Goal: Task Accomplishment & Management: Use online tool/utility

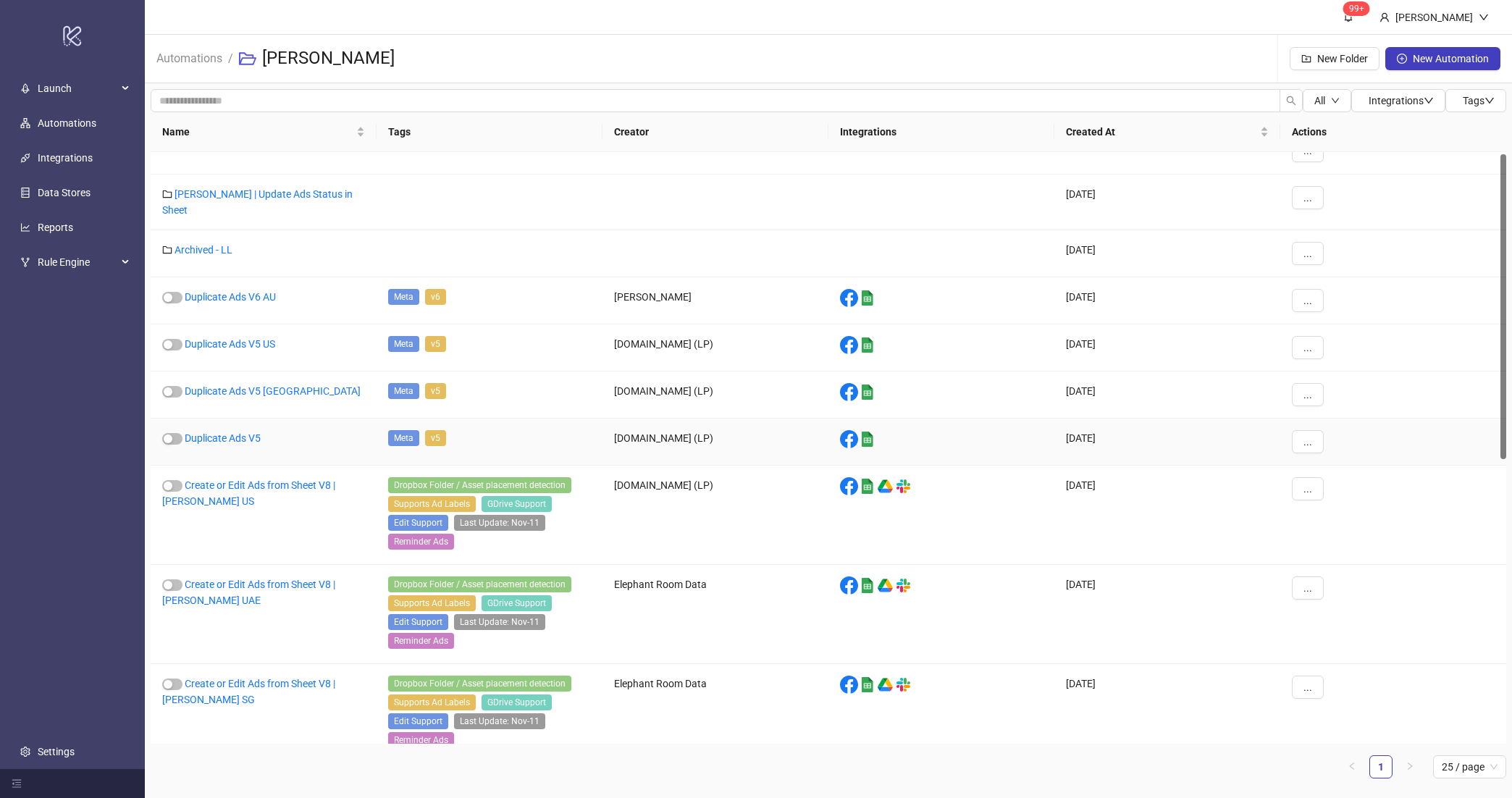
scroll to position [385, 0]
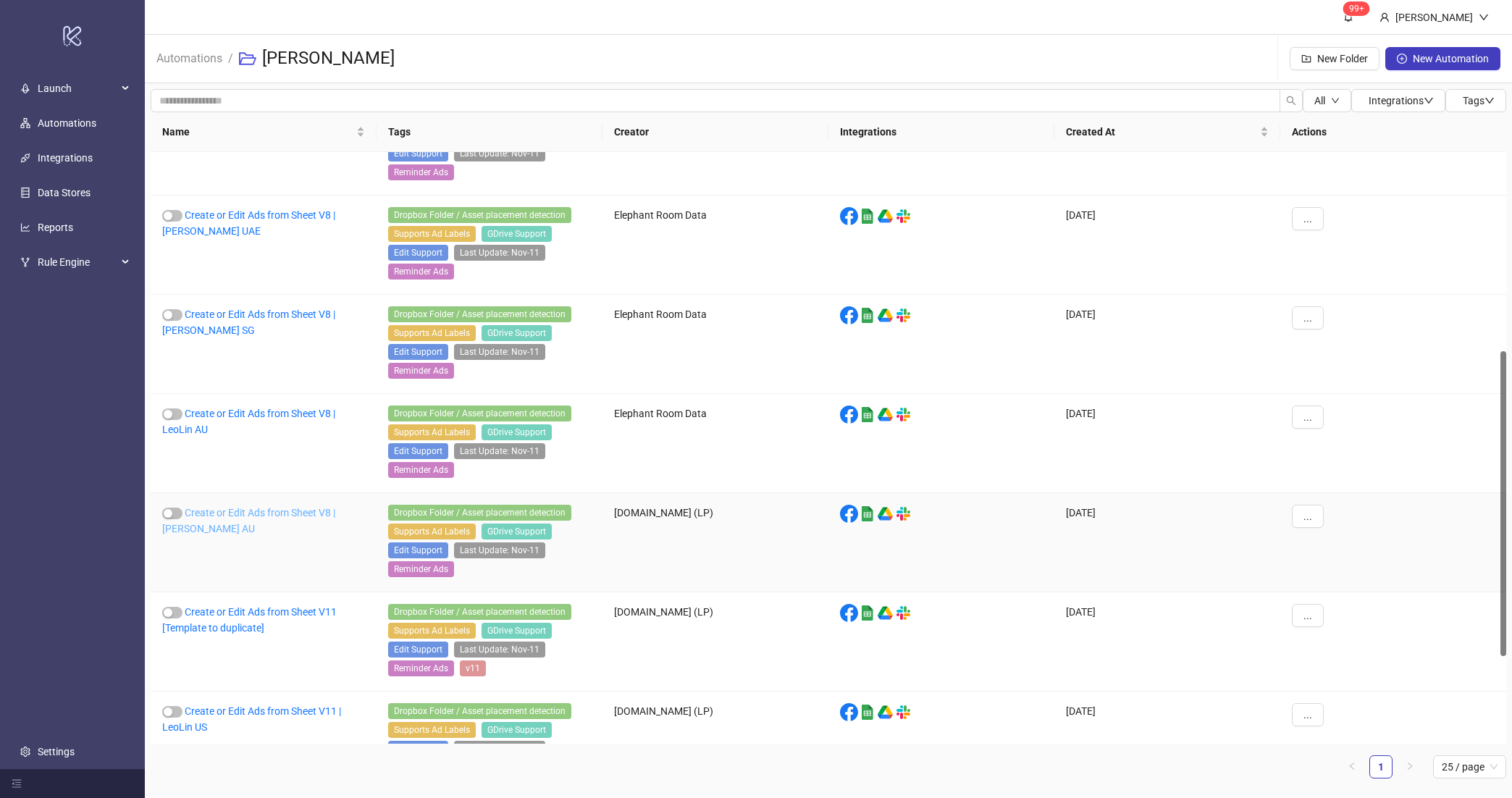
click at [293, 521] on link "Create or Edit Ads from Sheet V8 | Leo Lin AU" at bounding box center [249, 521] width 173 height 28
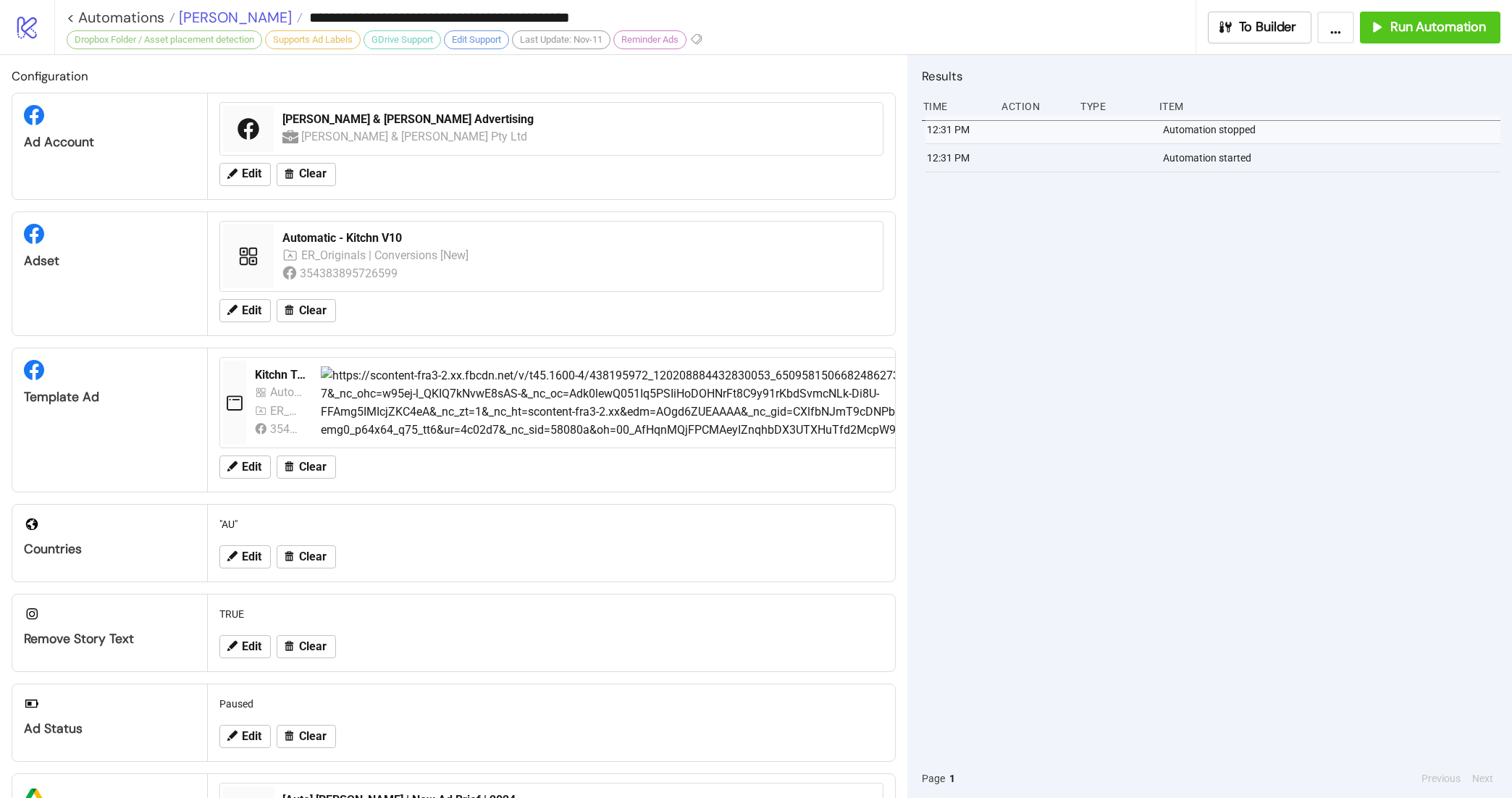
click at [217, 12] on span "Leo Lin" at bounding box center [234, 17] width 117 height 19
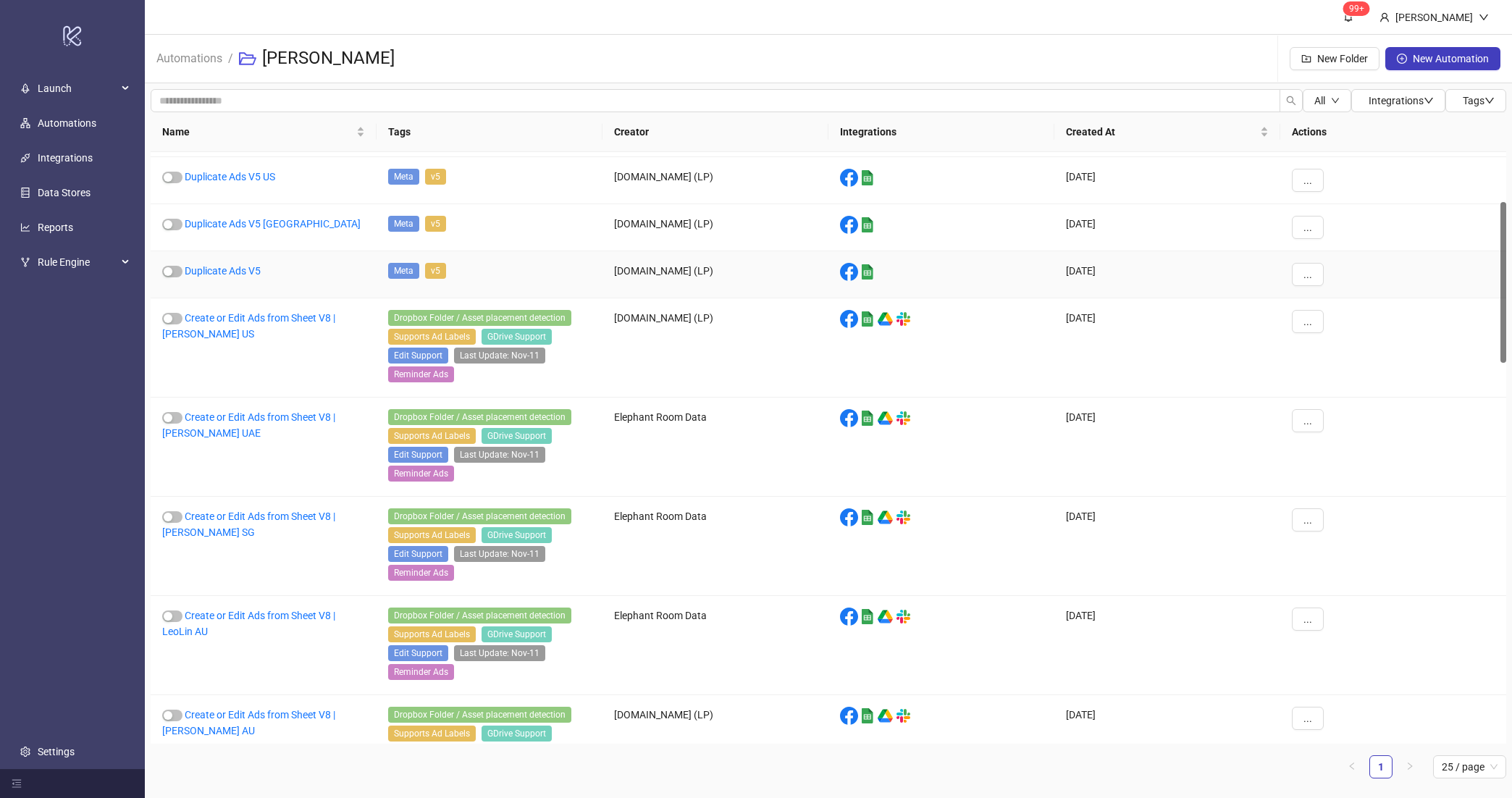
scroll to position [187, 0]
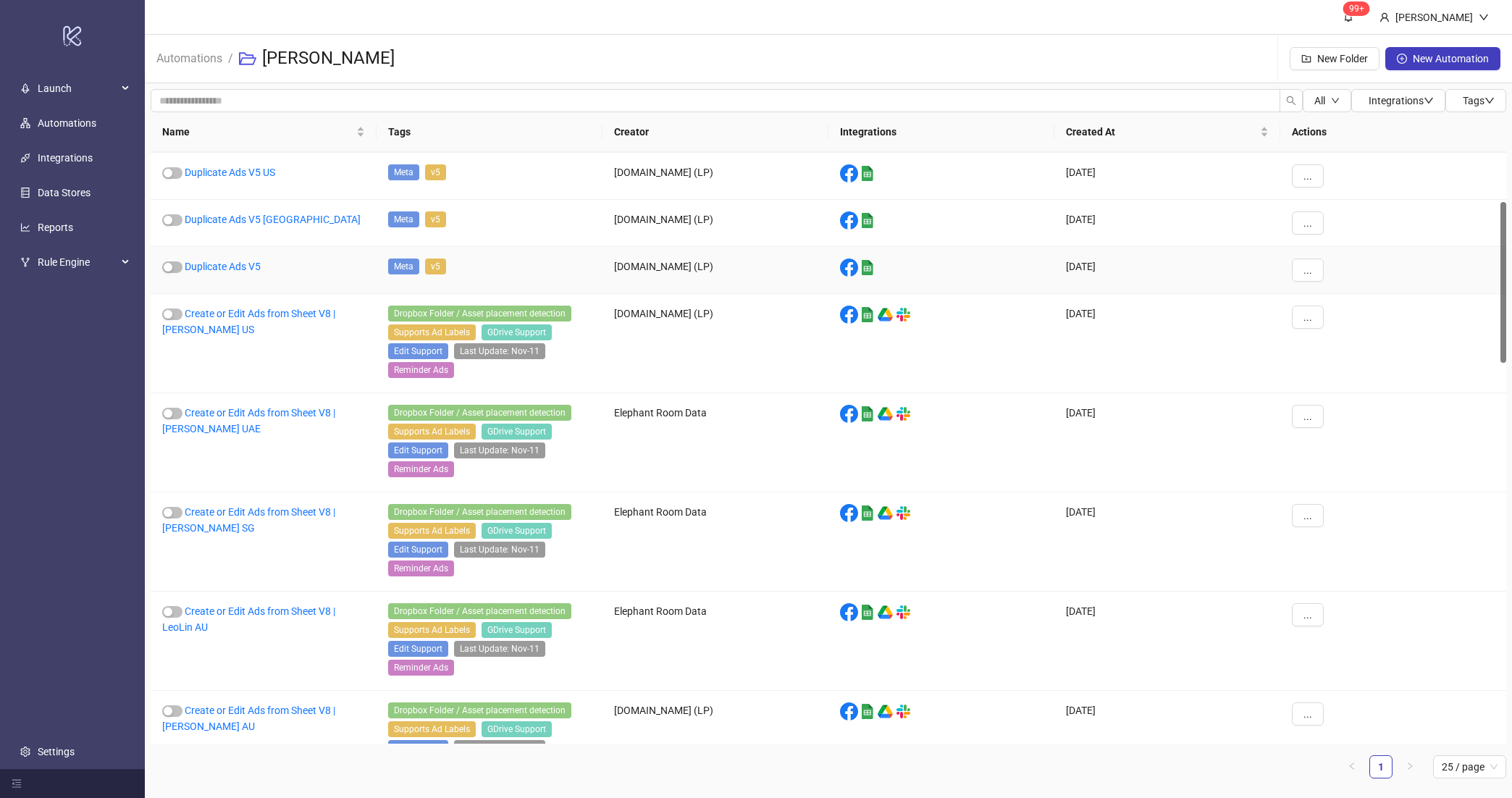
drag, startPoint x: 1499, startPoint y: 222, endPoint x: 1480, endPoint y: 274, distance: 55.4
click at [1494, 273] on div "Duplicate Ads V6 AU Meta v6 Hanna platform/google_sheets 2025-07-08 ... Duplica…" at bounding box center [828, 448] width 1356 height 591
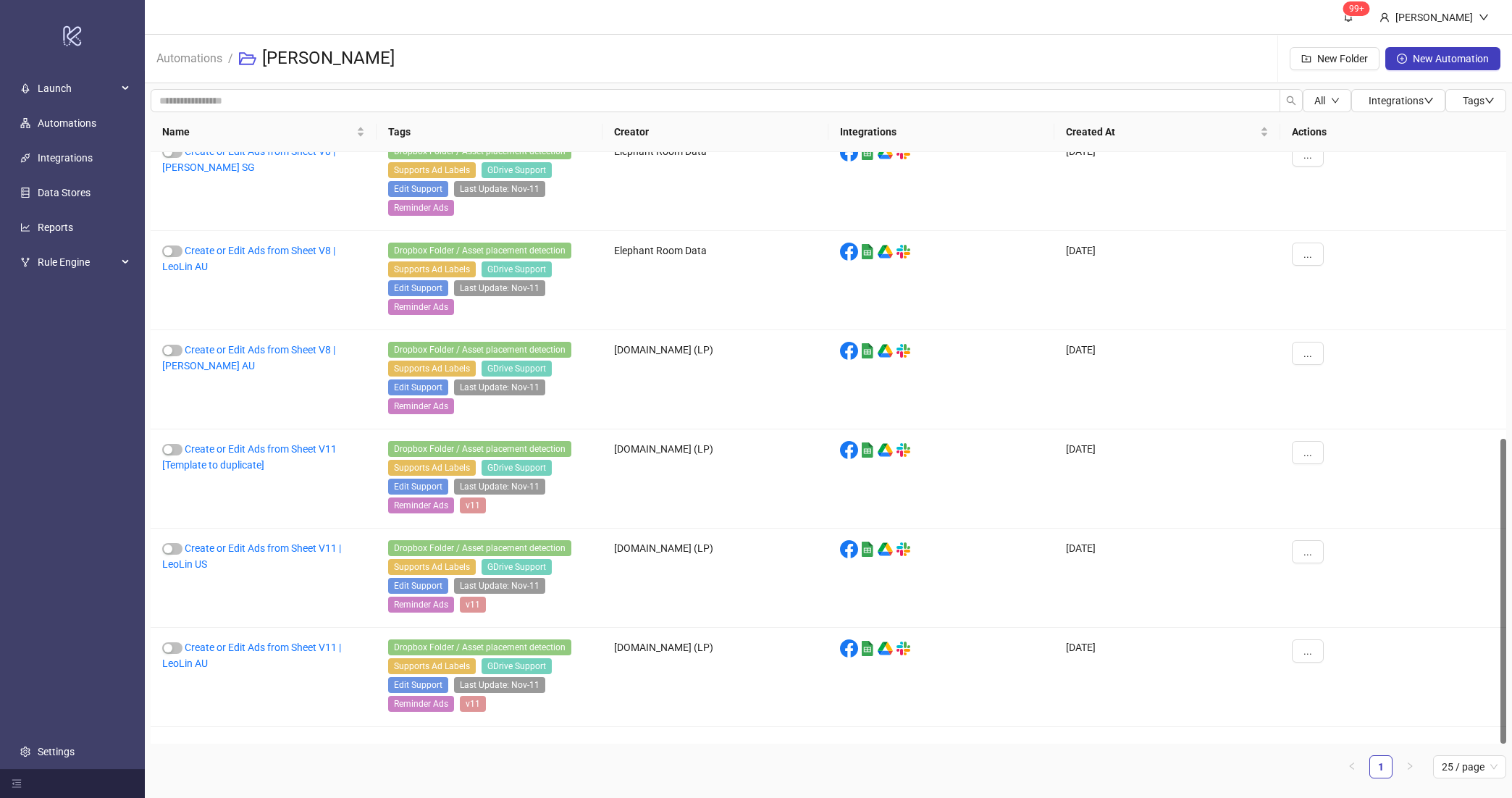
scroll to position [553, 0]
drag, startPoint x: 1501, startPoint y: 363, endPoint x: 1505, endPoint y: 641, distance: 278.0
click at [1505, 641] on div at bounding box center [1503, 591] width 6 height 305
click at [268, 666] on link "Create or Edit Ads from Sheet V11 | LeoLin AU" at bounding box center [252, 655] width 179 height 28
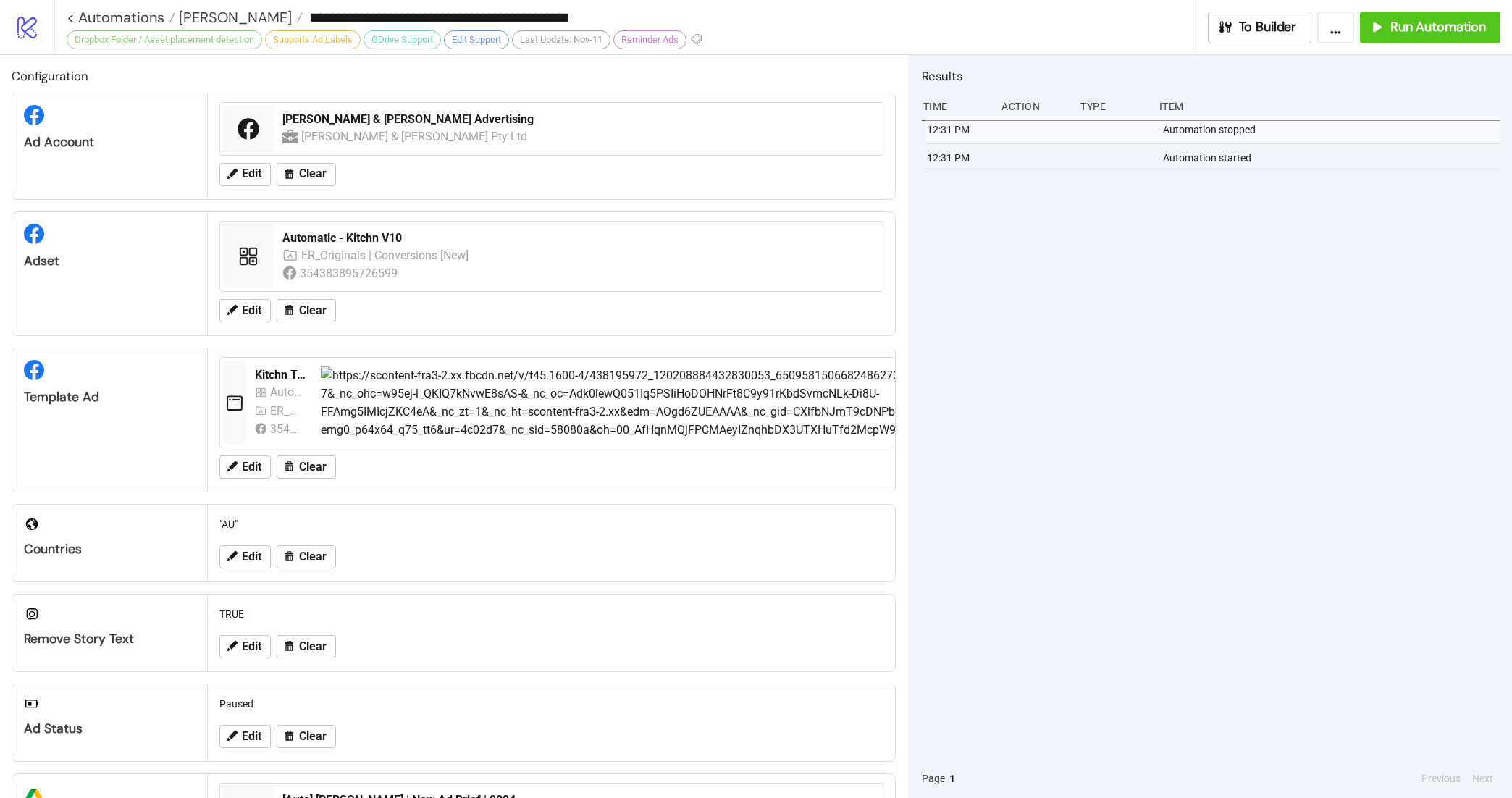
type input "**********"
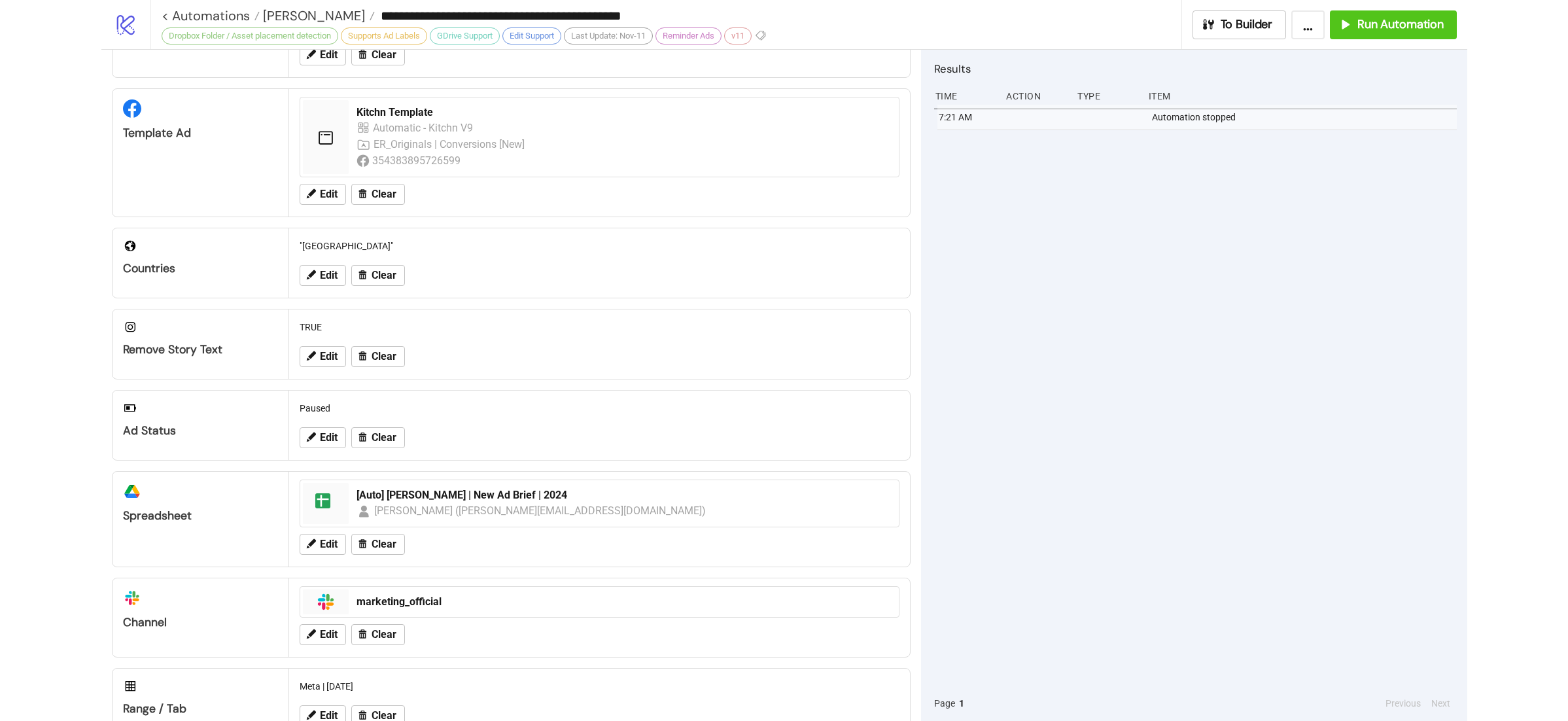
scroll to position [275, 0]
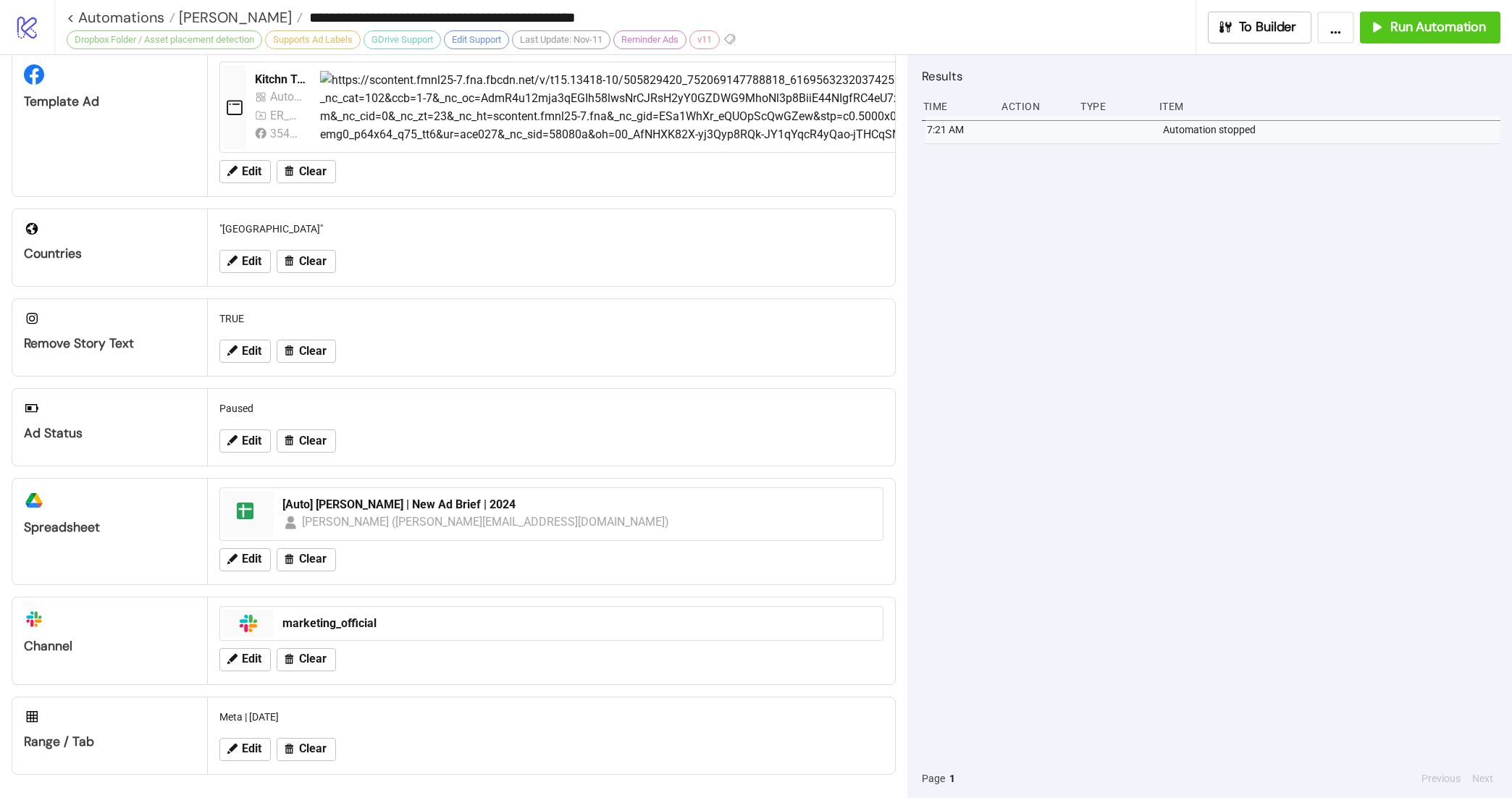
click at [241, 244] on div "Edit Clear" at bounding box center [552, 261] width 675 height 38
click at [247, 254] on span "Edit" at bounding box center [252, 260] width 20 height 13
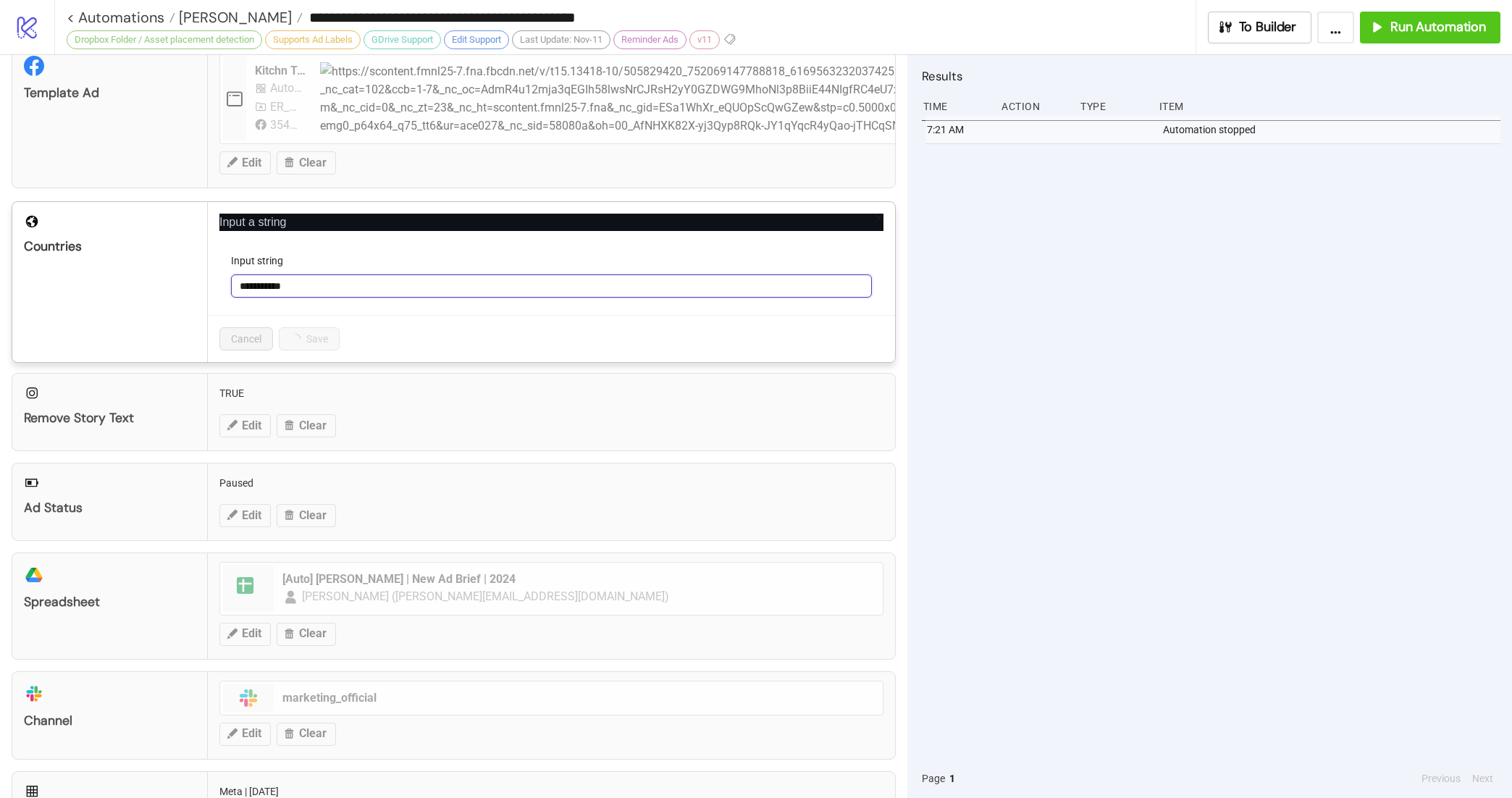
click at [438, 292] on input "**********" at bounding box center [551, 285] width 641 height 23
type input "**"
click at [314, 343] on button "Save" at bounding box center [300, 338] width 45 height 23
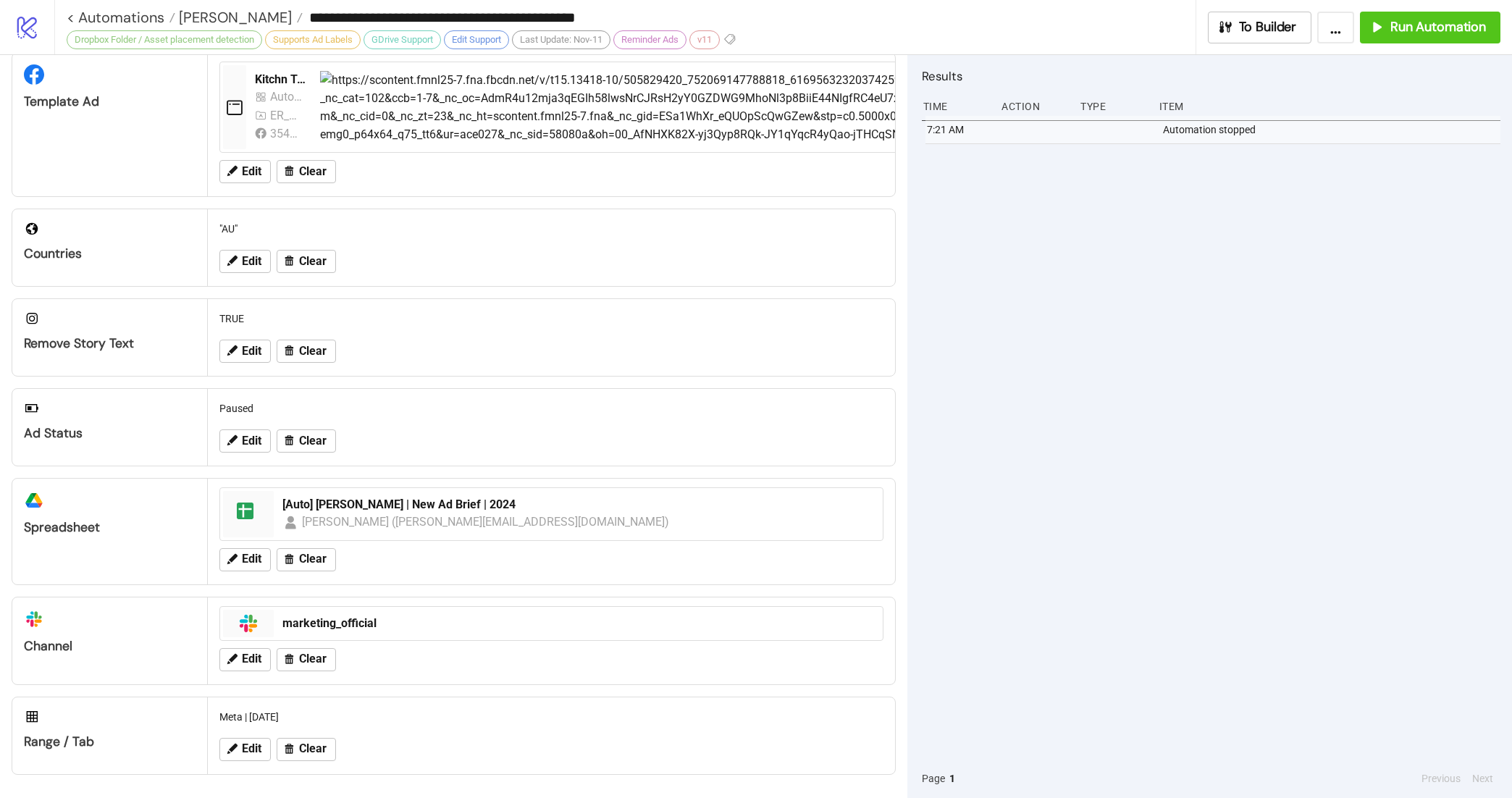
click at [1041, 233] on div "7:21 AM Automation stopped" at bounding box center [1211, 437] width 578 height 643
click at [1419, 21] on span "Run Automation" at bounding box center [1438, 27] width 96 height 17
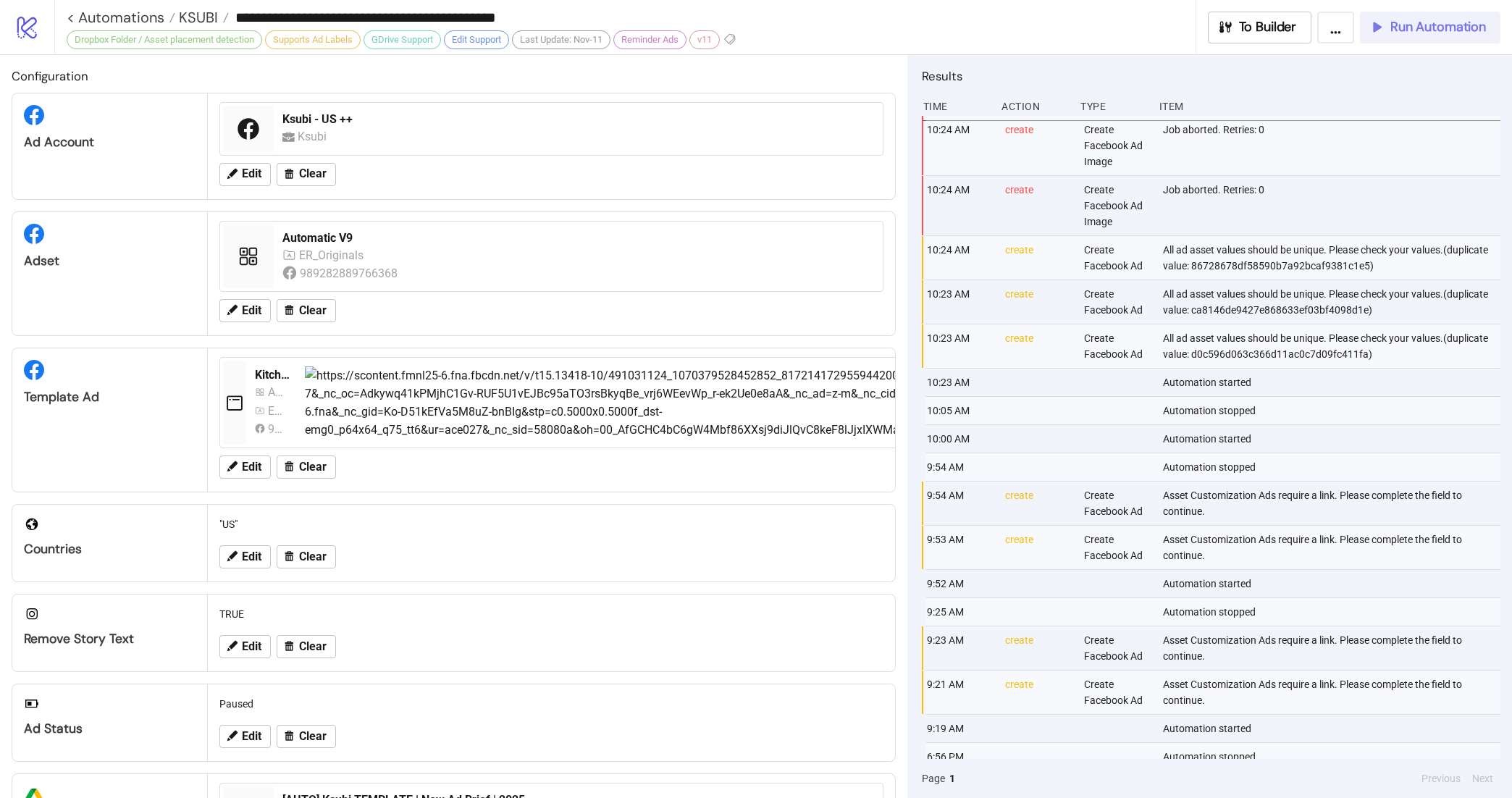
click at [1405, 29] on span "Run Automation" at bounding box center [1438, 27] width 96 height 17
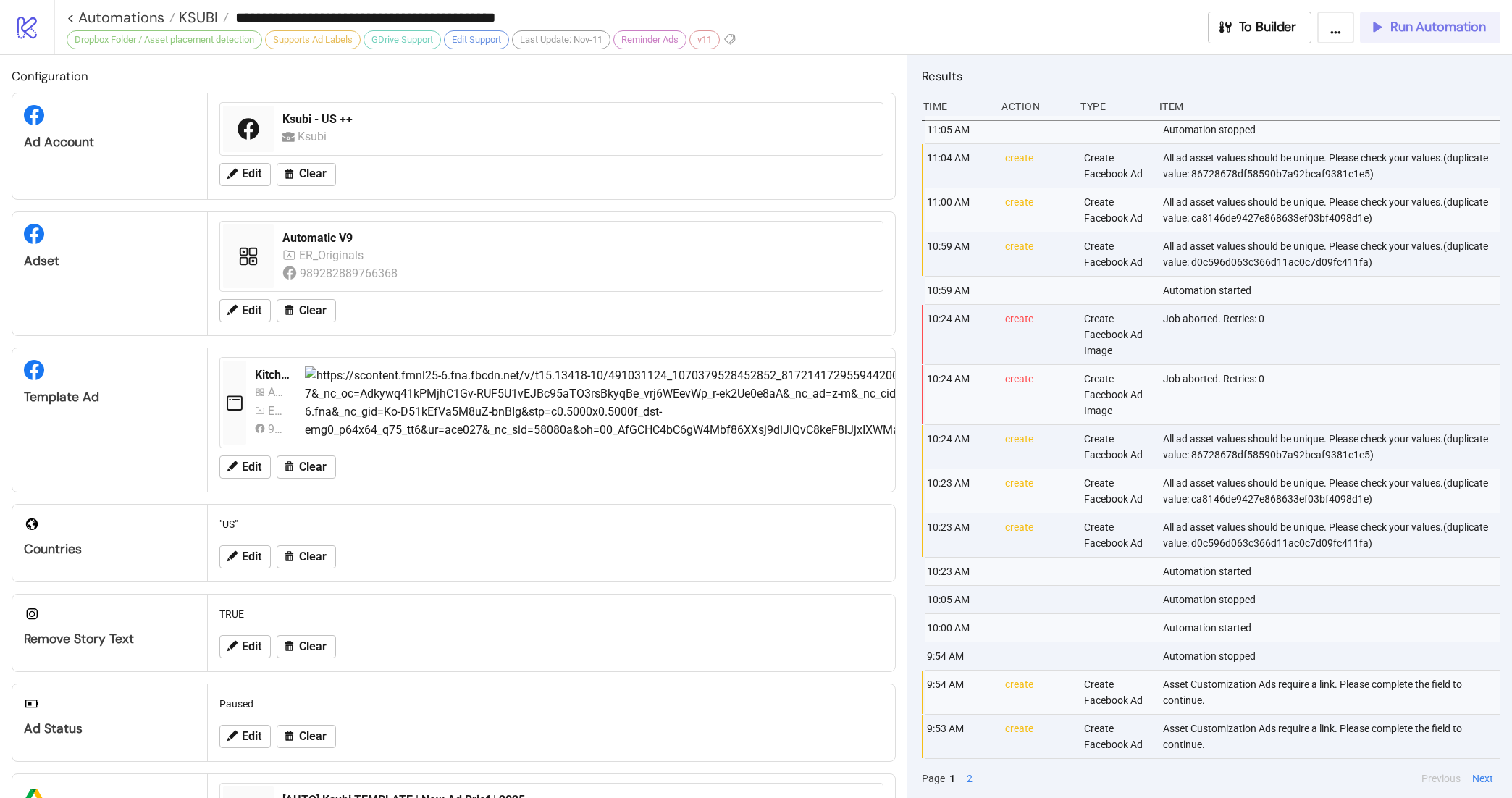
click at [1459, 20] on span "Run Automation" at bounding box center [1438, 27] width 96 height 17
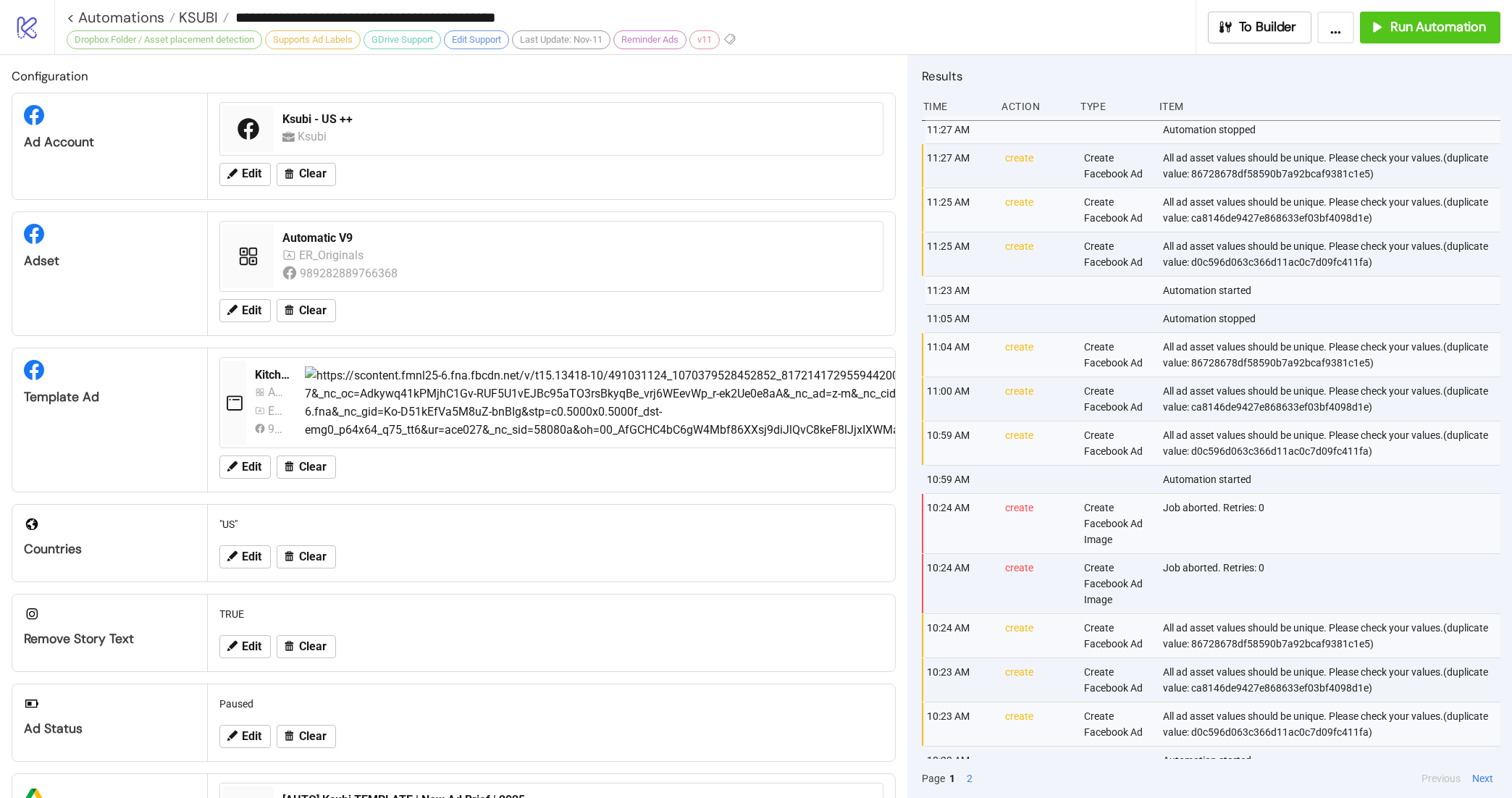
click at [1179, 152] on div "All ad asset values should be unique. Please check your values.(duplicate value…" at bounding box center [1333, 165] width 343 height 44
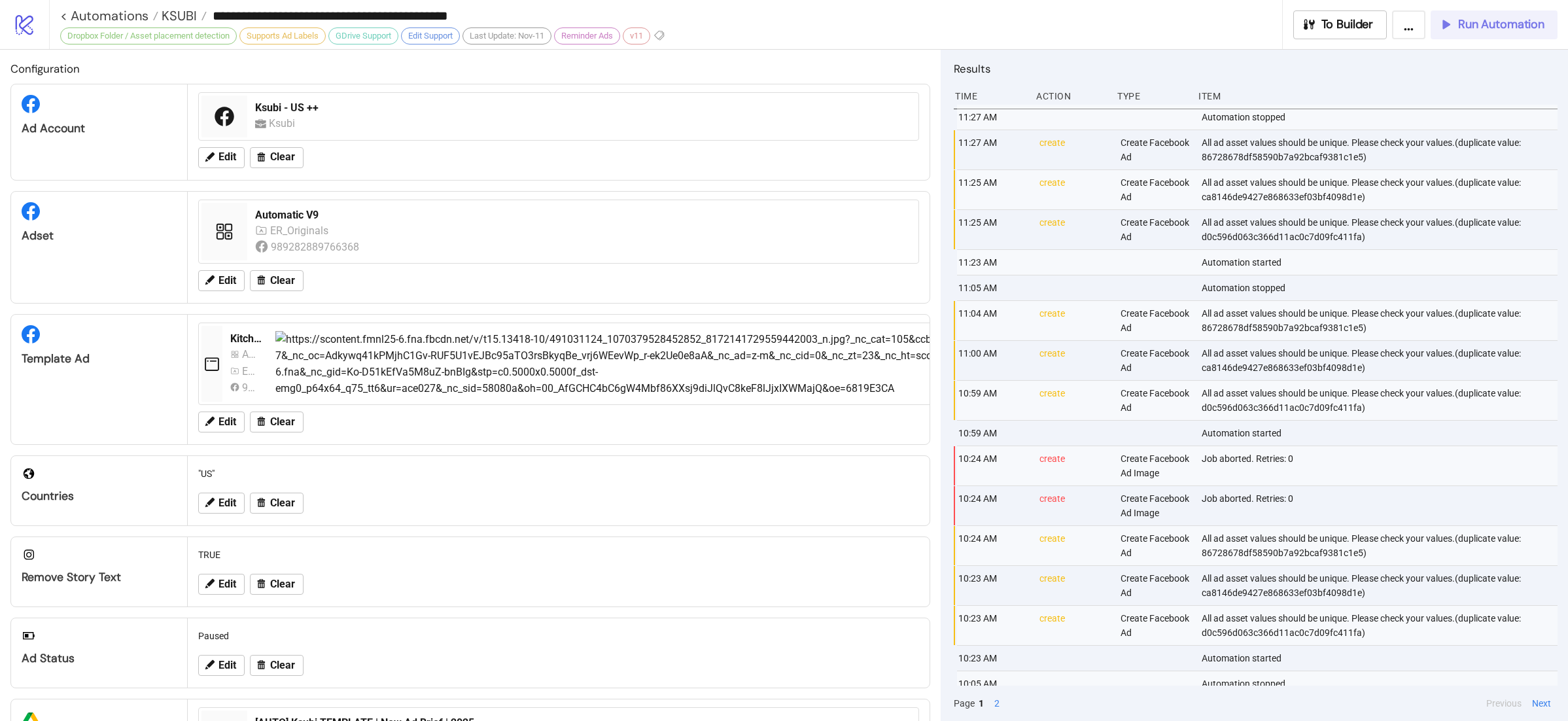
click at [1365, 25] on span "Run Automation" at bounding box center [1501, 24] width 87 height 15
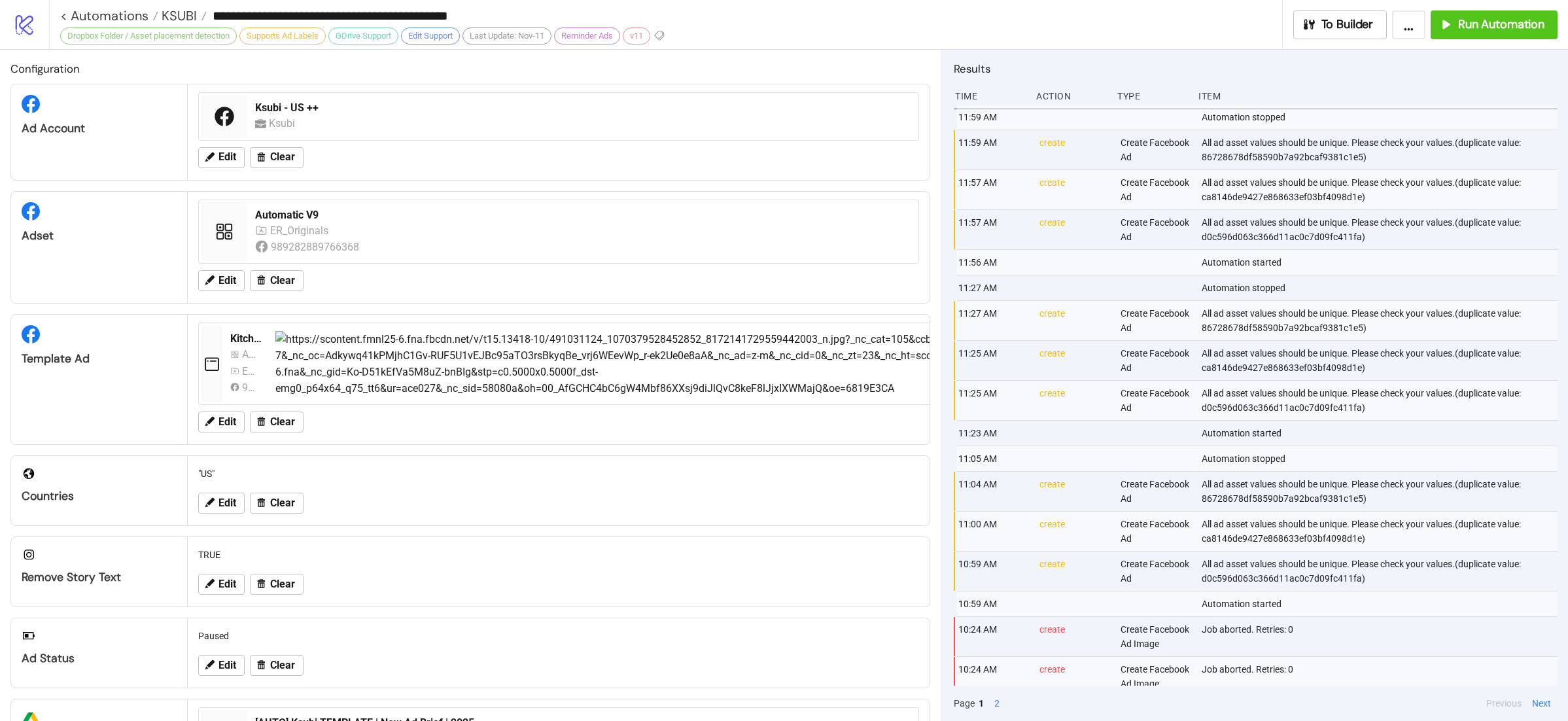
click at [1266, 159] on div "All ad asset values should be unique. Please check your values.(duplicate value…" at bounding box center [1380, 149] width 360 height 39
copy div "86728678df58590b7a92bcaf9381c1e5"
click at [1286, 223] on div "All ad asset values should be unique. Please check your values.(duplicate value…" at bounding box center [1380, 230] width 360 height 39
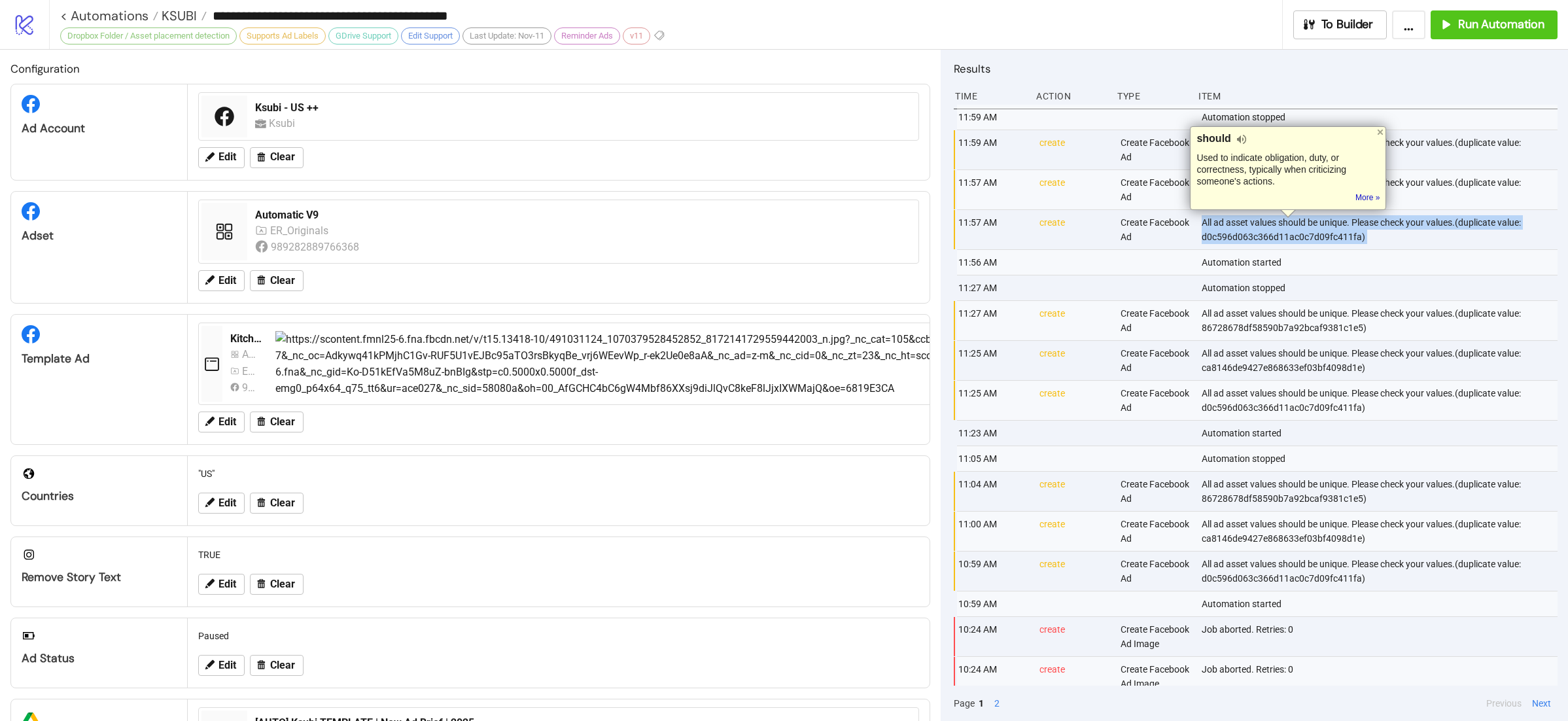
click at [1286, 223] on div "All ad asset values should be unique. Please check your values.(duplicate value…" at bounding box center [1380, 230] width 360 height 39
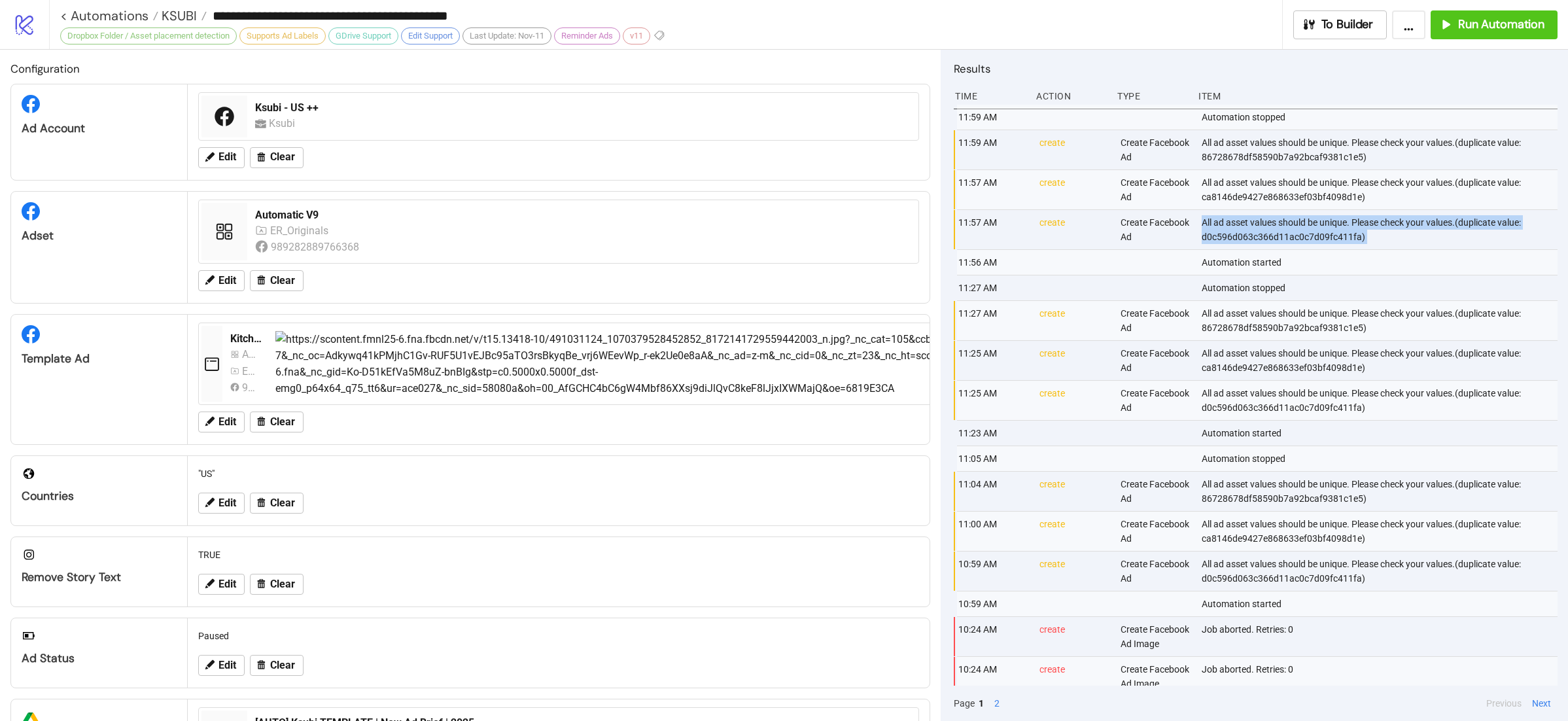
click at [1285, 223] on div "All ad asset values should be unique. Please check your values.(duplicate value…" at bounding box center [1380, 230] width 360 height 39
click at [1265, 225] on div "All ad asset values should be unique. Please check your values.(duplicate value…" at bounding box center [1380, 230] width 360 height 39
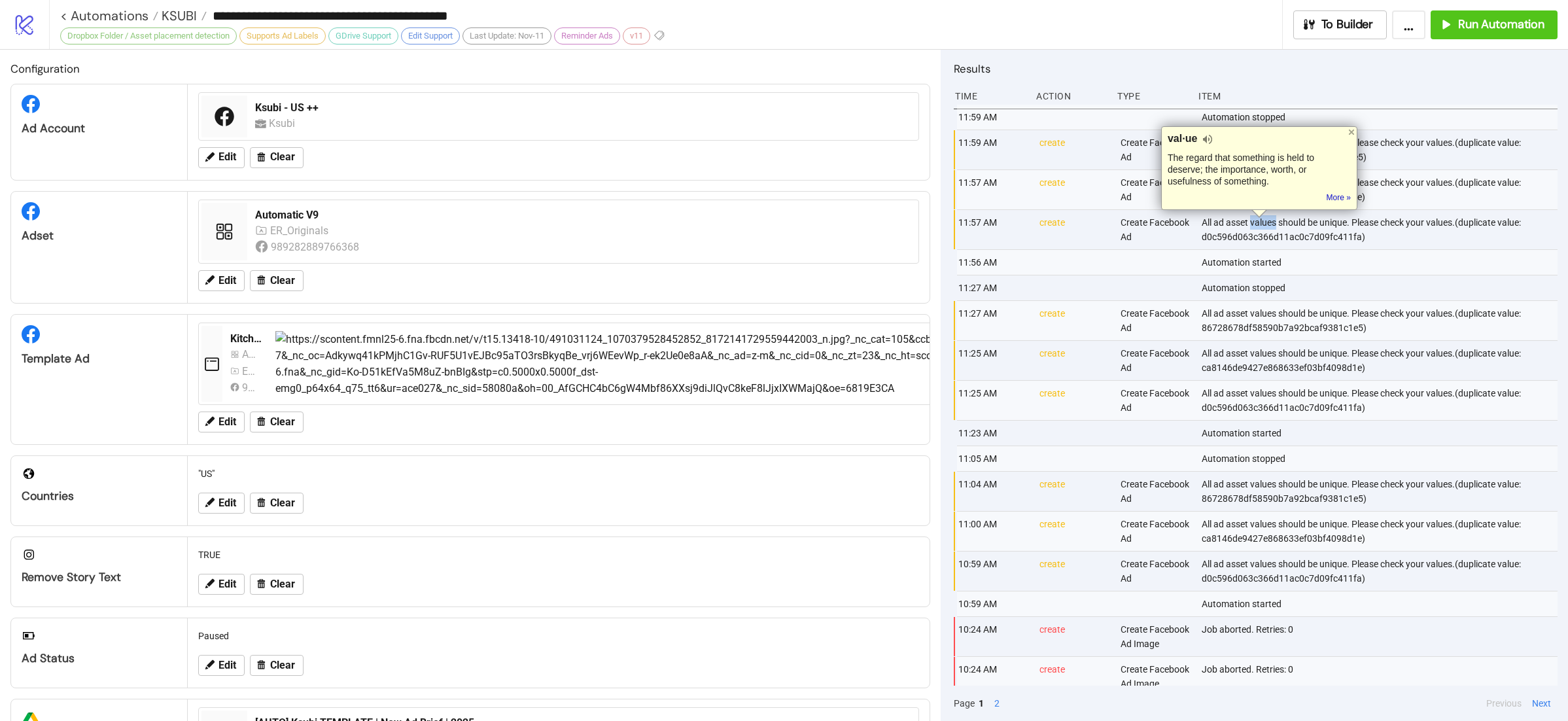
click at [1265, 225] on div "All ad asset values should be unique. Please check your values.(duplicate value…" at bounding box center [1380, 230] width 360 height 39
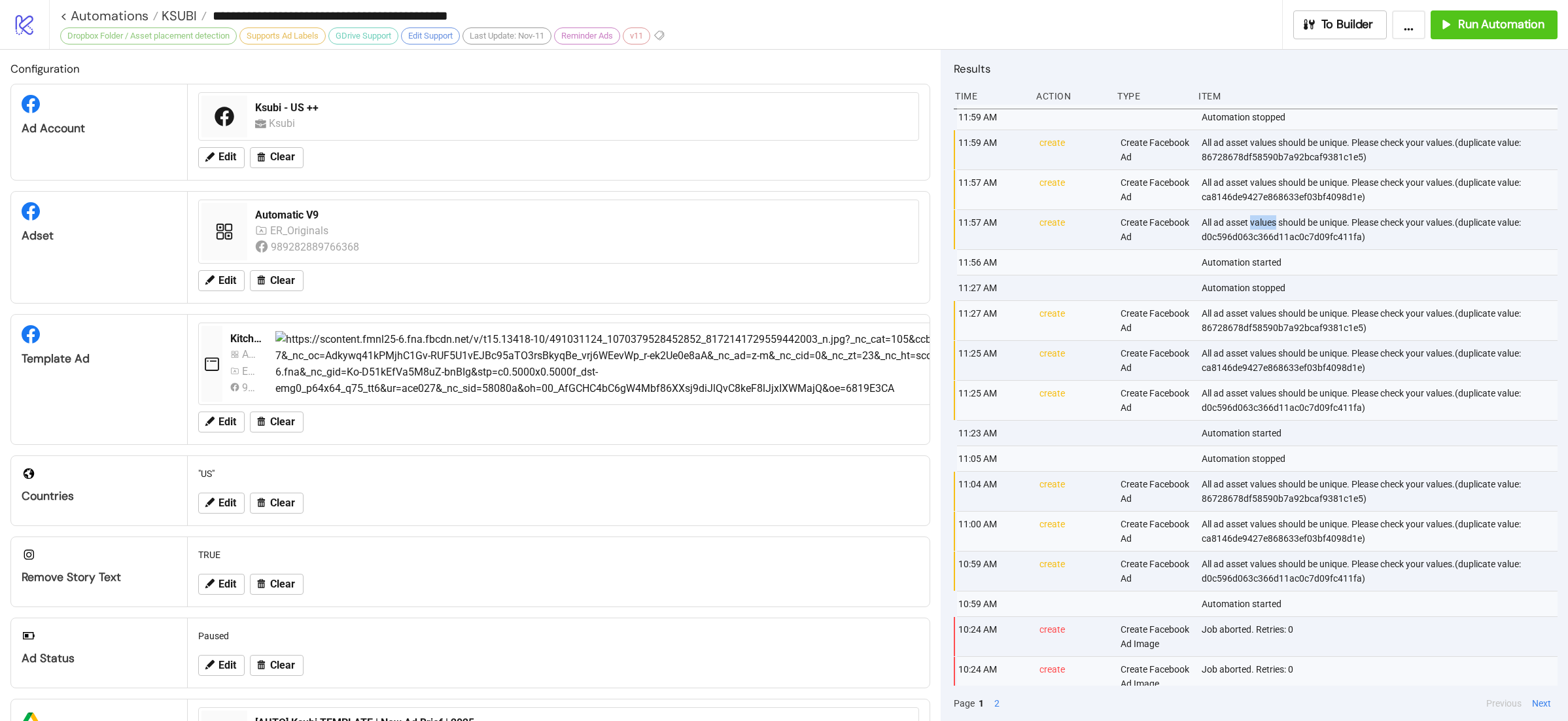
click at [1265, 225] on div "All ad asset values should be unique. Please check your values.(duplicate value…" at bounding box center [1380, 230] width 360 height 39
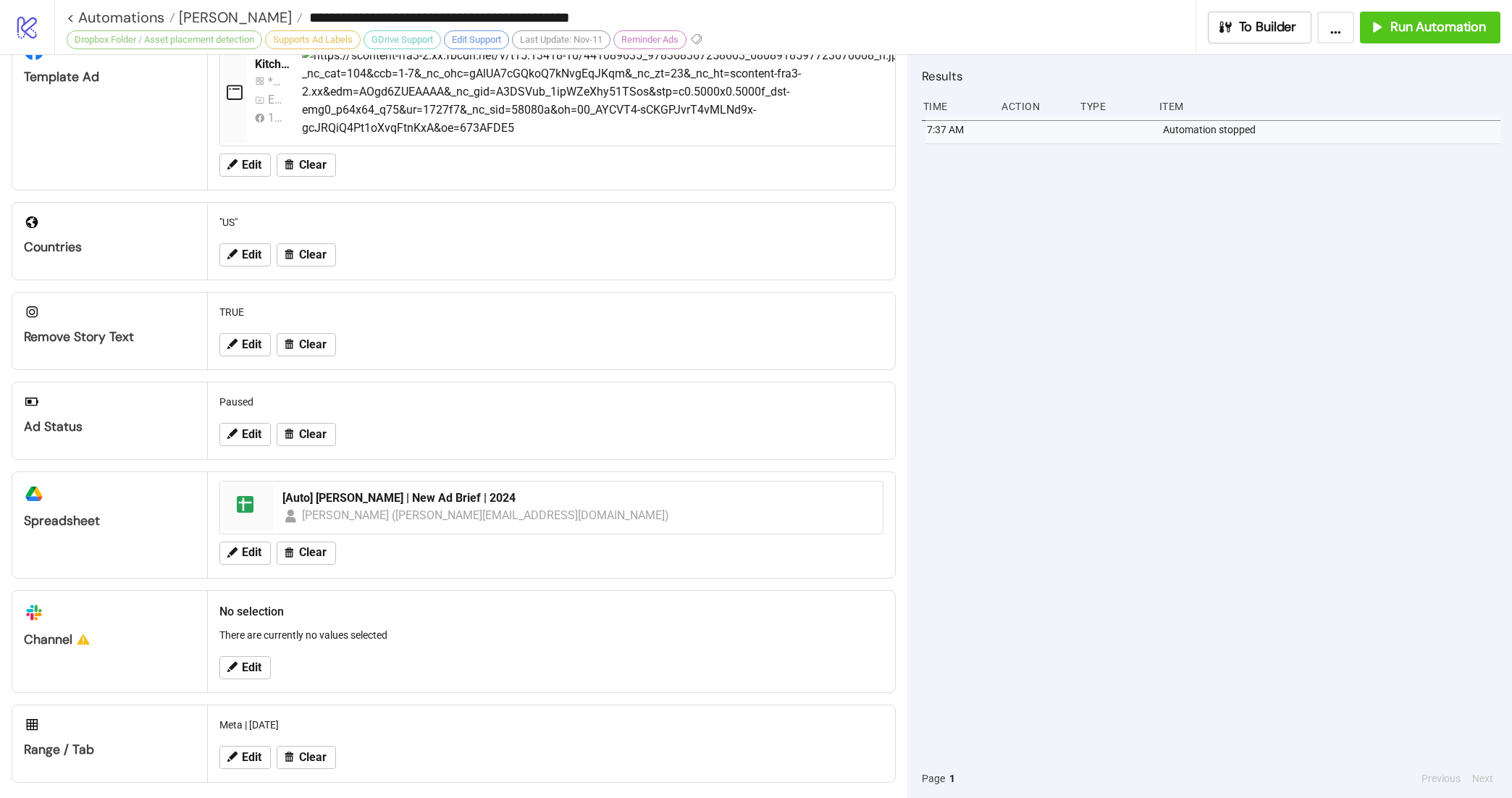
scroll to position [319, 0]
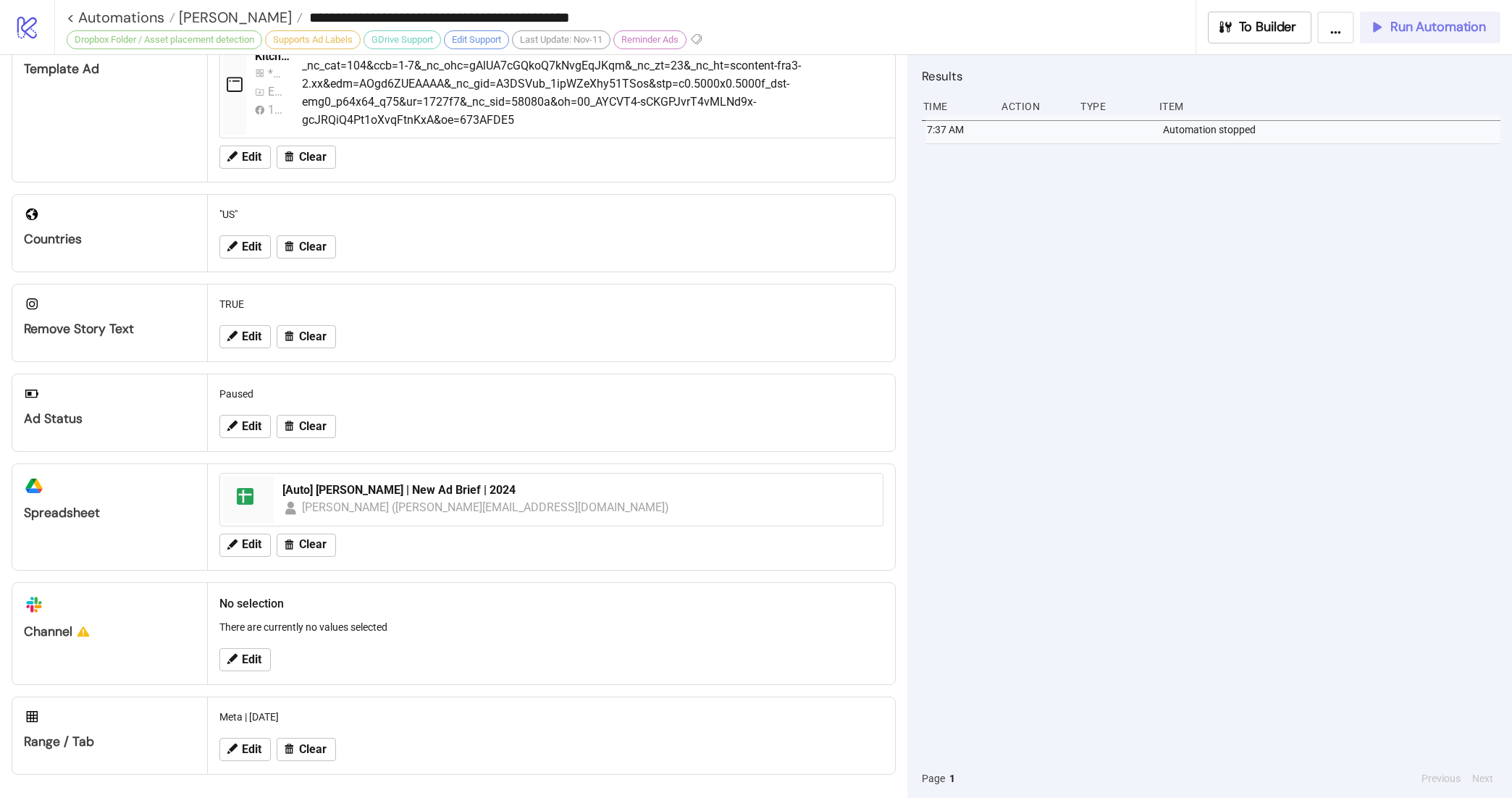
click at [1405, 23] on span "Run Automation" at bounding box center [1438, 27] width 96 height 17
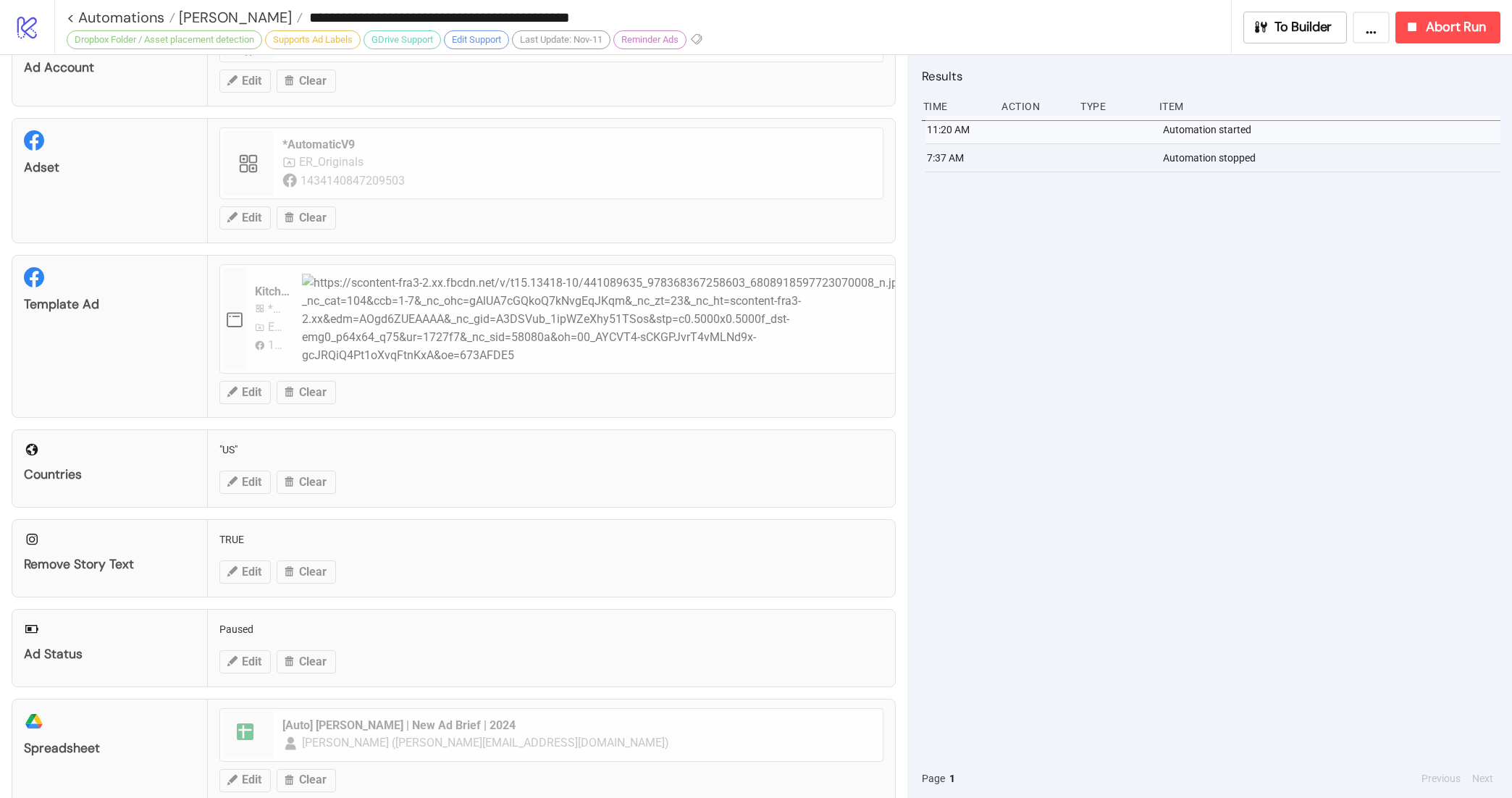
scroll to position [58, 0]
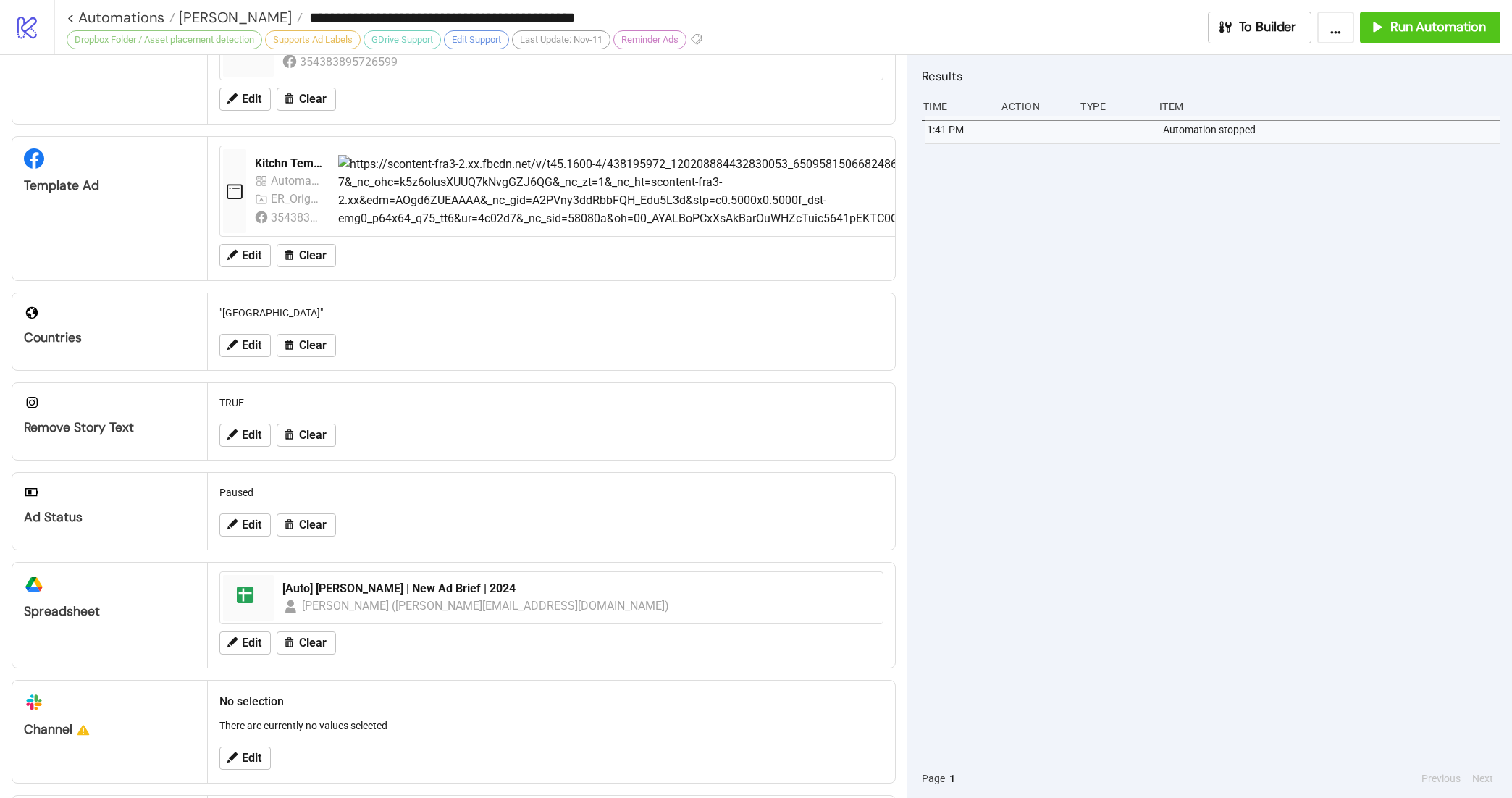
scroll to position [300, 0]
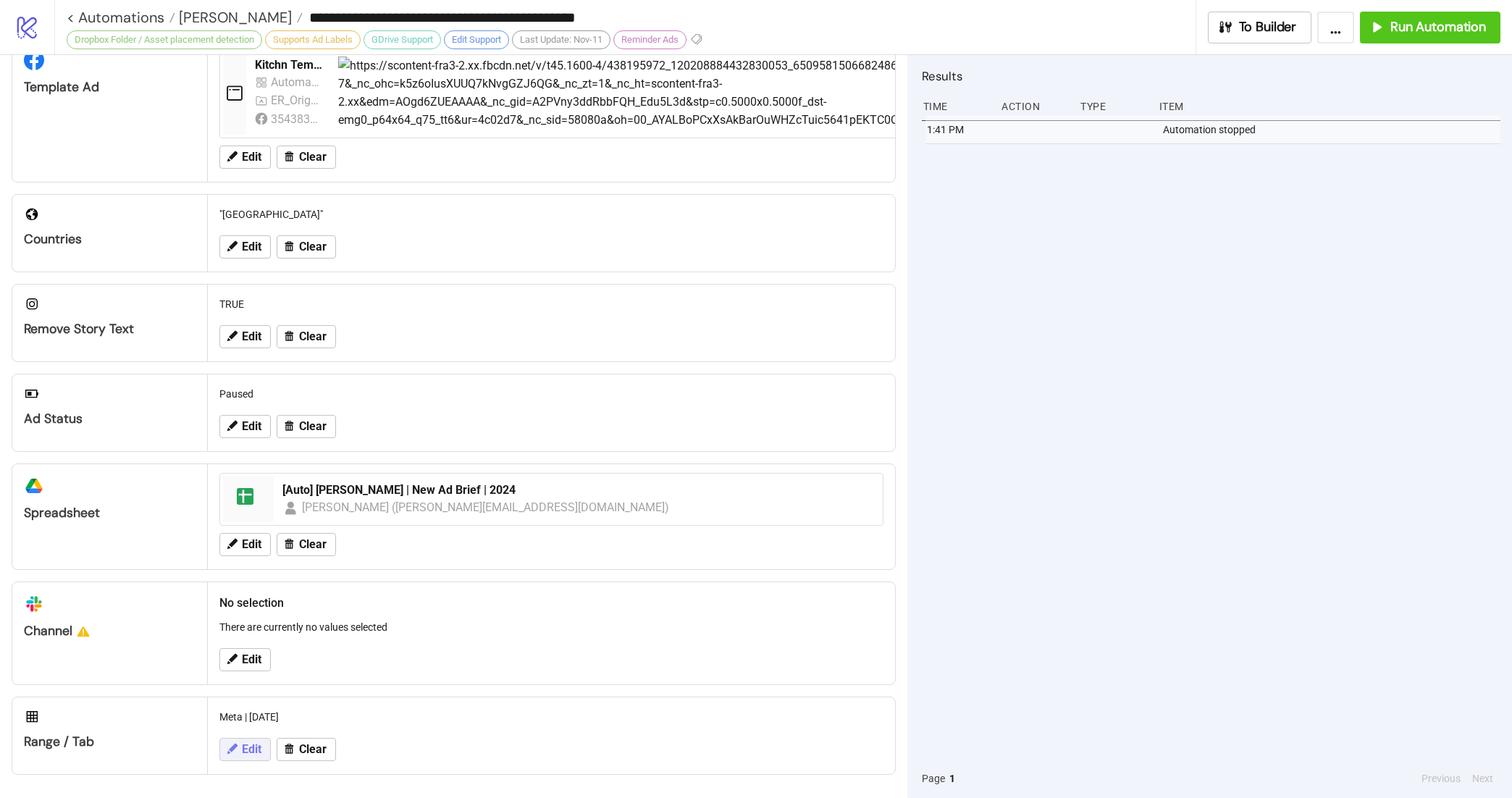
click at [247, 749] on span "Edit" at bounding box center [252, 748] width 20 height 13
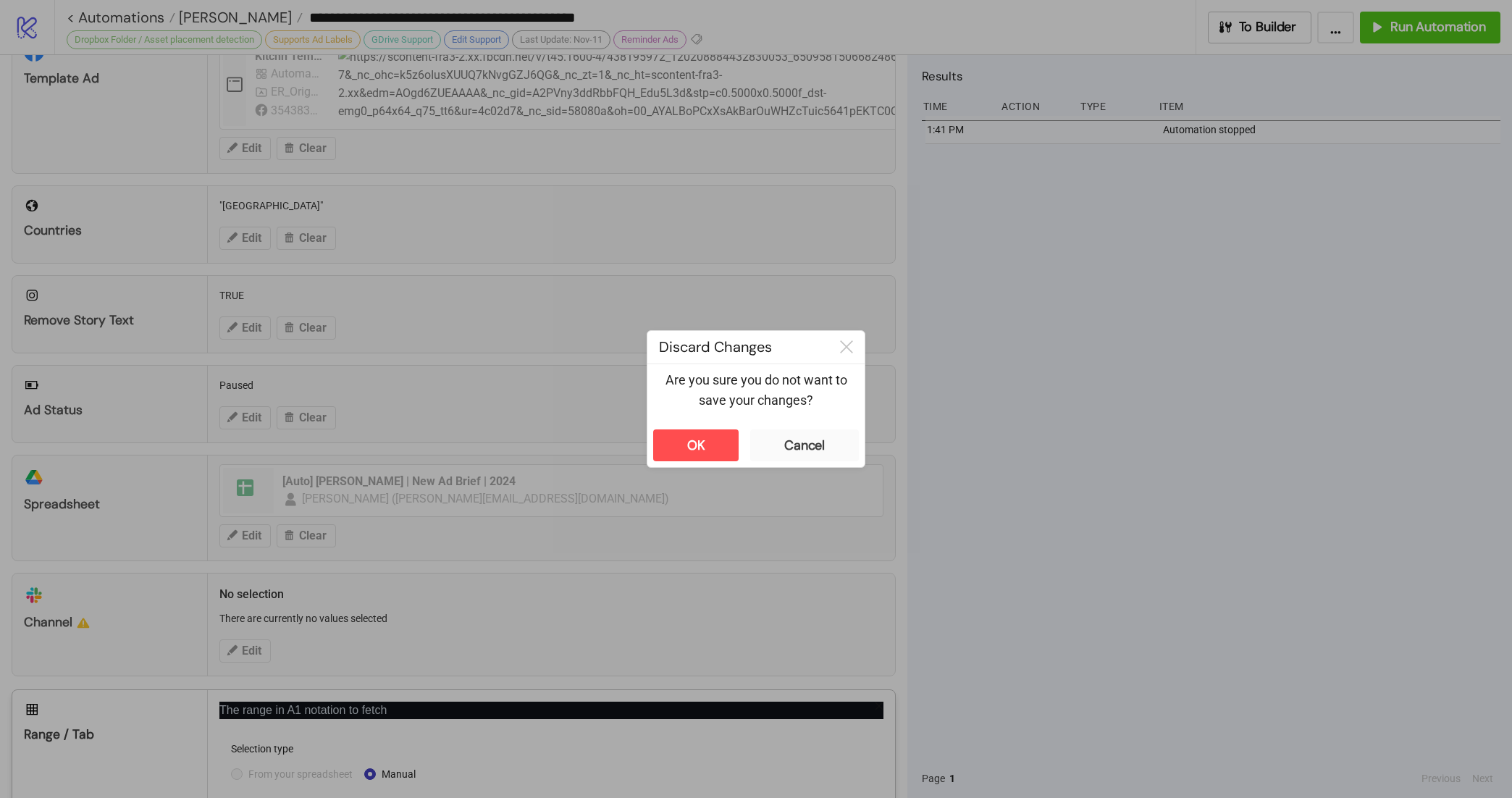
scroll to position [448, 0]
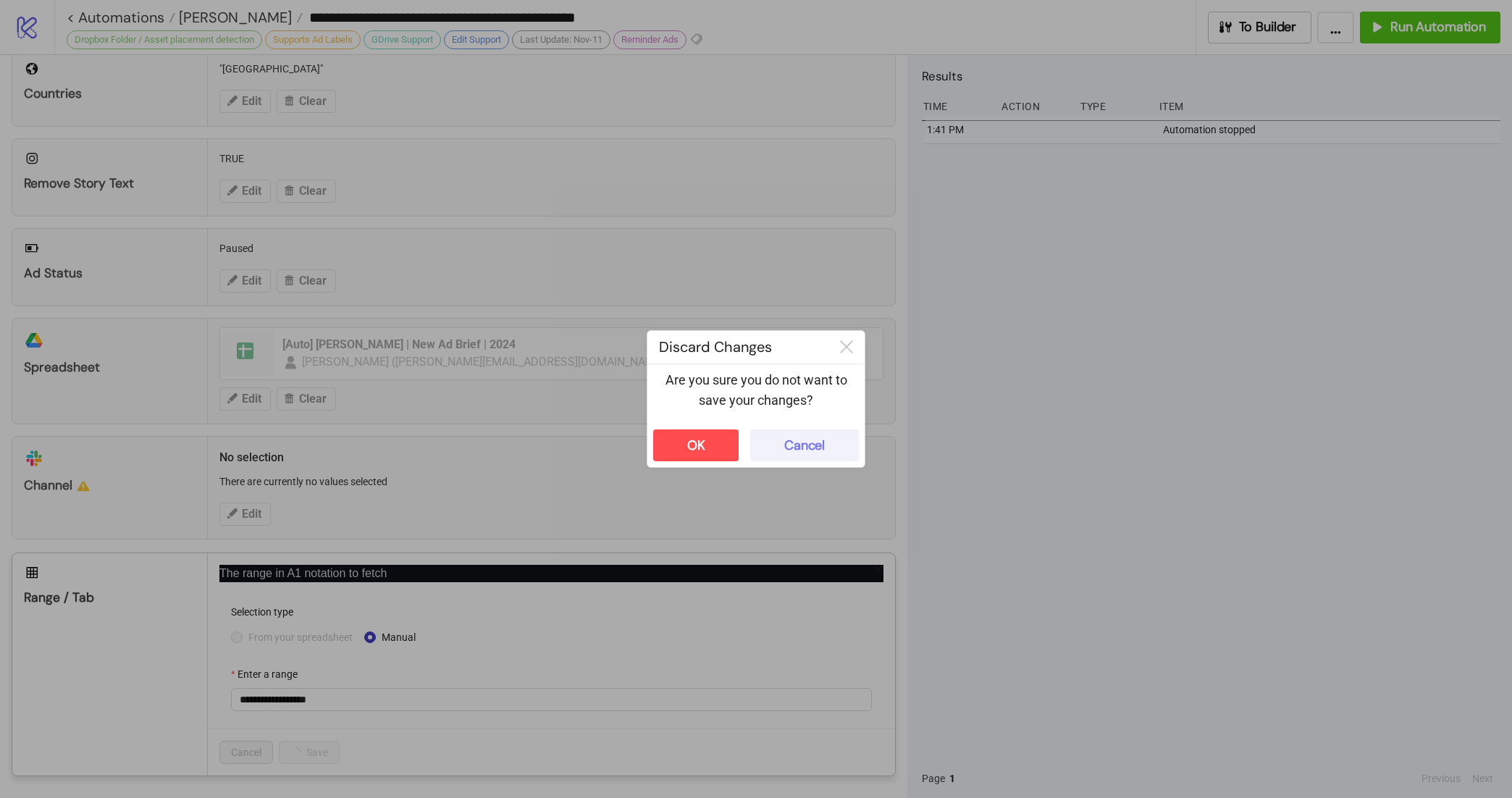
click at [790, 439] on div "Cancel" at bounding box center [804, 446] width 41 height 17
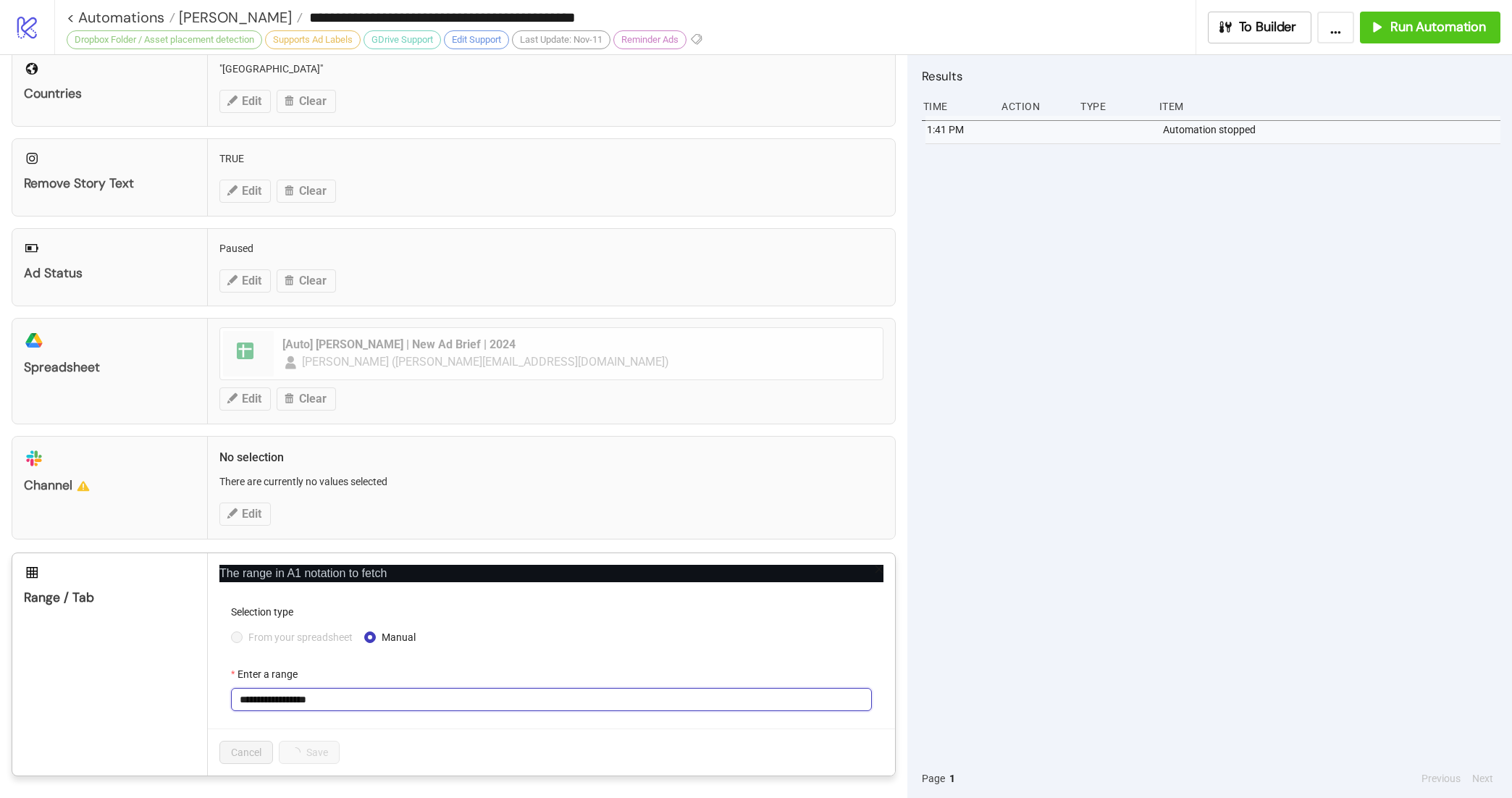
click at [398, 696] on input "**********" at bounding box center [551, 699] width 641 height 23
click at [327, 639] on span "From your spreadsheet" at bounding box center [300, 637] width 116 height 16
click at [344, 692] on span at bounding box center [552, 699] width 624 height 22
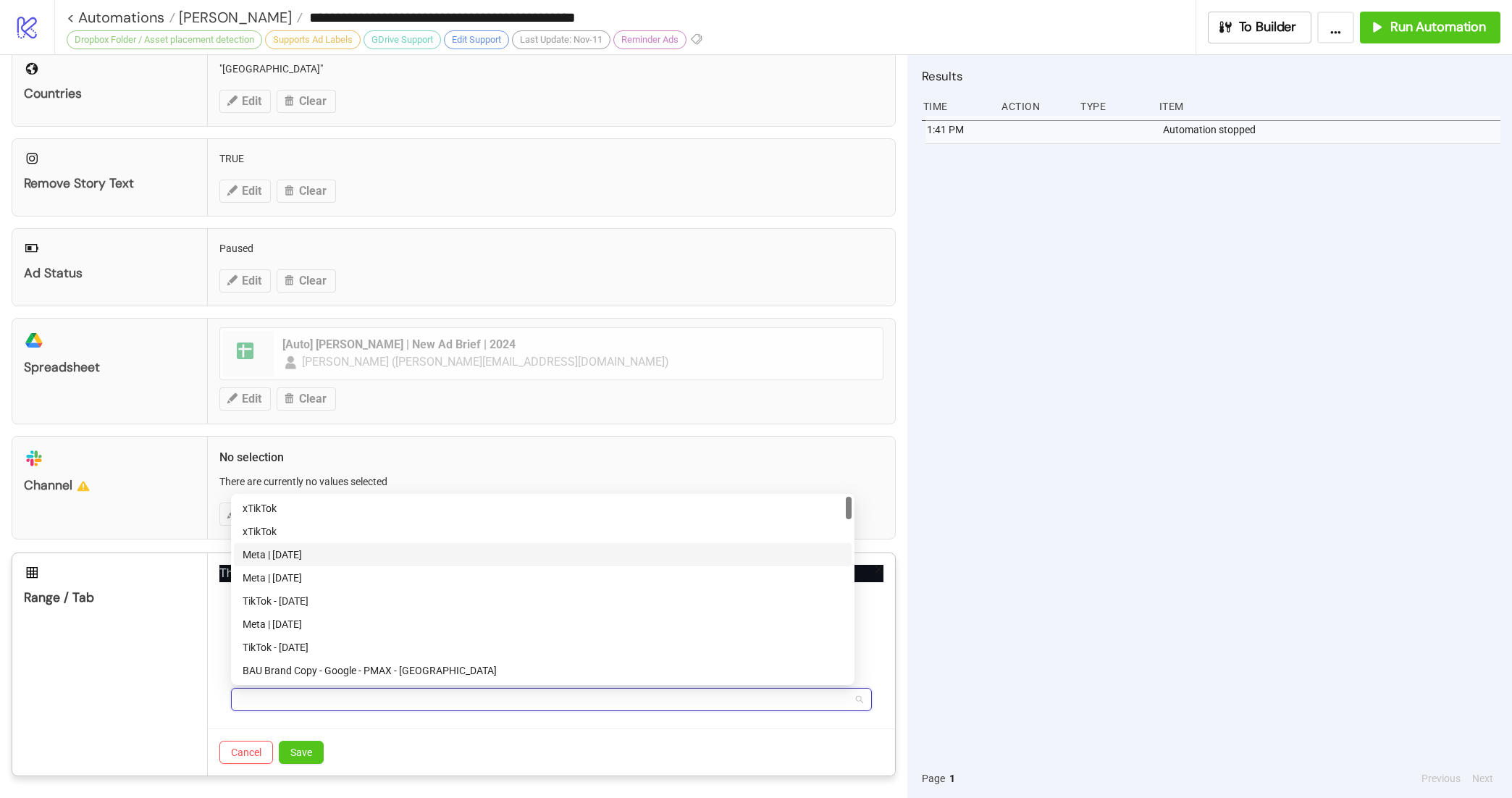
click at [364, 547] on div "Meta | Oct 2025" at bounding box center [543, 554] width 600 height 16
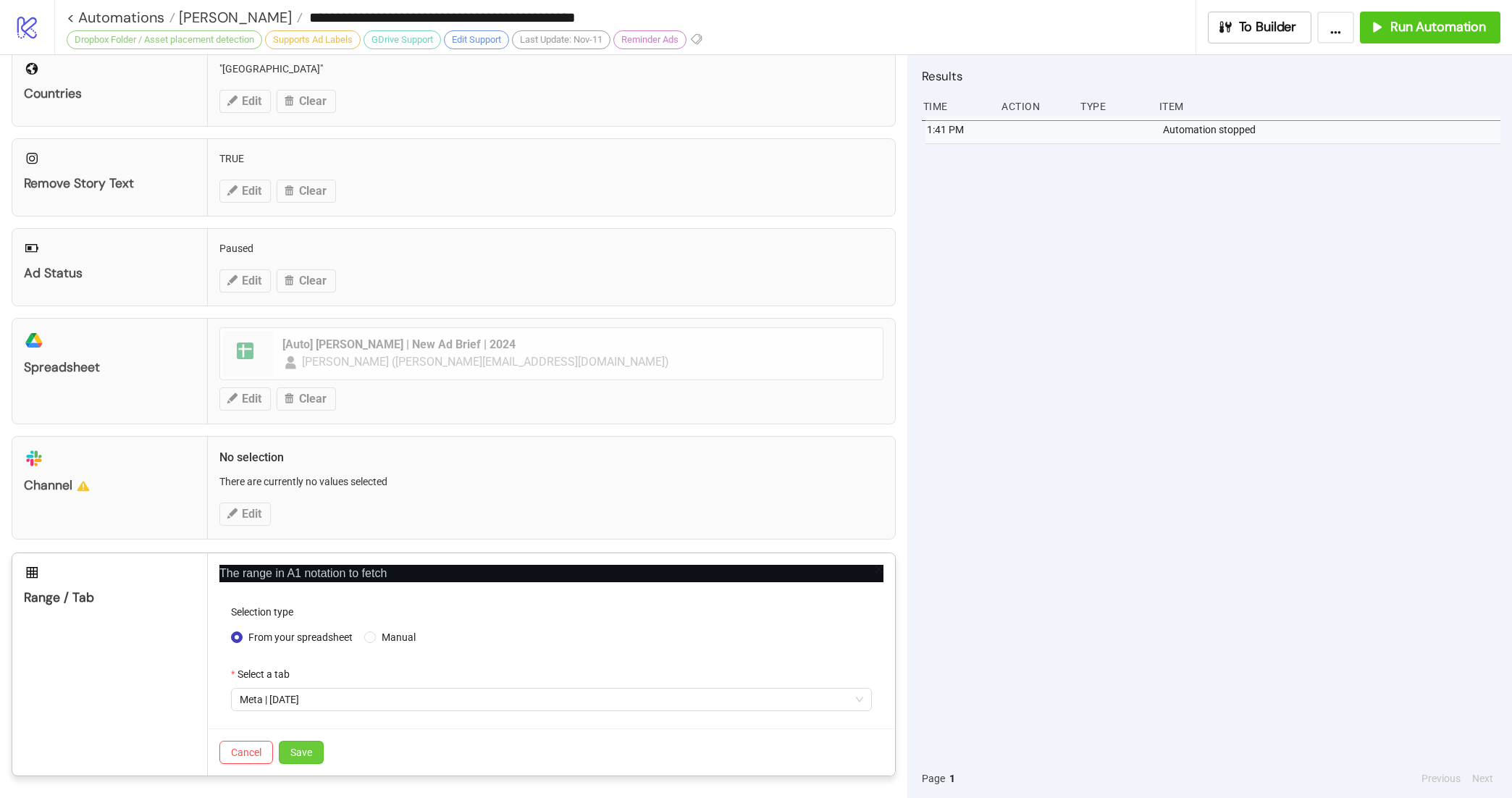
click at [308, 751] on span "Save" at bounding box center [301, 752] width 22 height 12
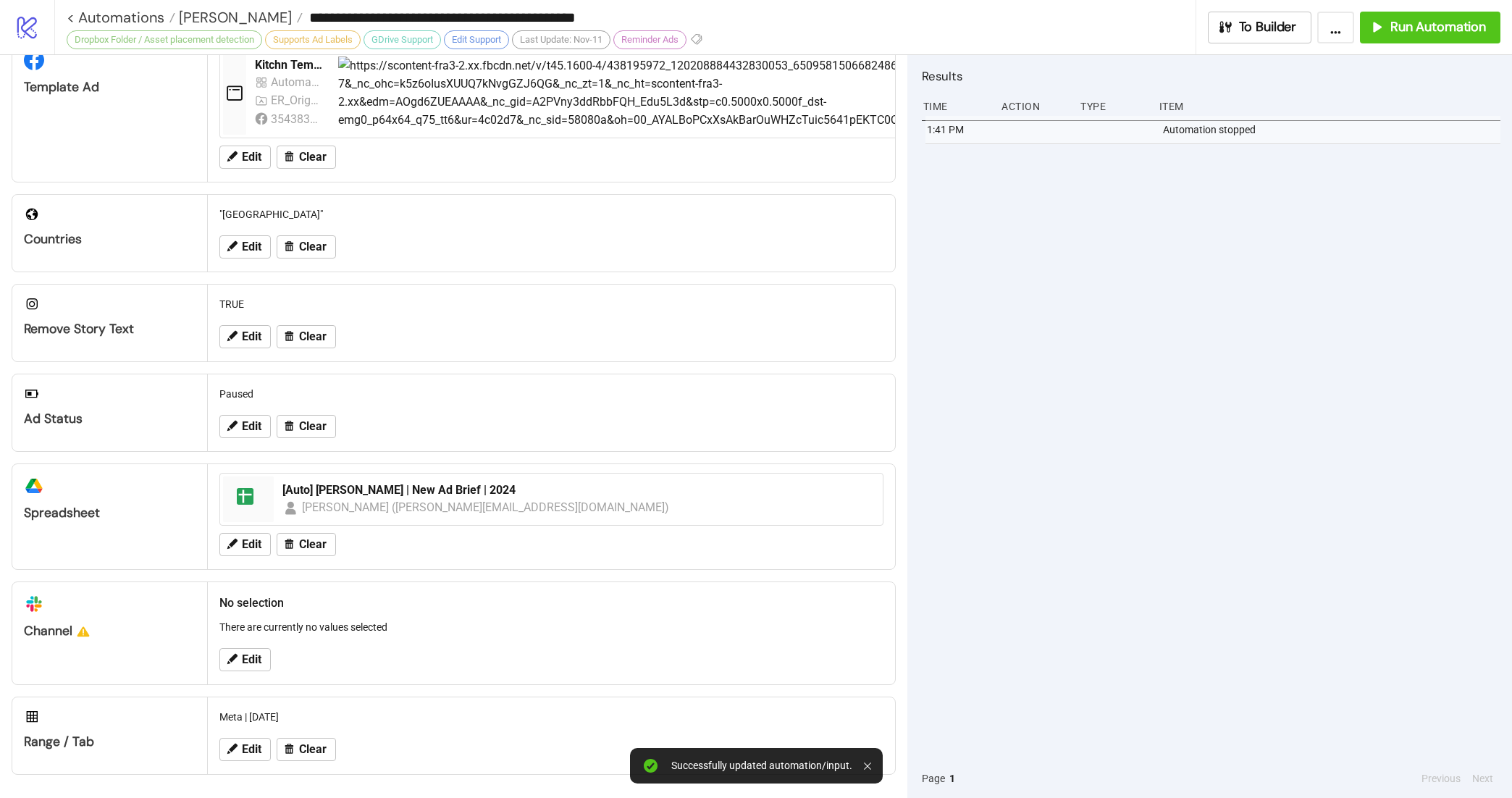
click at [258, 228] on div "Edit Clear" at bounding box center [552, 247] width 675 height 38
click at [256, 241] on span "Edit" at bounding box center [252, 247] width 20 height 13
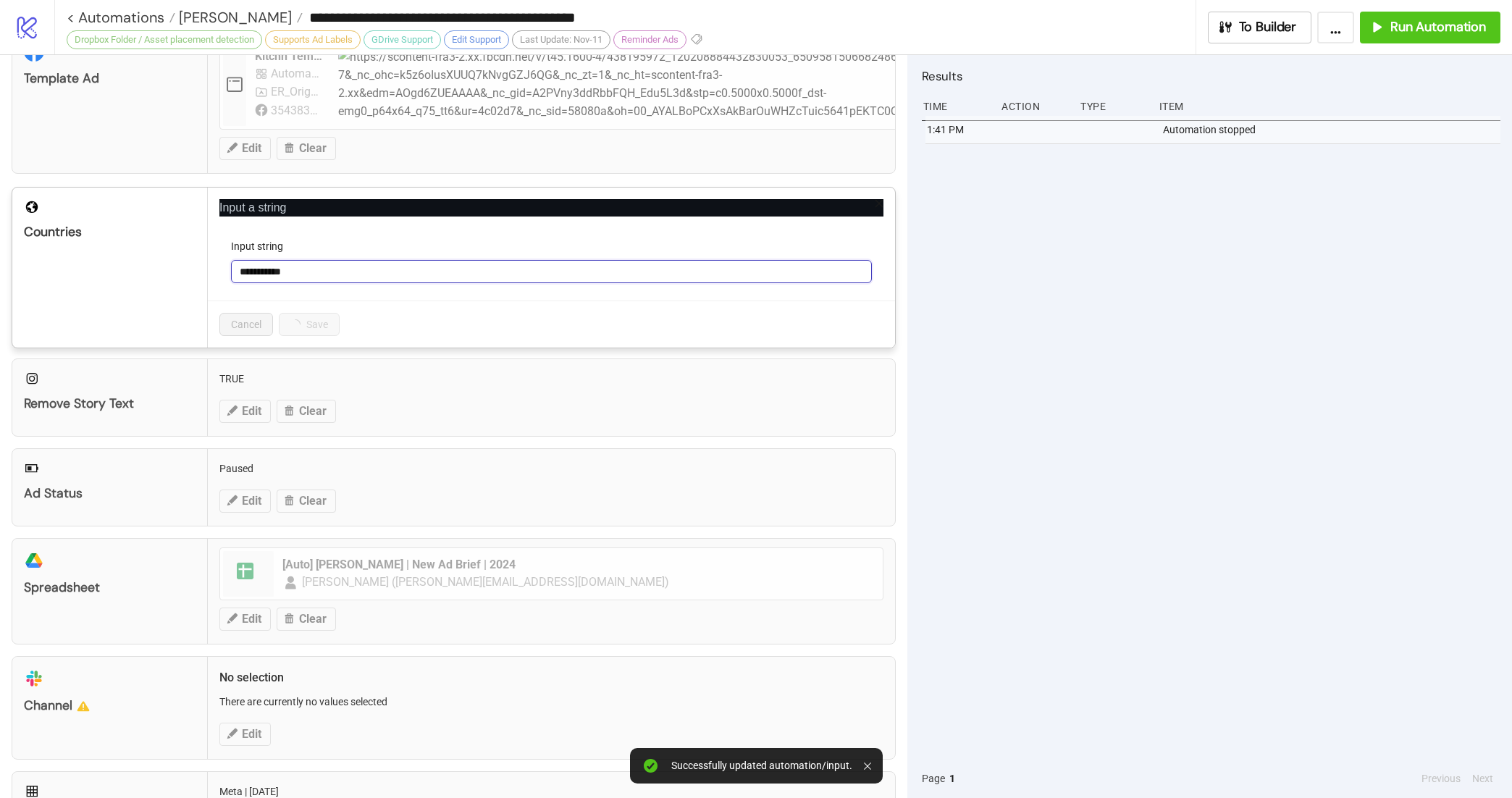
click at [262, 273] on input "**********" at bounding box center [551, 270] width 641 height 23
type input "**********"
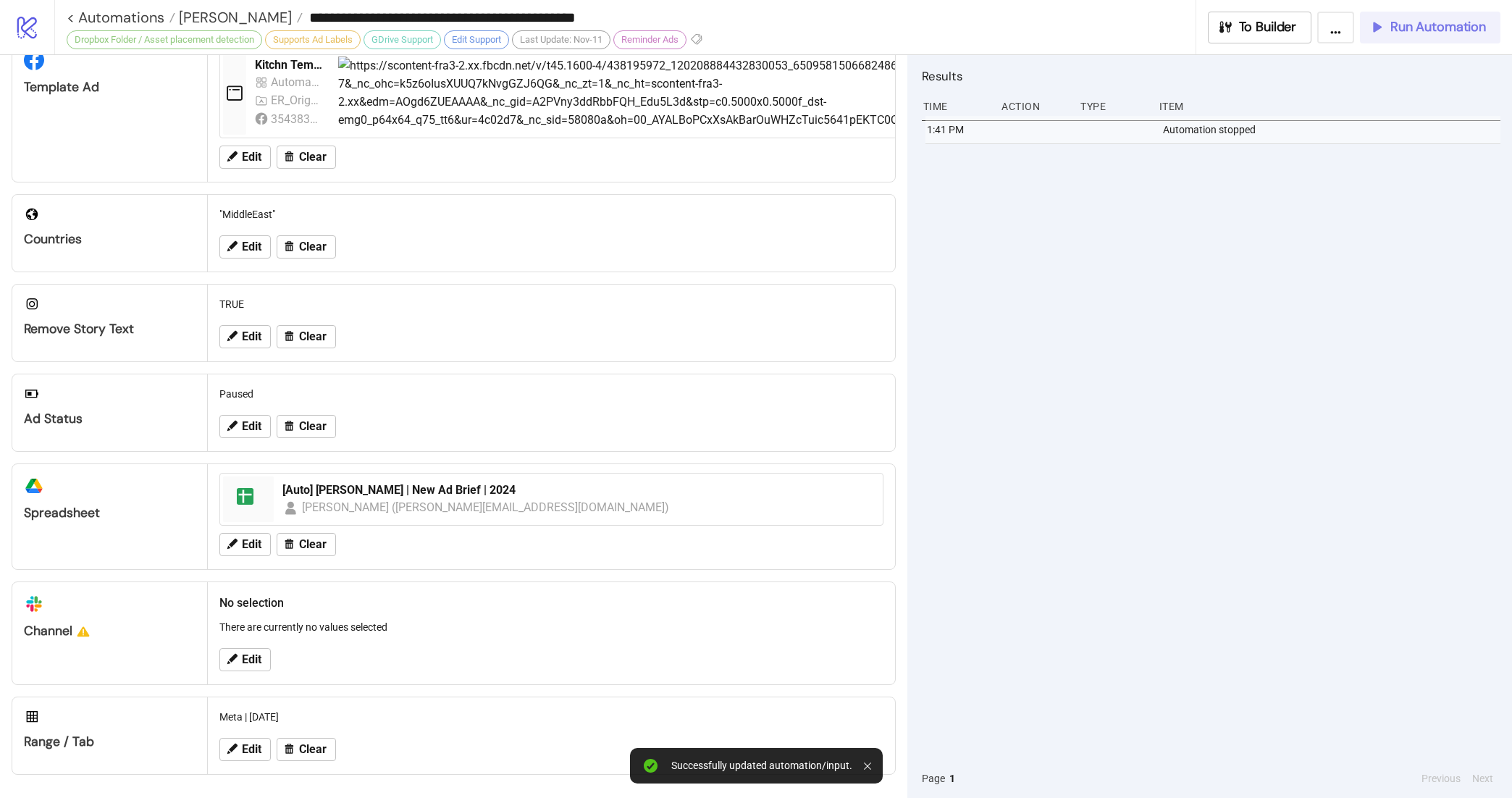
click at [1449, 20] on span "Run Automation" at bounding box center [1438, 27] width 96 height 17
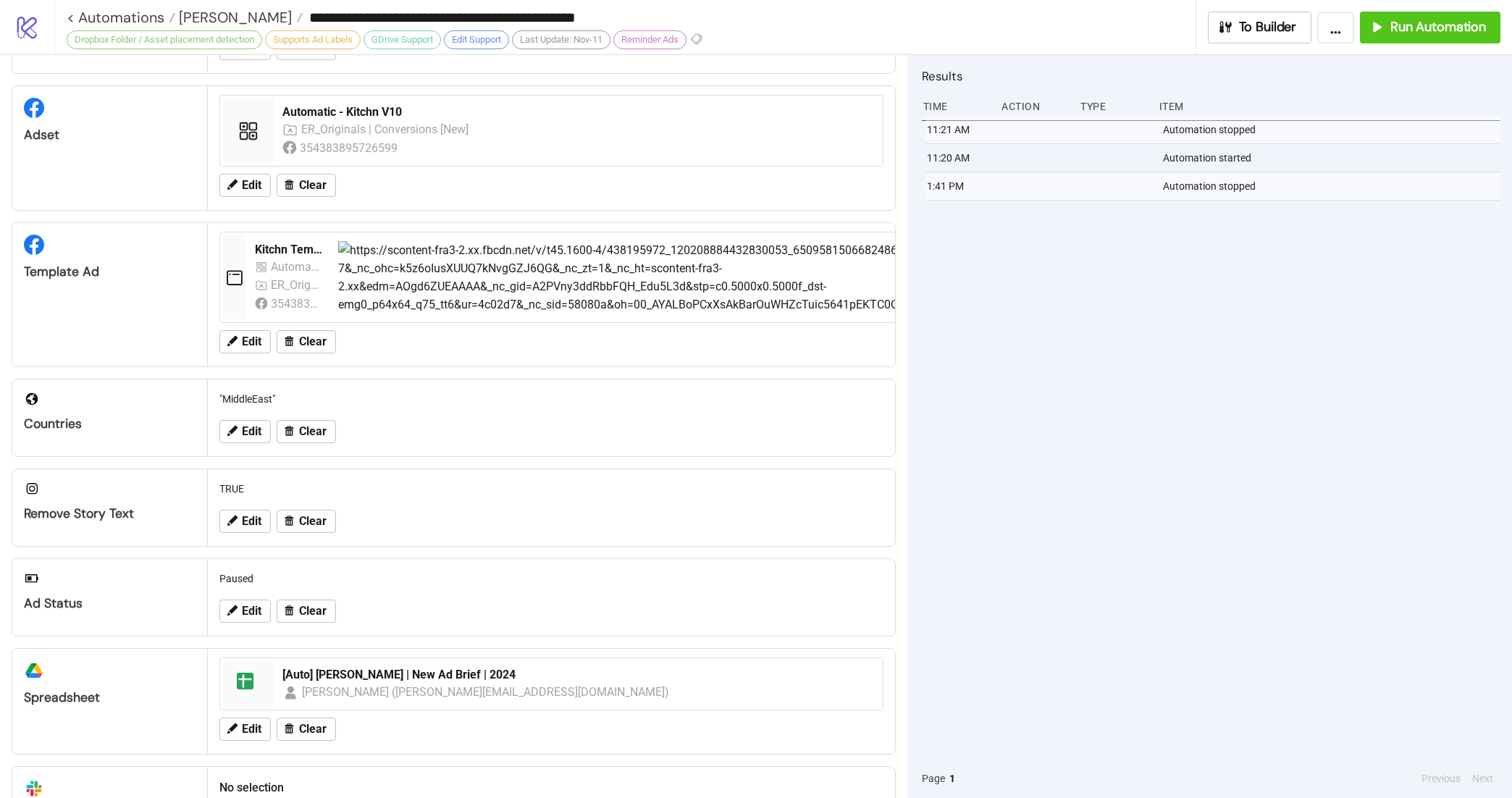
scroll to position [105, 0]
click at [245, 187] on span "Edit" at bounding box center [252, 187] width 20 height 13
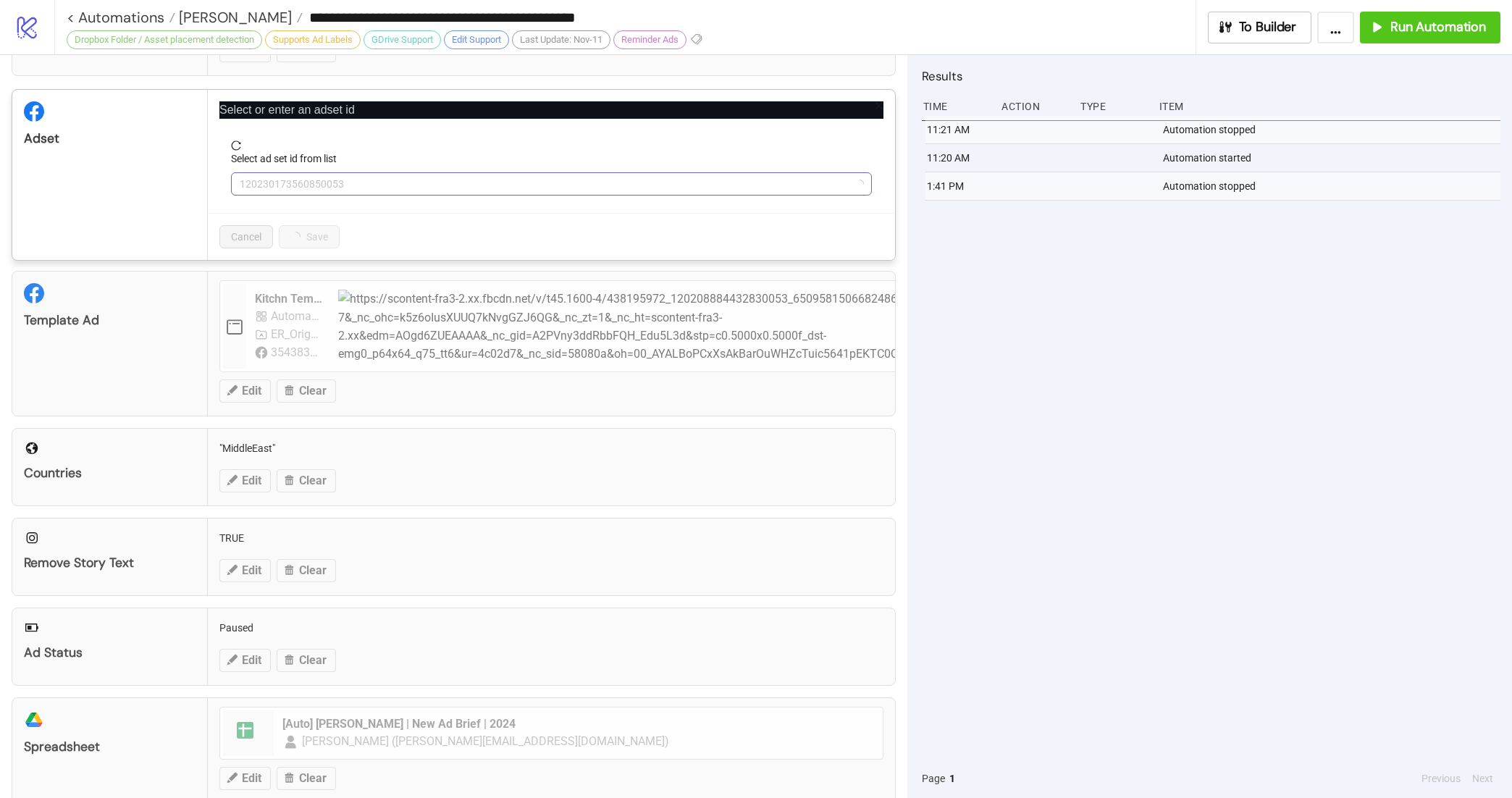
click at [441, 188] on span "120230173560850053" at bounding box center [552, 184] width 624 height 22
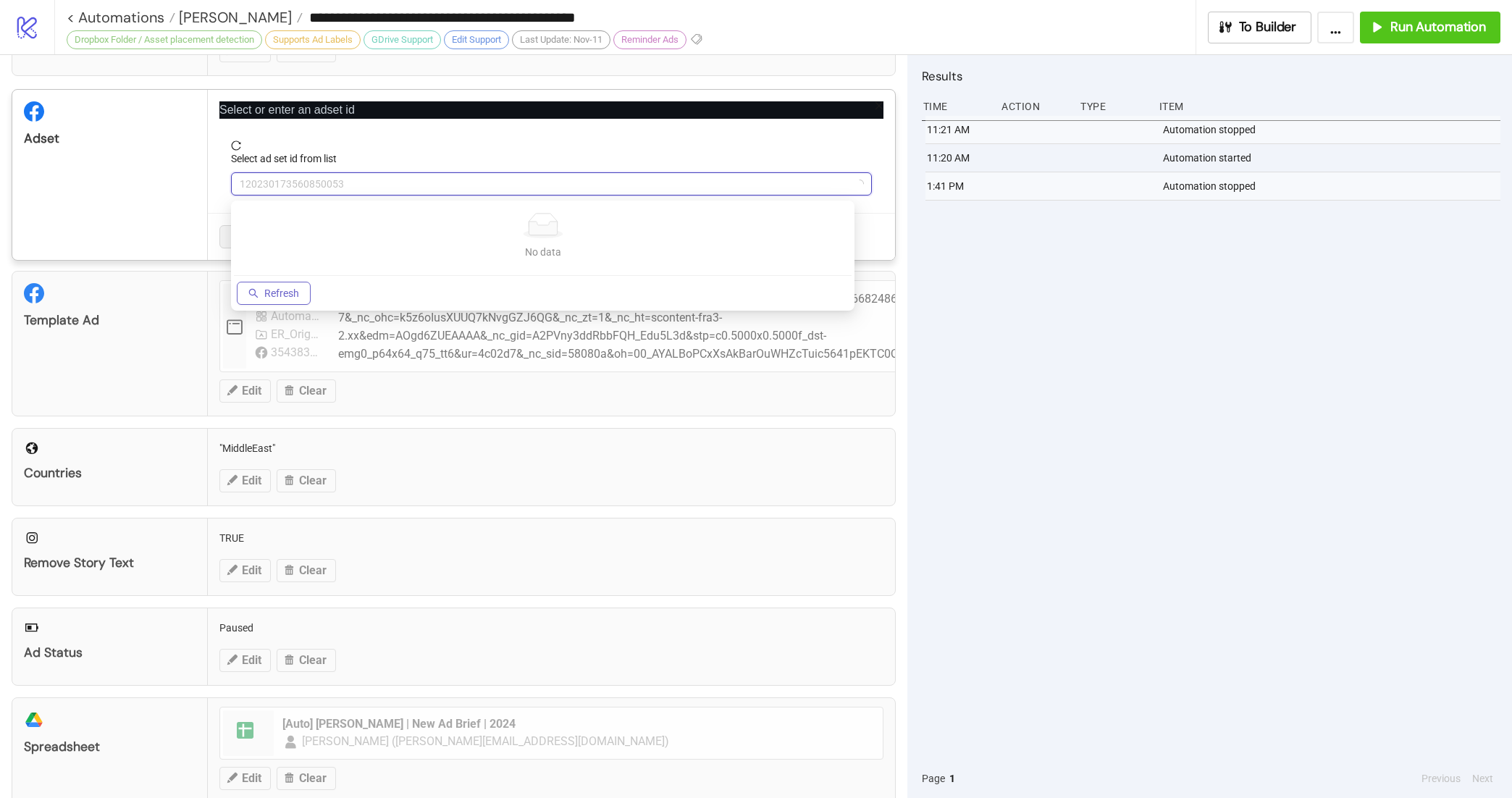
click at [278, 300] on button "Refresh" at bounding box center [273, 292] width 74 height 23
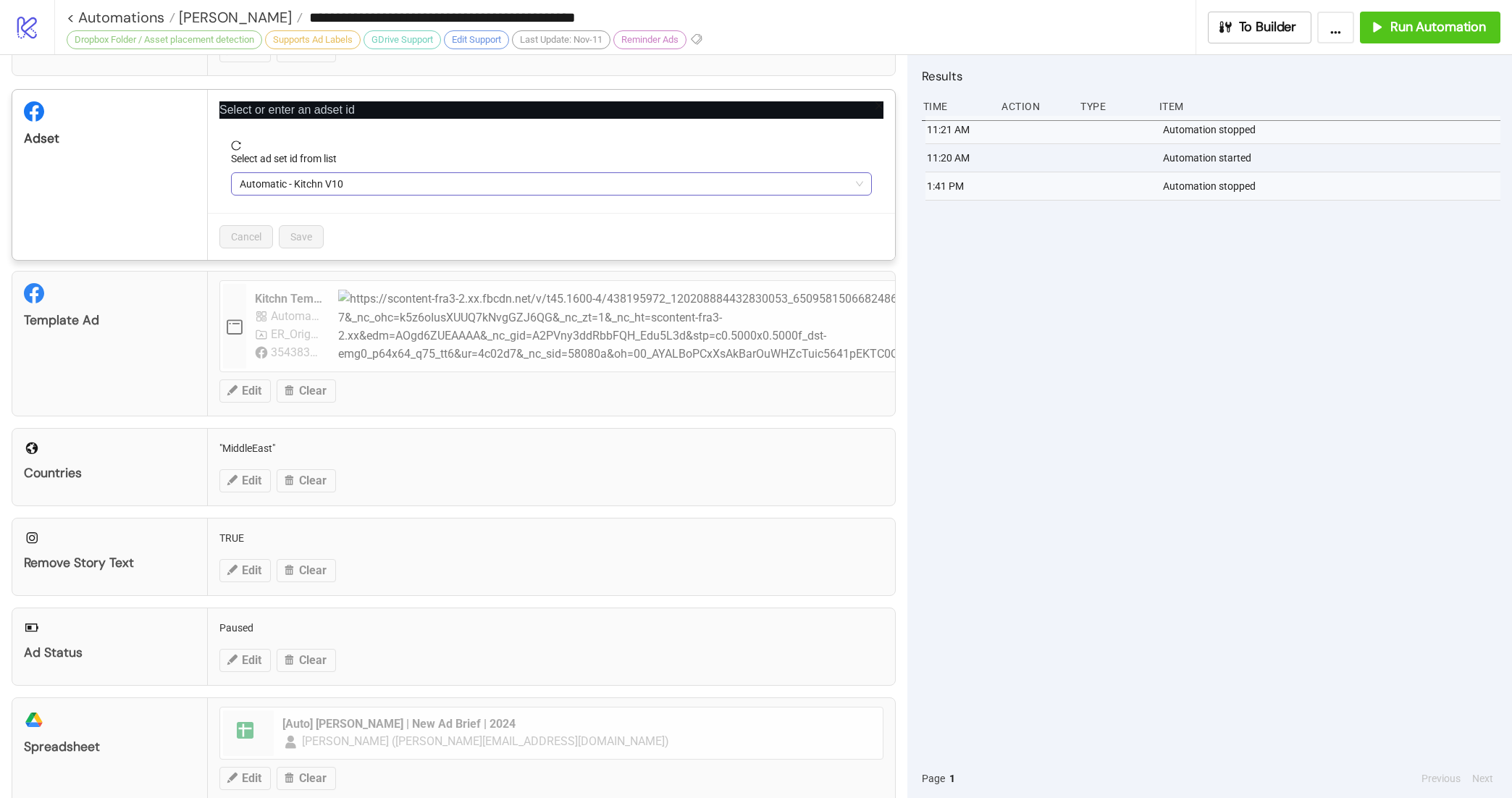
click at [360, 190] on span "Automatic - Kitchn V10" at bounding box center [552, 184] width 624 height 22
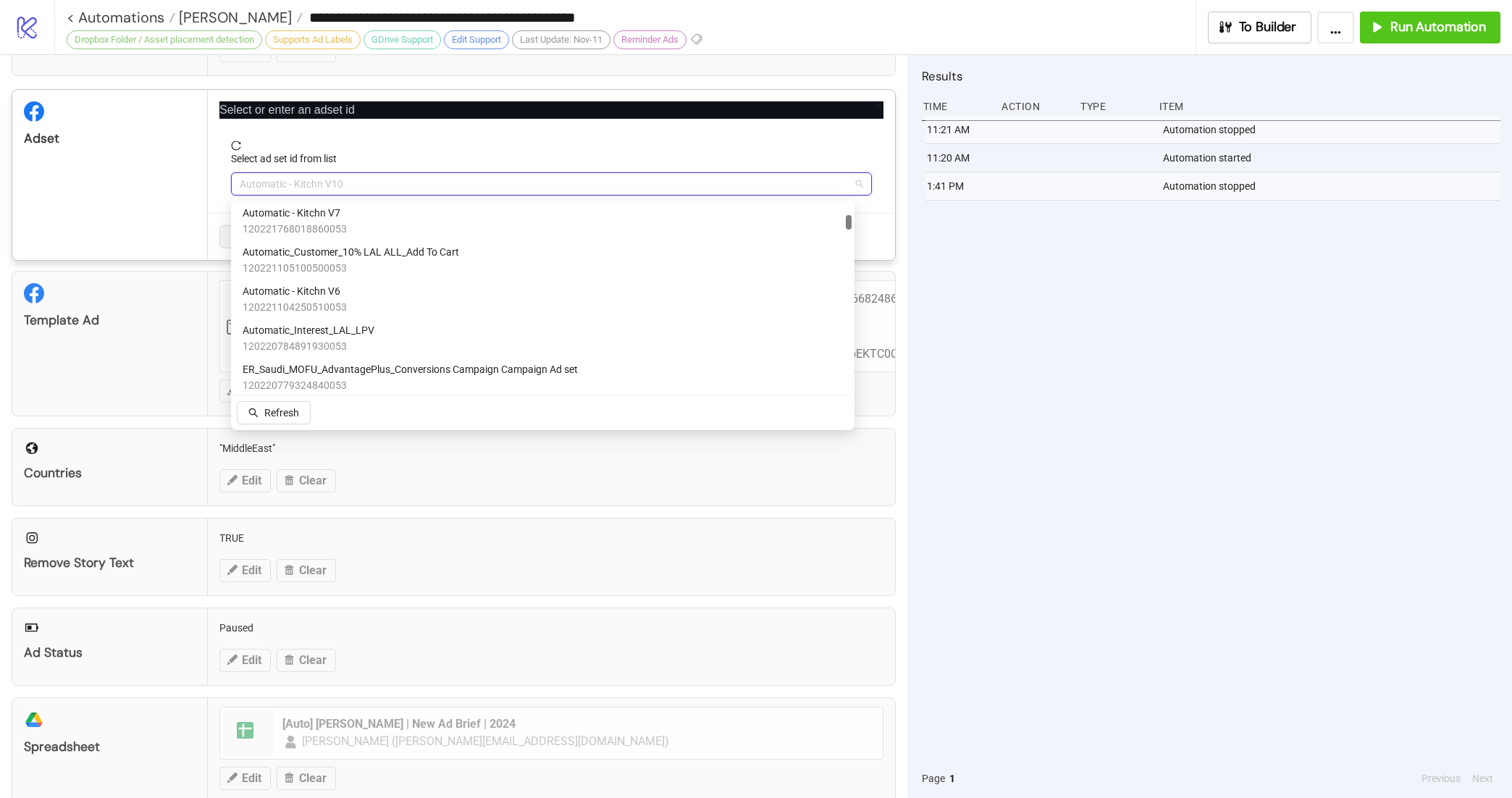
scroll to position [0, 0]
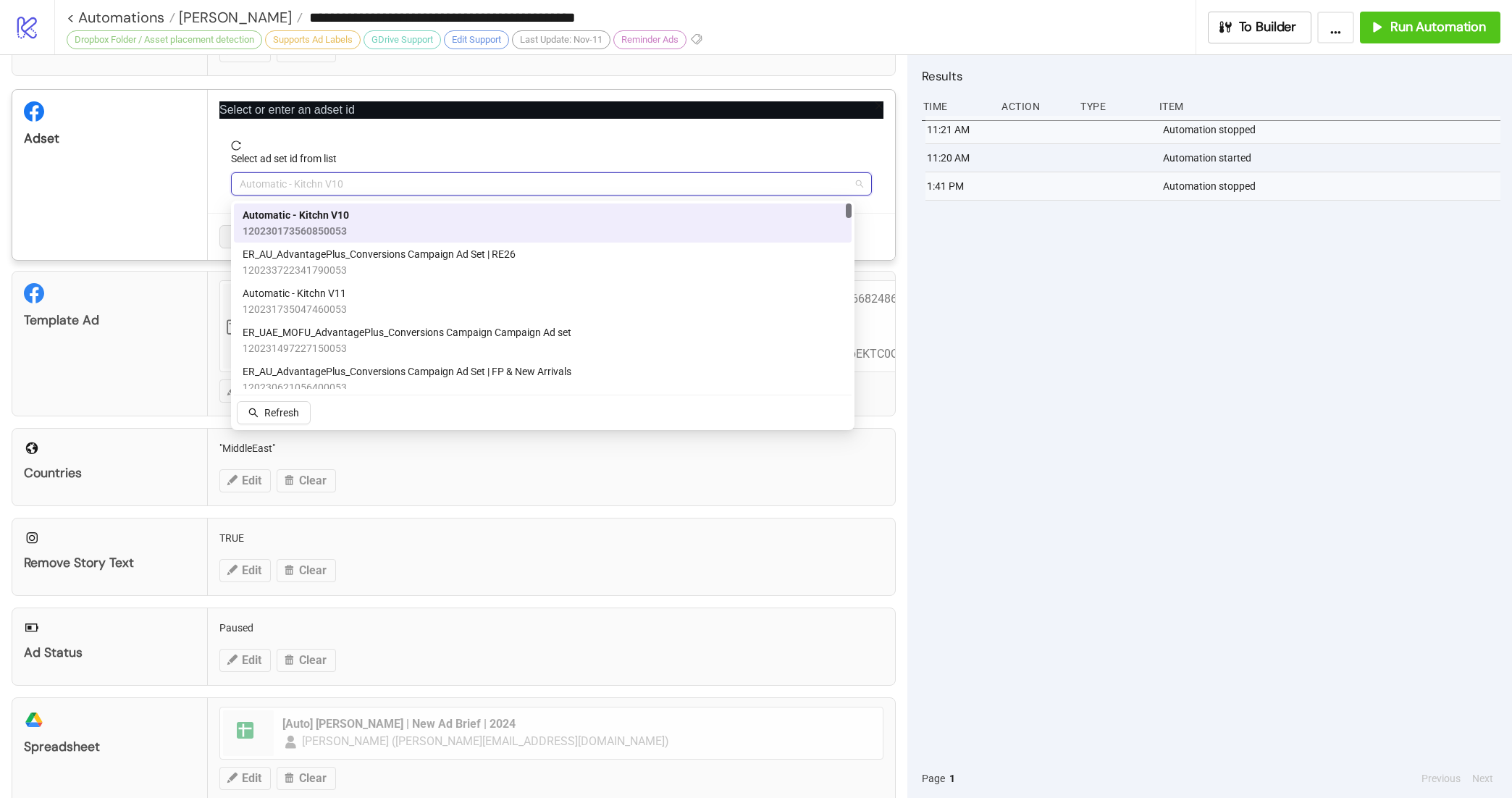
drag, startPoint x: 848, startPoint y: 212, endPoint x: 860, endPoint y: 144, distance: 69.1
click at [860, 144] on body "**********" at bounding box center [756, 399] width 1512 height 798
click at [505, 289] on div "Automatic - Kitchn V11 120231735047460053" at bounding box center [543, 301] width 600 height 32
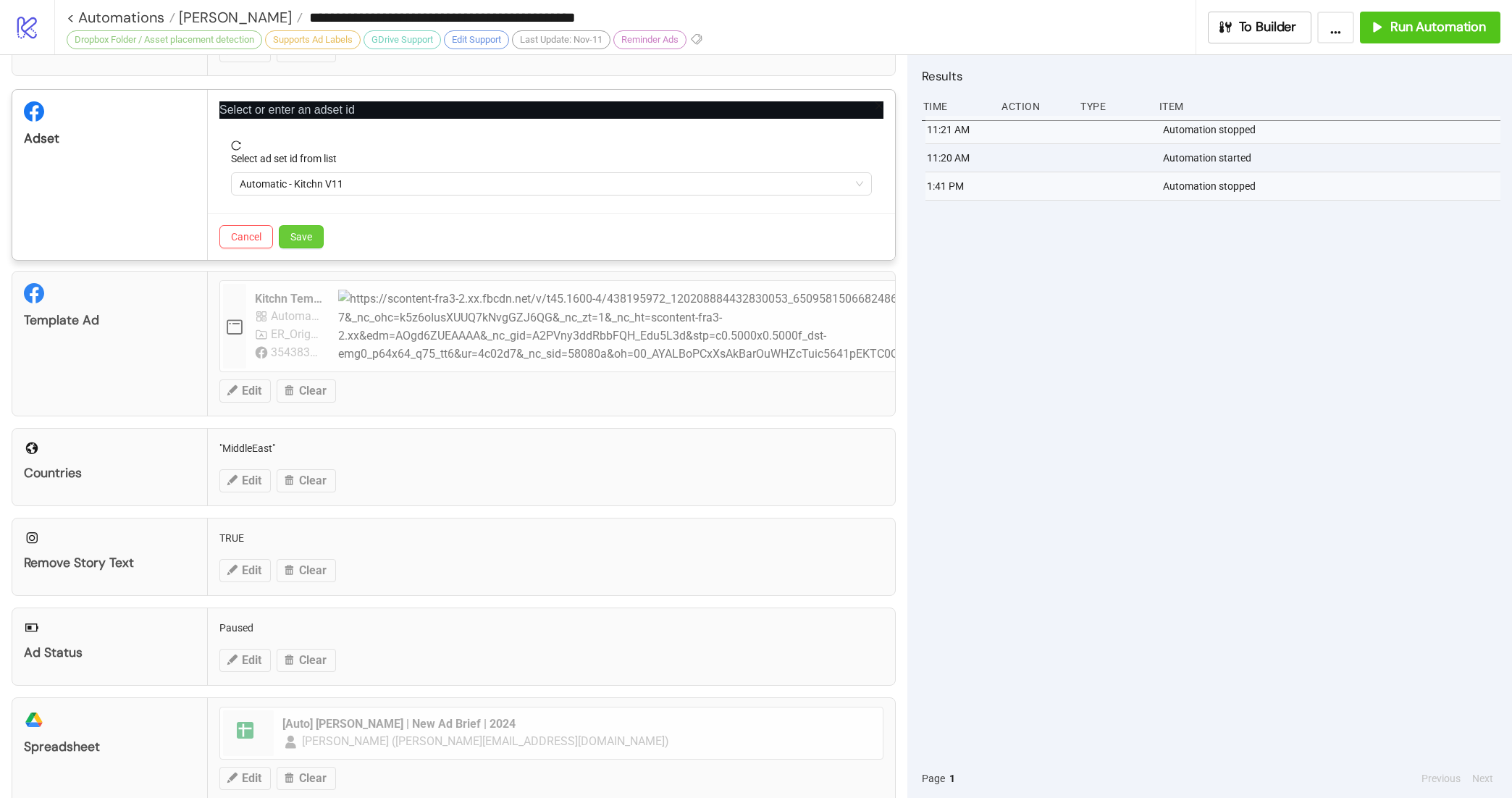
click at [306, 243] on span "Save" at bounding box center [301, 237] width 22 height 12
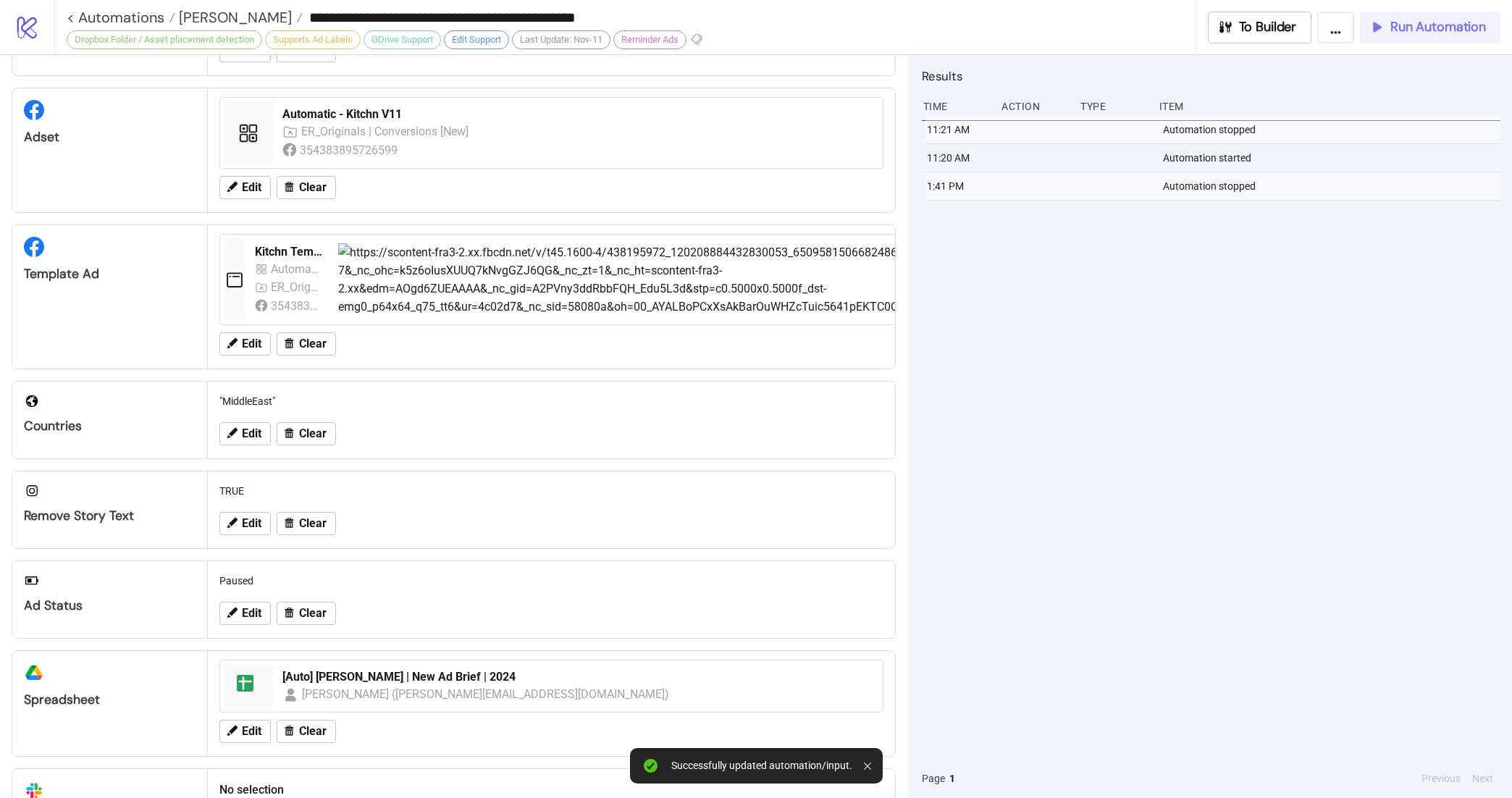
click at [1393, 37] on button "Run Automation" at bounding box center [1430, 28] width 141 height 32
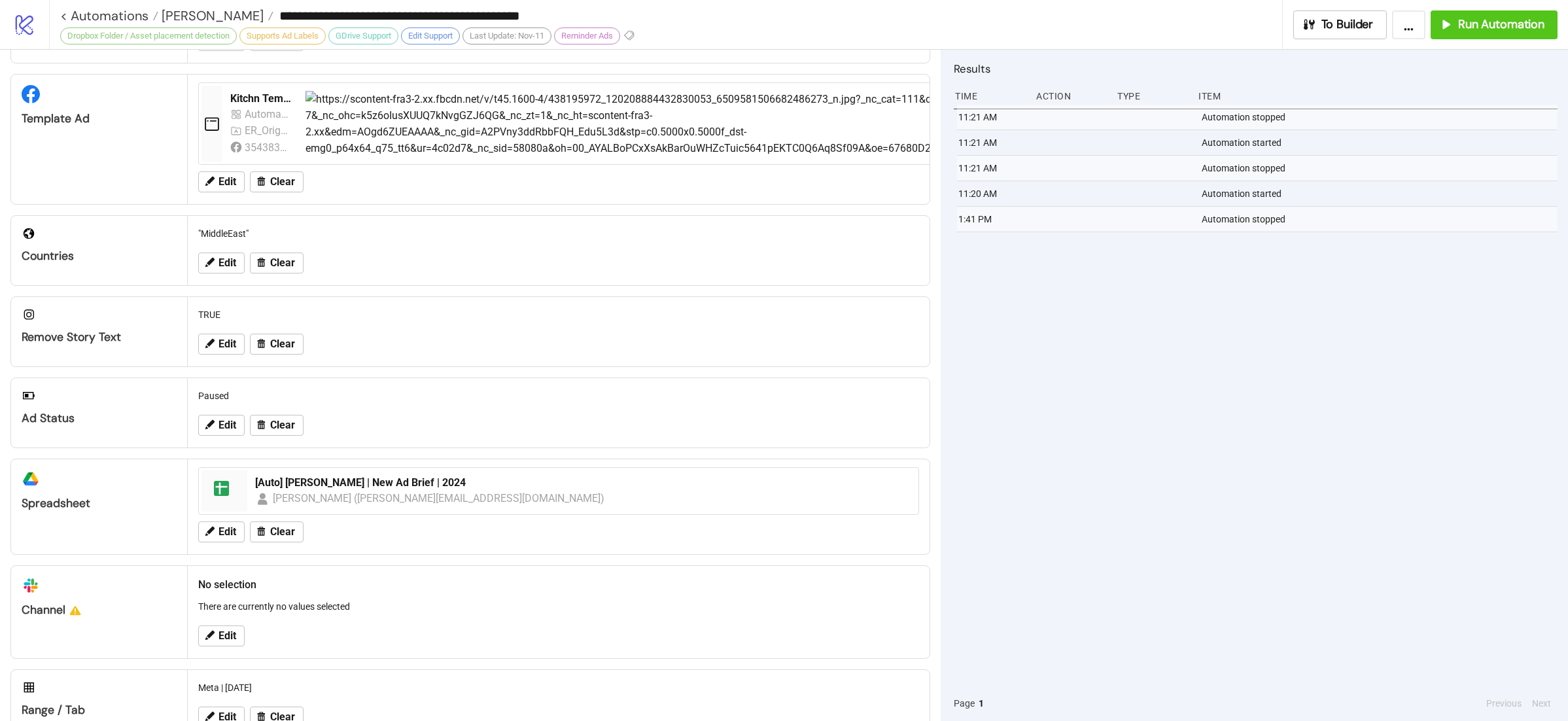
scroll to position [271, 0]
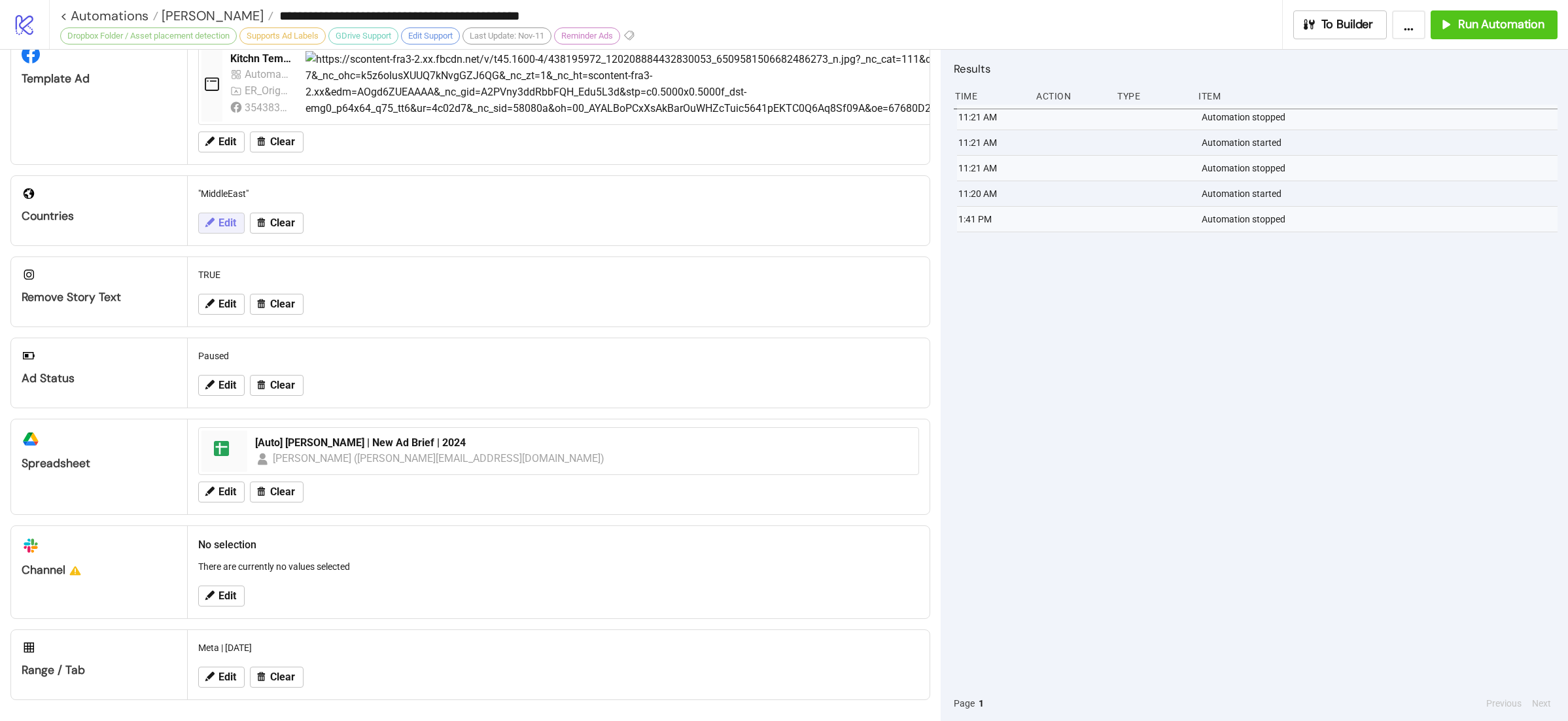
click at [225, 217] on span "Edit" at bounding box center [227, 223] width 18 height 12
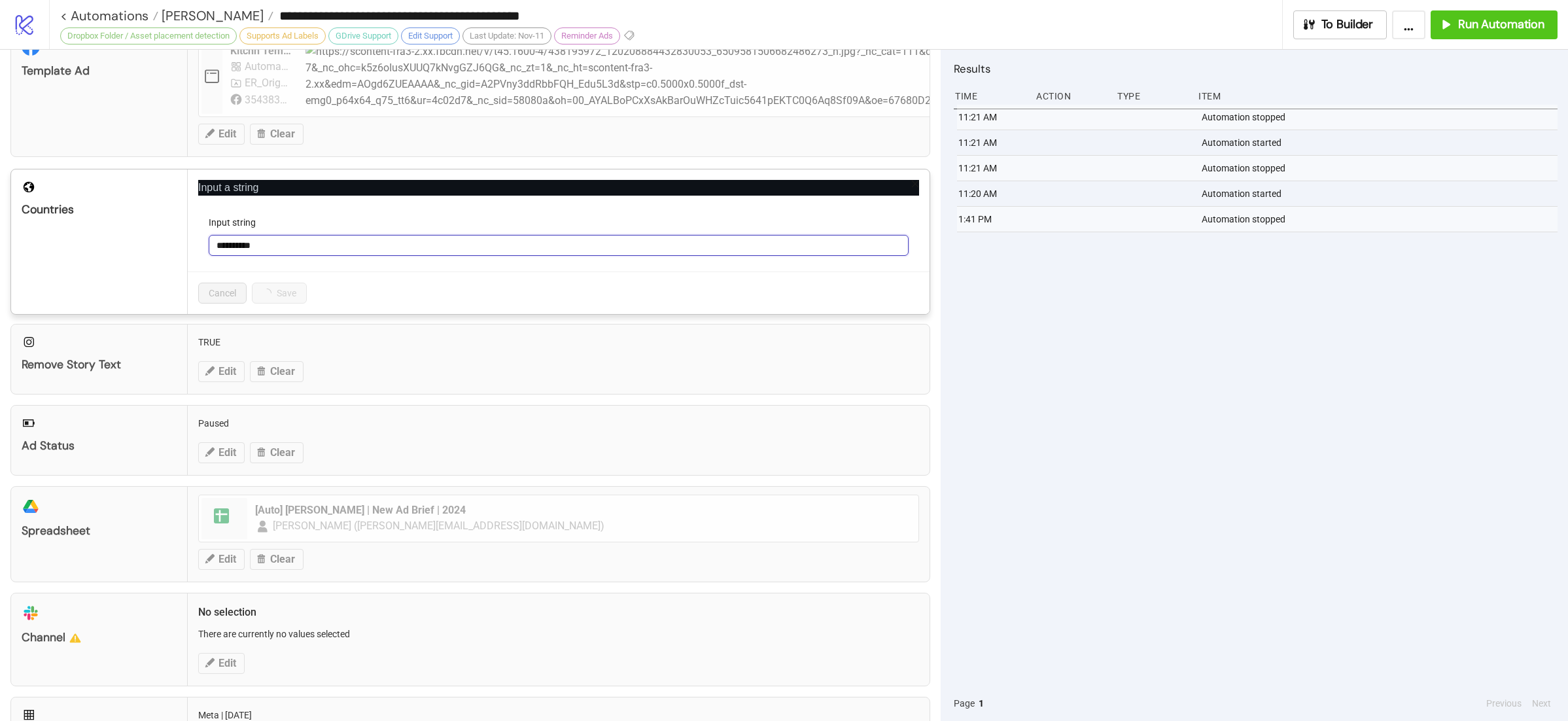
click at [235, 247] on input "**********" at bounding box center [558, 244] width 699 height 21
type input "**********"
click at [282, 293] on span "Save" at bounding box center [272, 293] width 20 height 11
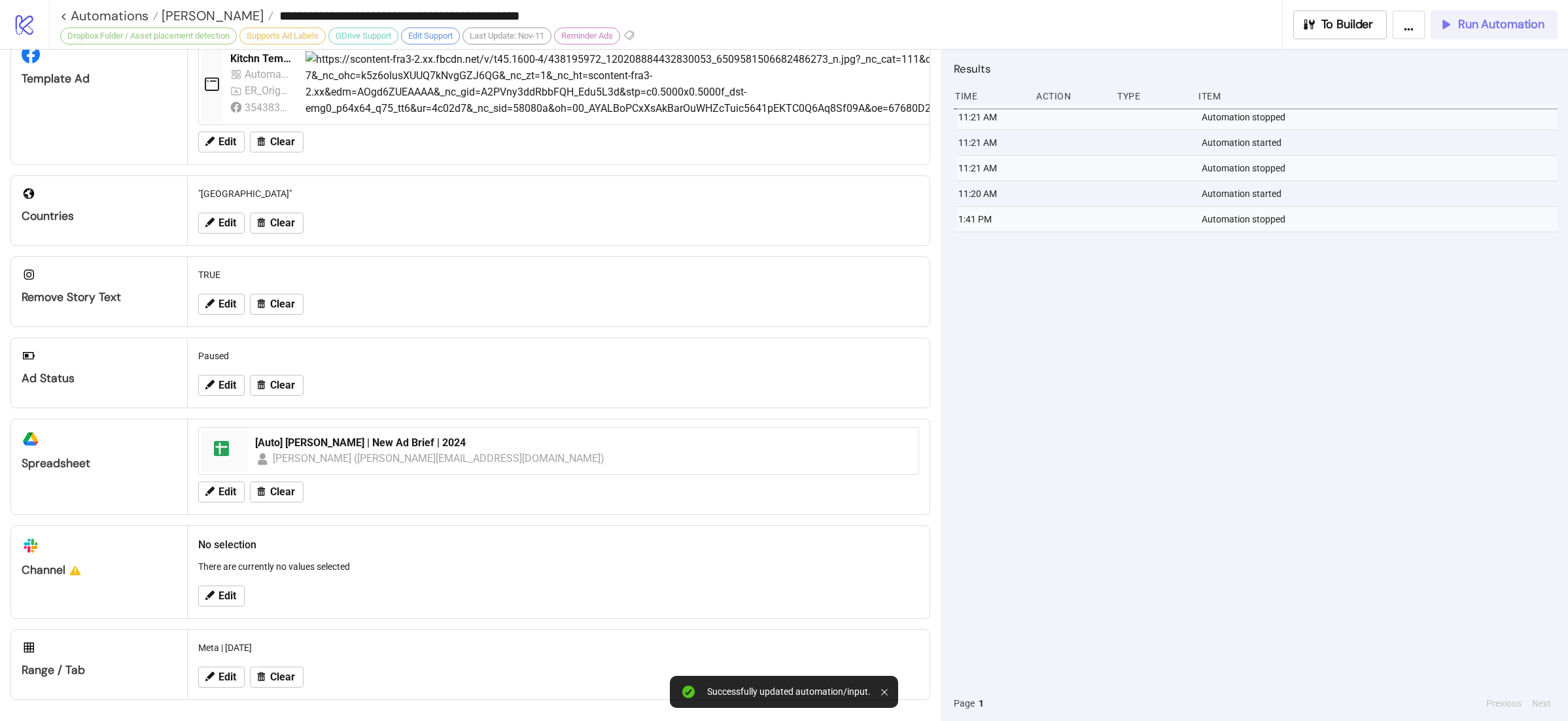
click at [1487, 26] on span "Run Automation" at bounding box center [1501, 24] width 87 height 15
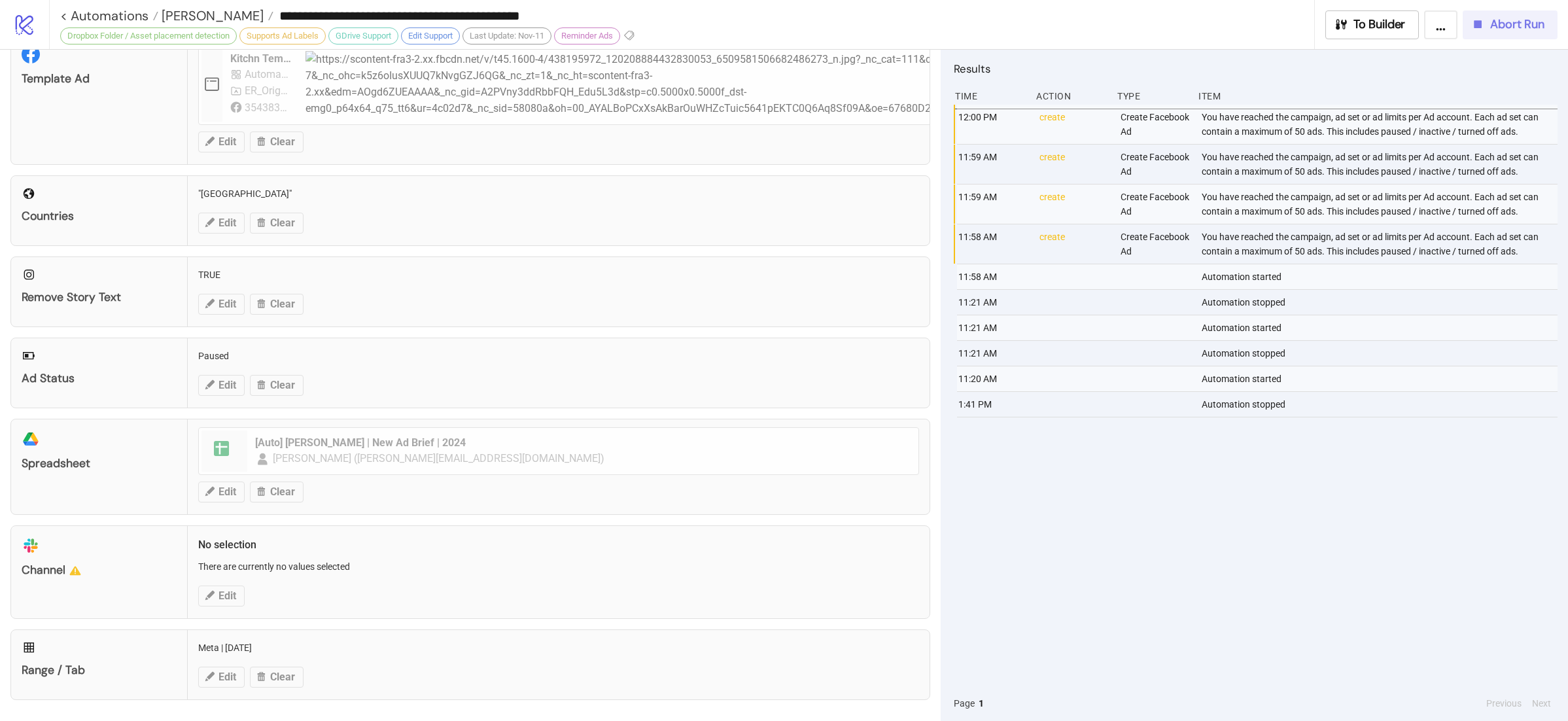
click at [1480, 18] on icon "button" at bounding box center [1478, 24] width 14 height 14
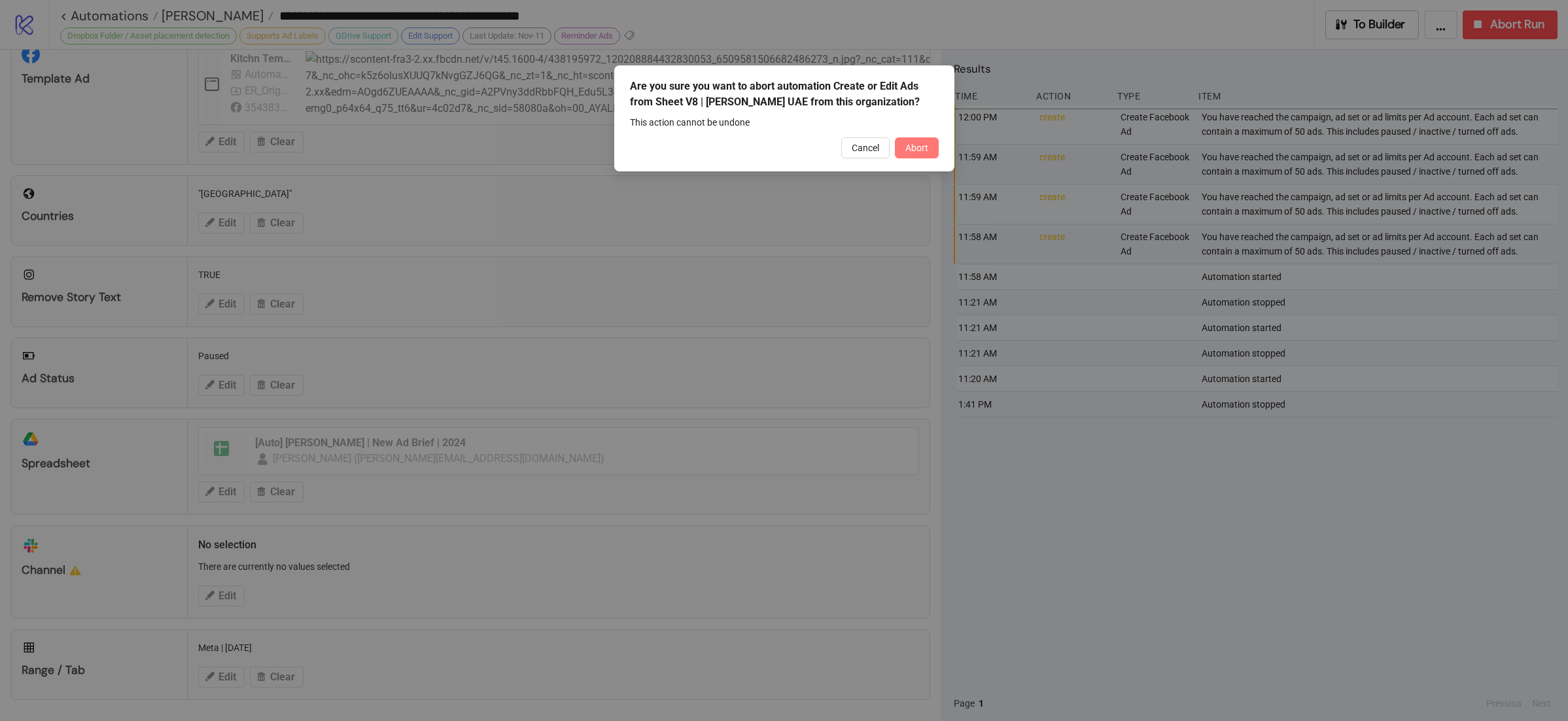
click at [909, 144] on span "Abort" at bounding box center [917, 148] width 23 height 11
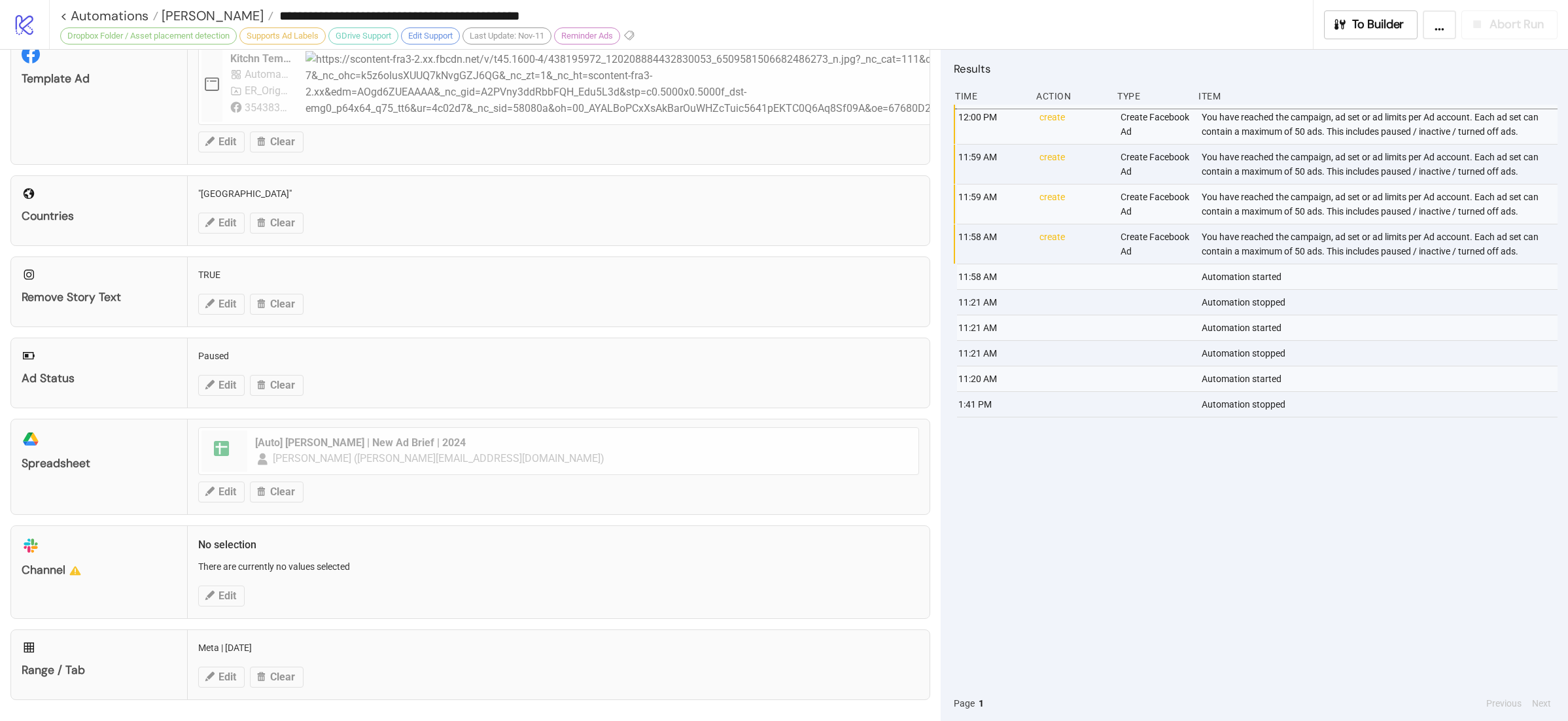
click at [923, 342] on div "Configuration Ad Account [PERSON_NAME] & [PERSON_NAME] Advertising Edit Clear A…" at bounding box center [470, 386] width 940 height 671
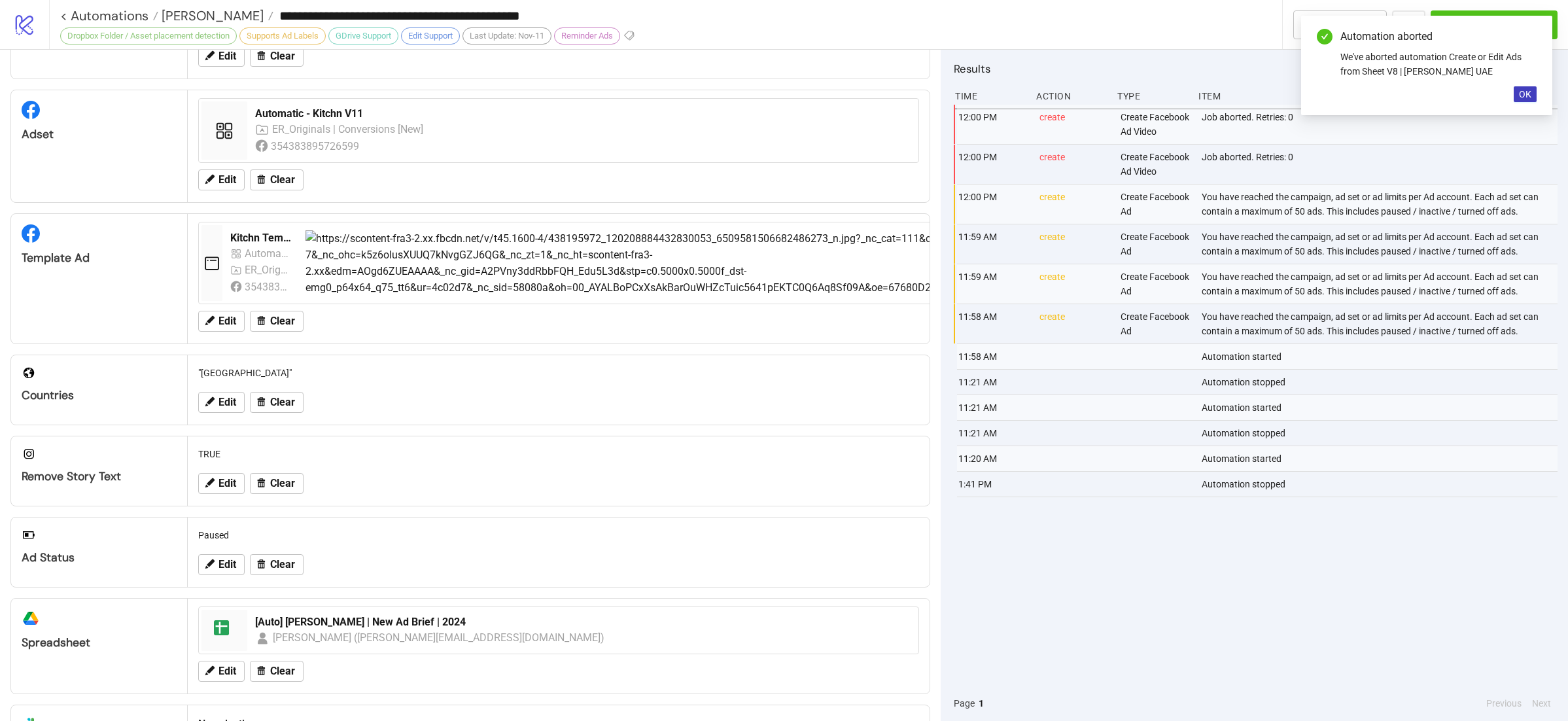
scroll to position [55, 0]
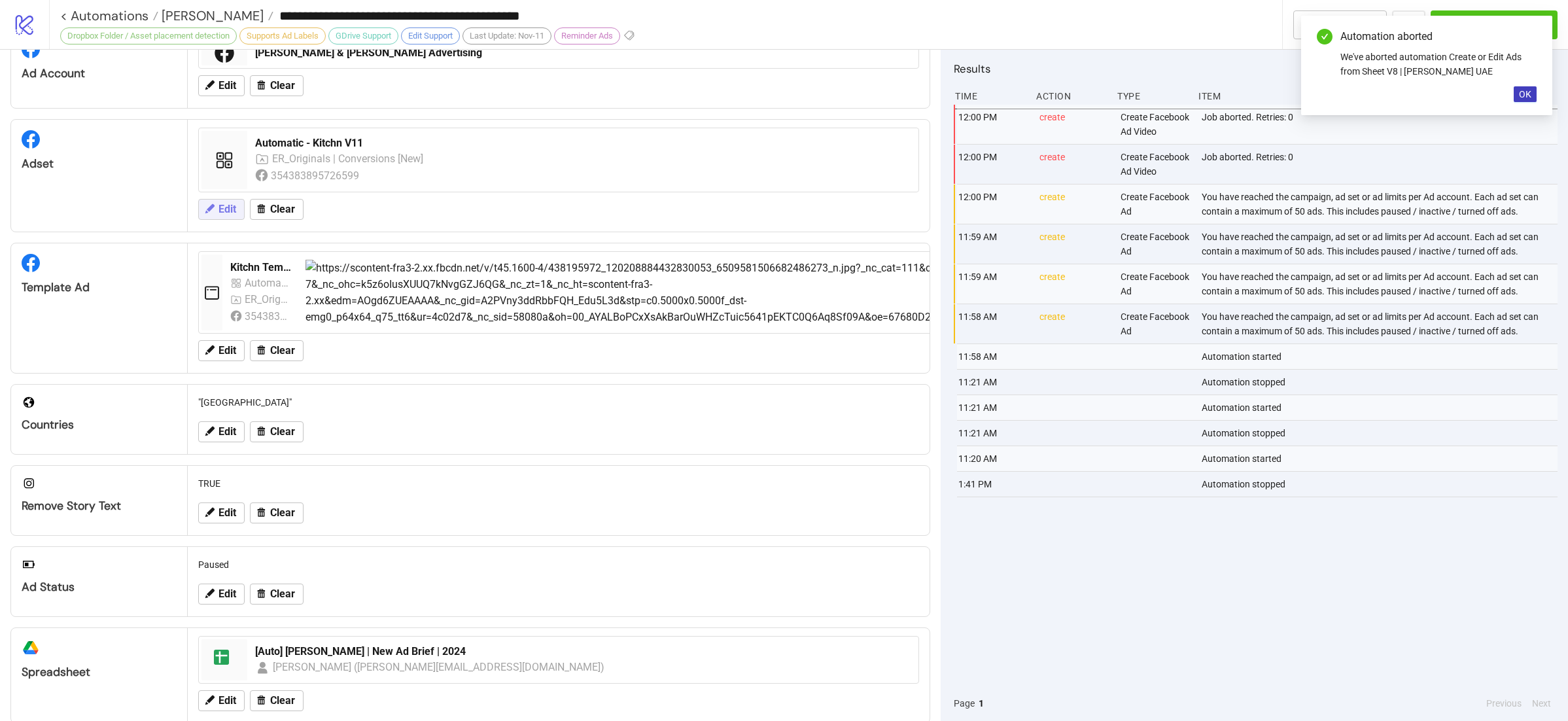
click at [230, 200] on button "Edit" at bounding box center [222, 208] width 47 height 21
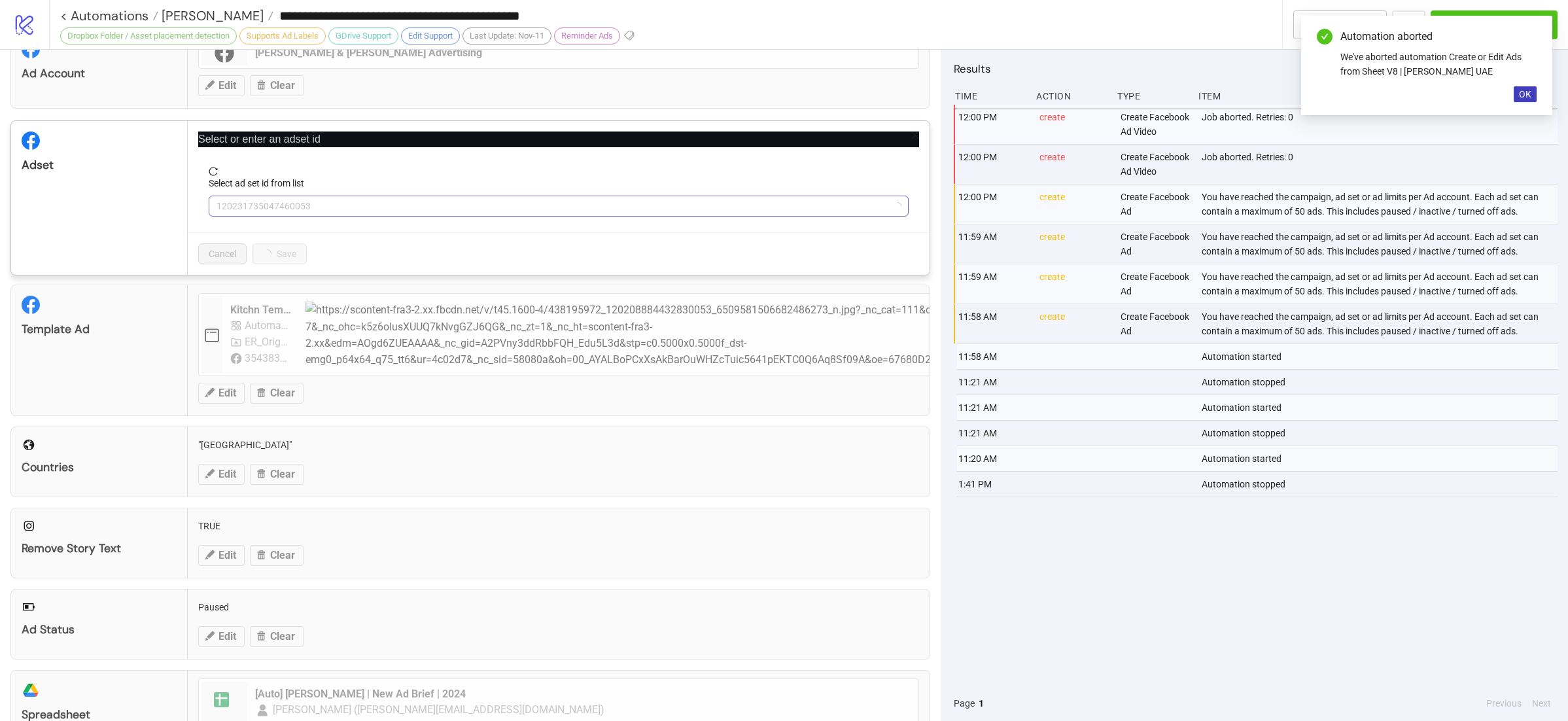
click at [278, 210] on span "120231735047460053" at bounding box center [558, 206] width 684 height 20
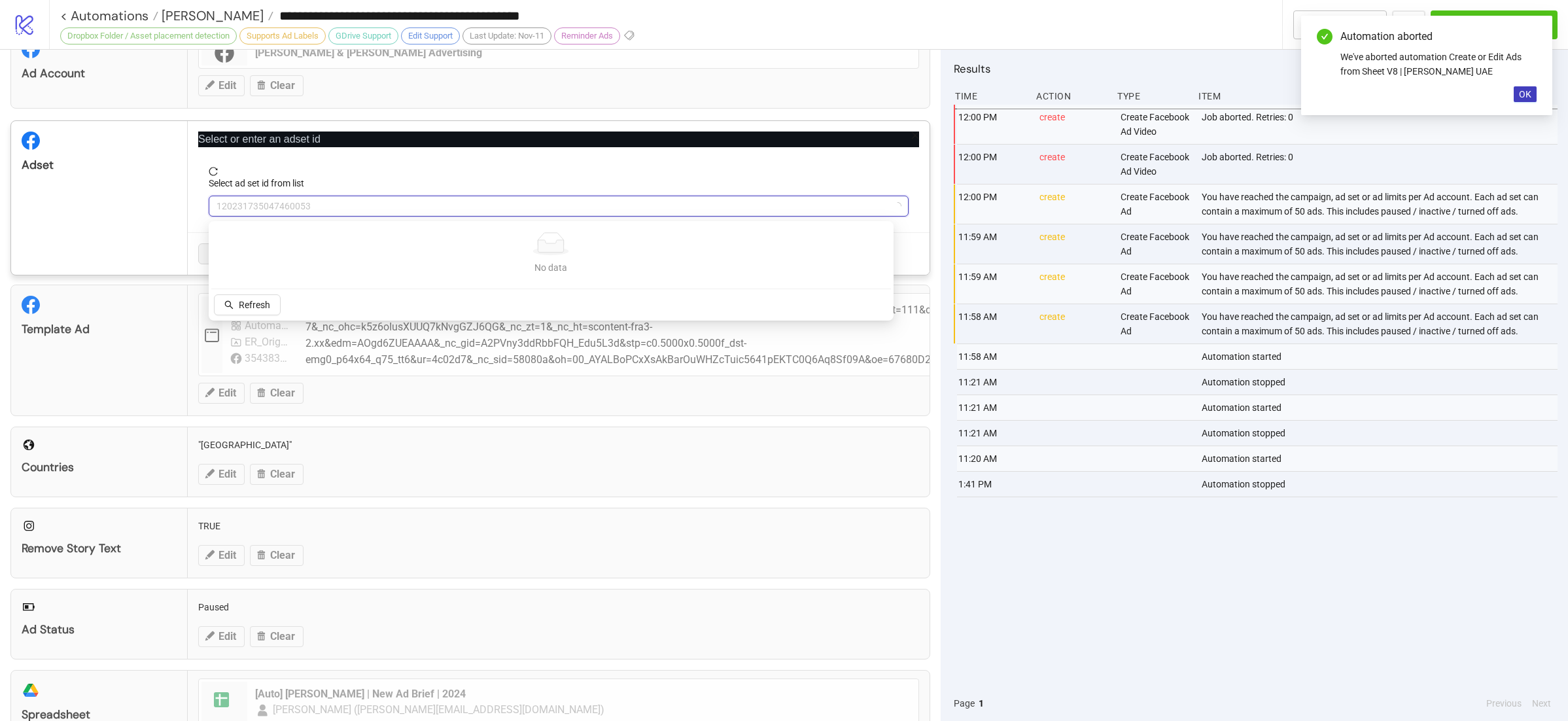
click at [257, 292] on div "No data No data Refresh" at bounding box center [551, 270] width 680 height 94
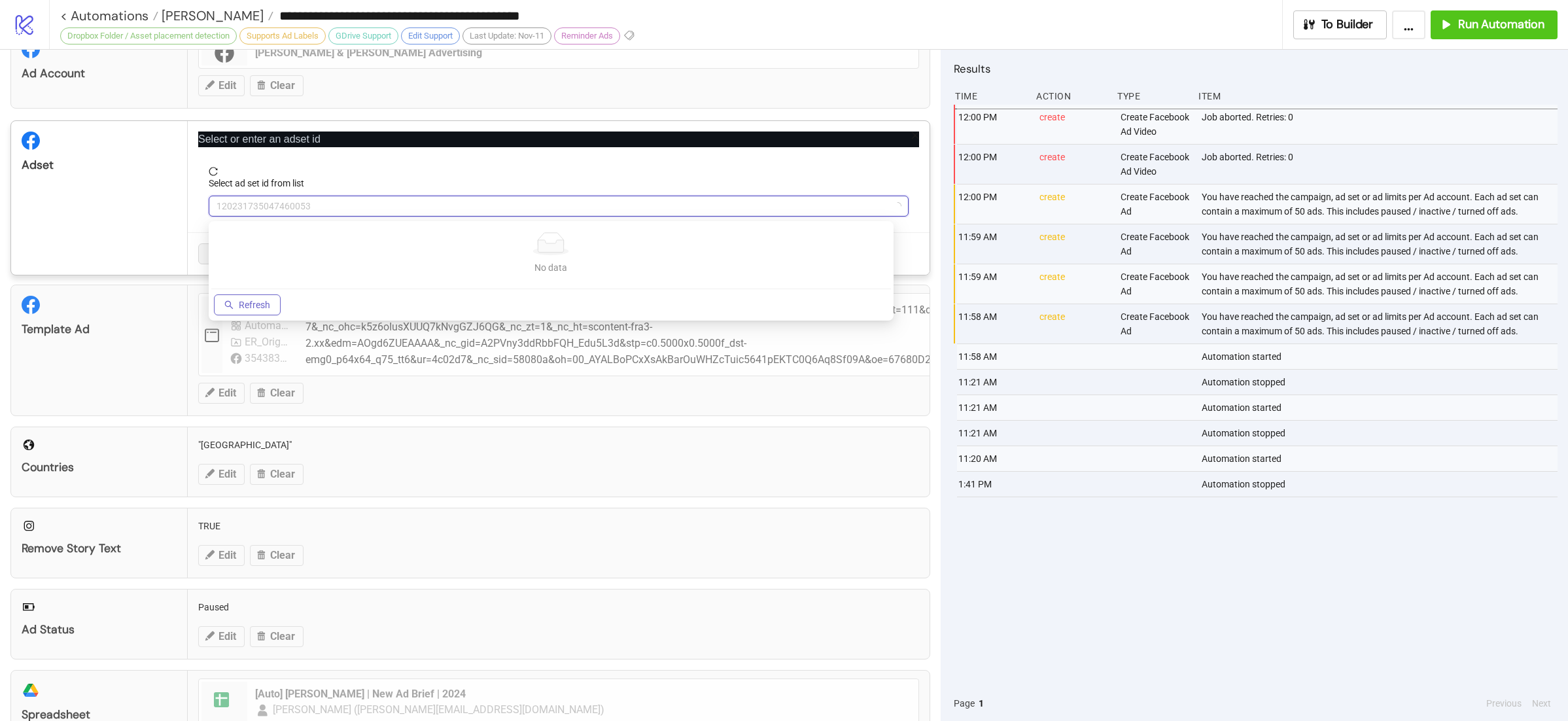
click at [257, 303] on span "Refresh" at bounding box center [254, 305] width 31 height 11
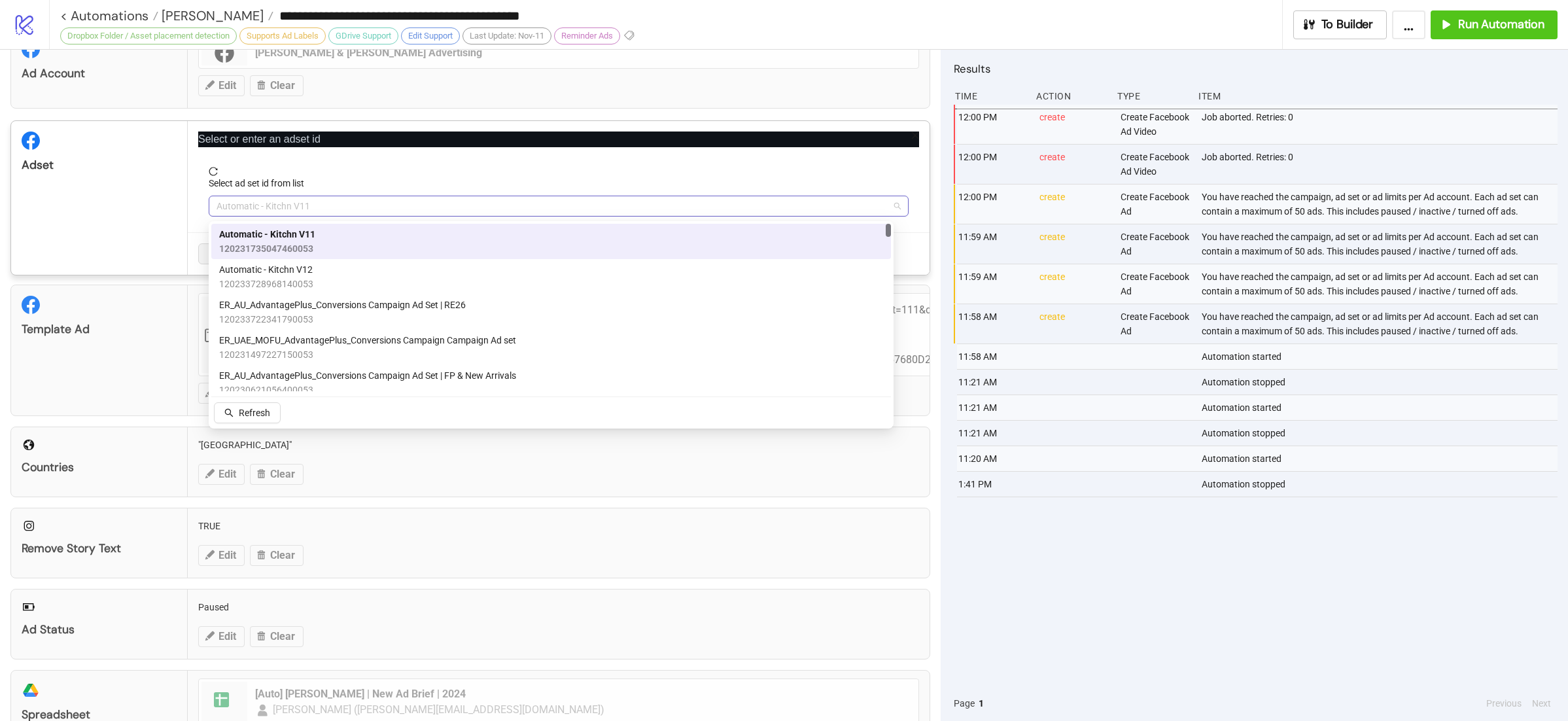
click at [325, 209] on span "Automatic - Kitchn V11" at bounding box center [558, 206] width 684 height 20
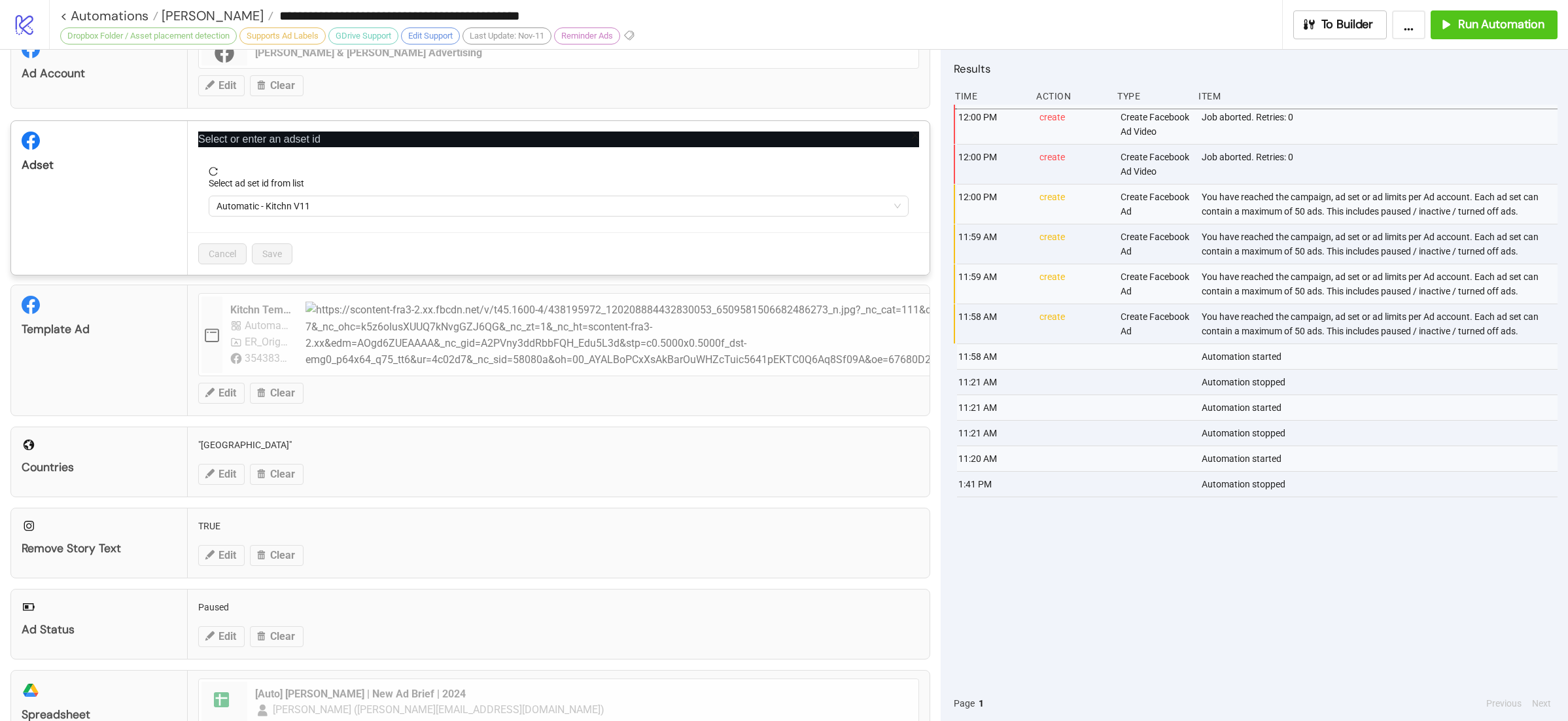
click at [326, 252] on div "Cancel Save" at bounding box center [558, 254] width 742 height 43
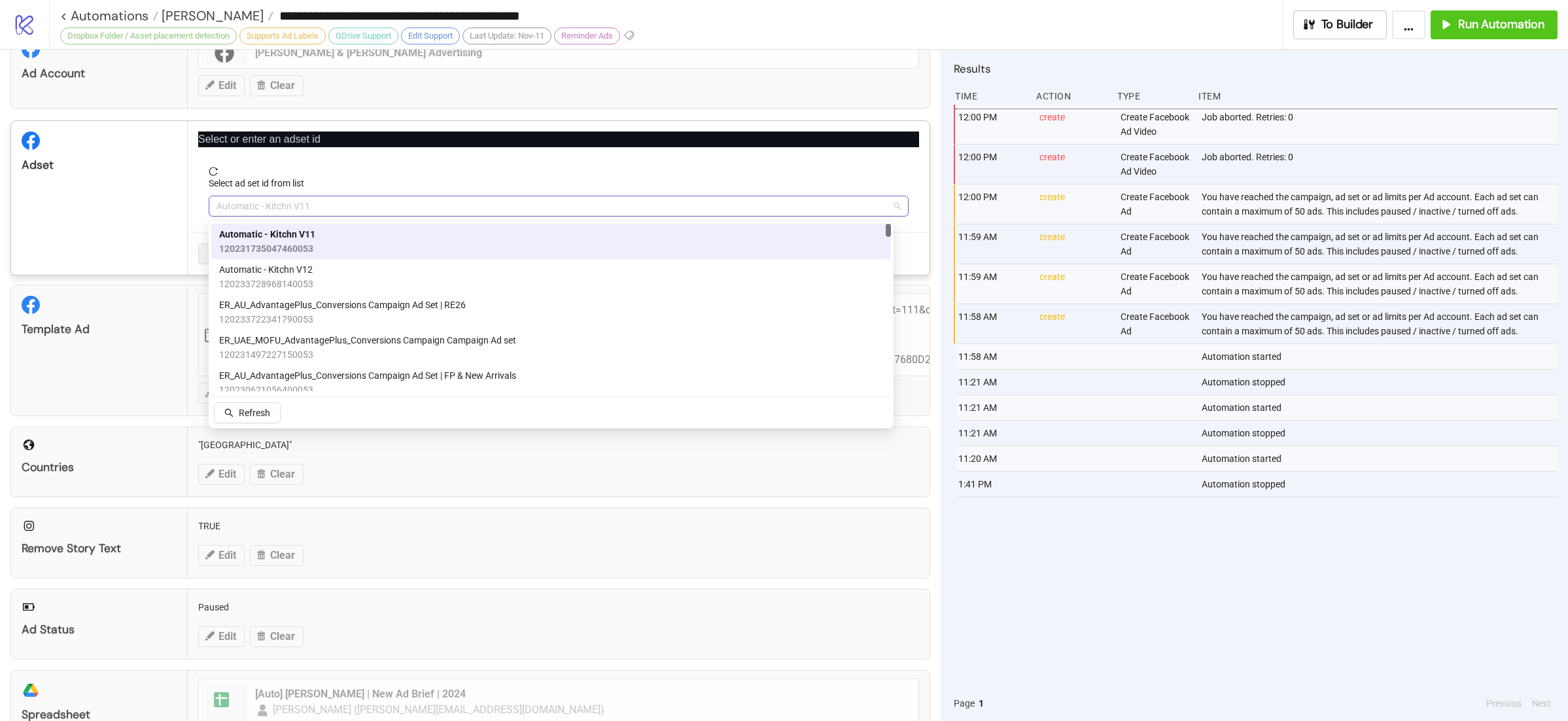
click at [331, 210] on span "Automatic - Kitchn V11" at bounding box center [558, 206] width 684 height 20
click at [338, 263] on div "Automatic - Kitchn V12 120233728968140053" at bounding box center [551, 276] width 664 height 29
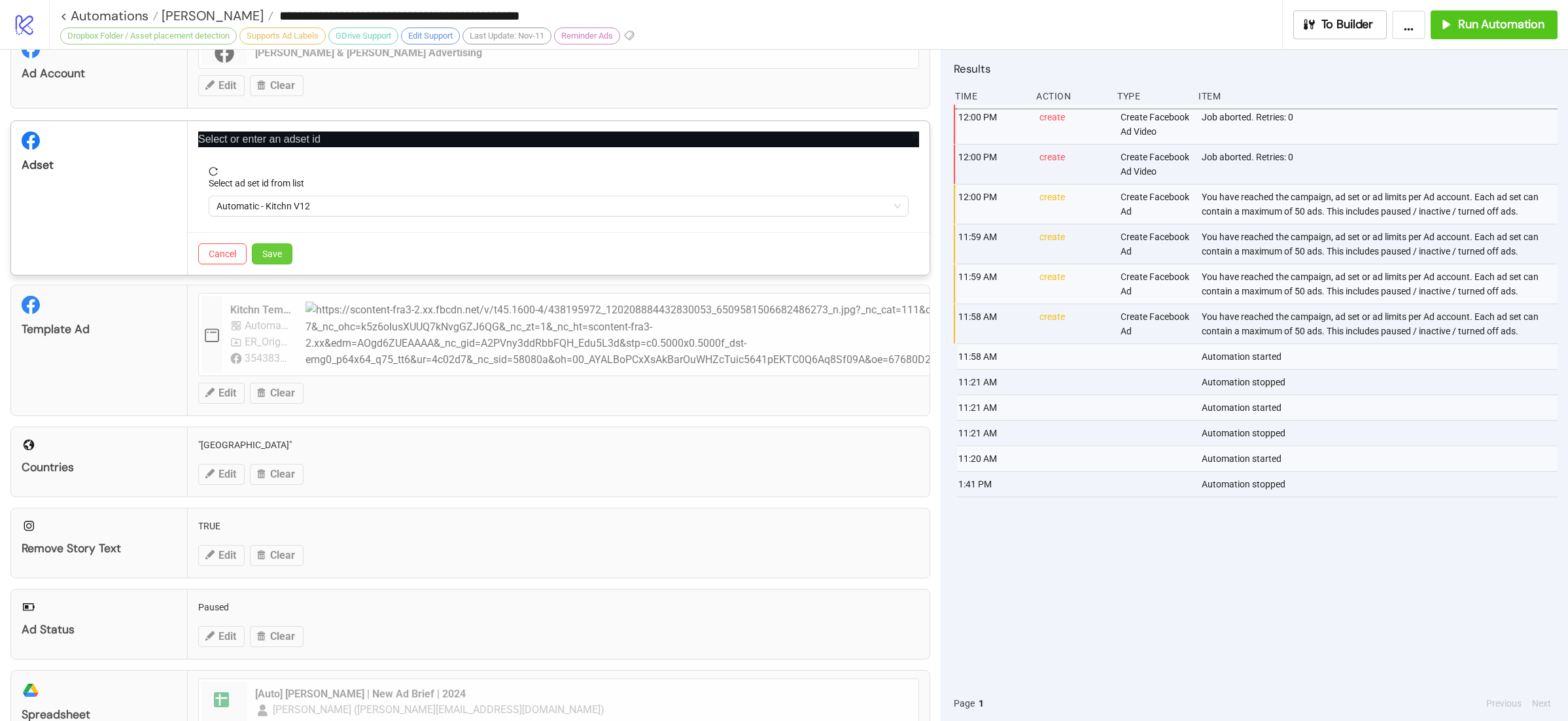
click at [274, 251] on span "Save" at bounding box center [272, 254] width 20 height 11
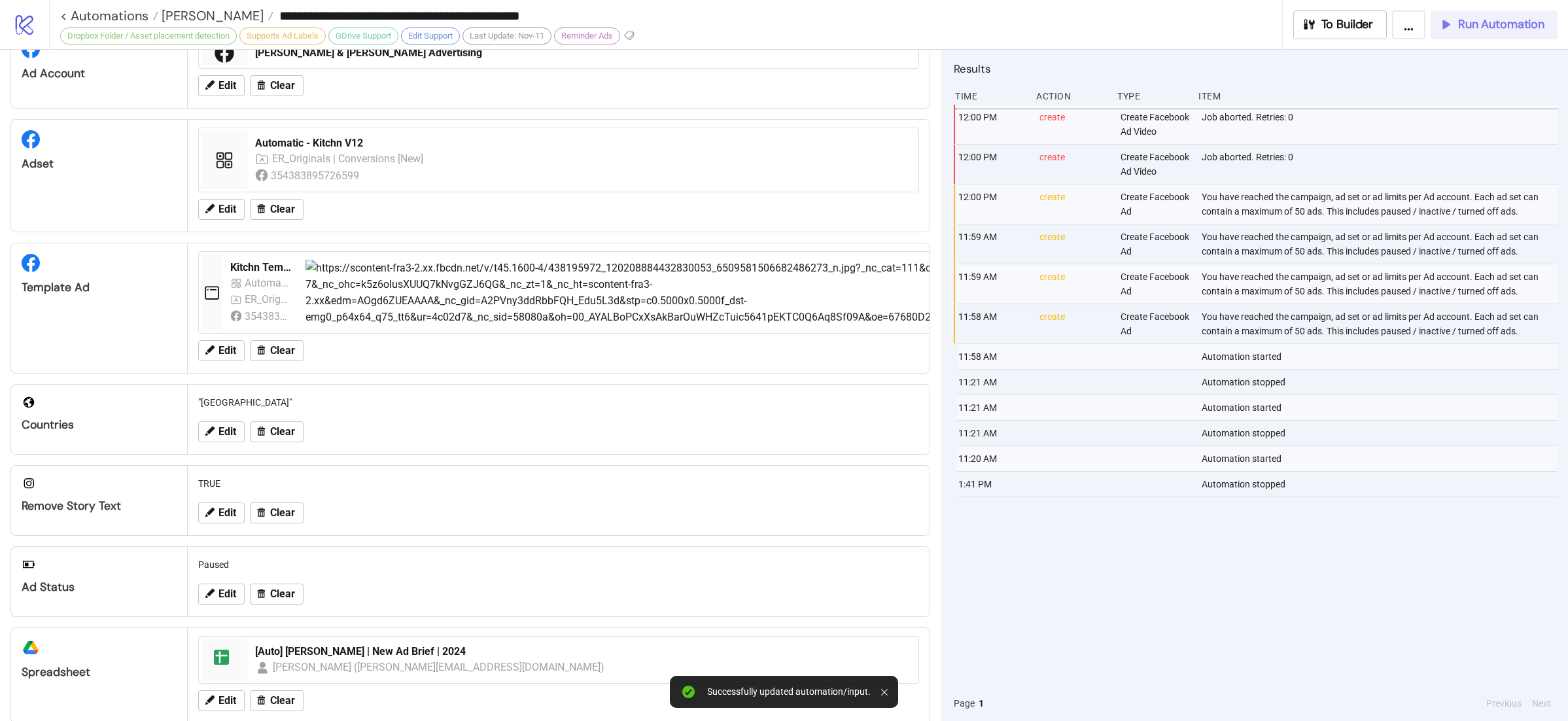
click at [1462, 31] on span "Run Automation" at bounding box center [1501, 24] width 87 height 15
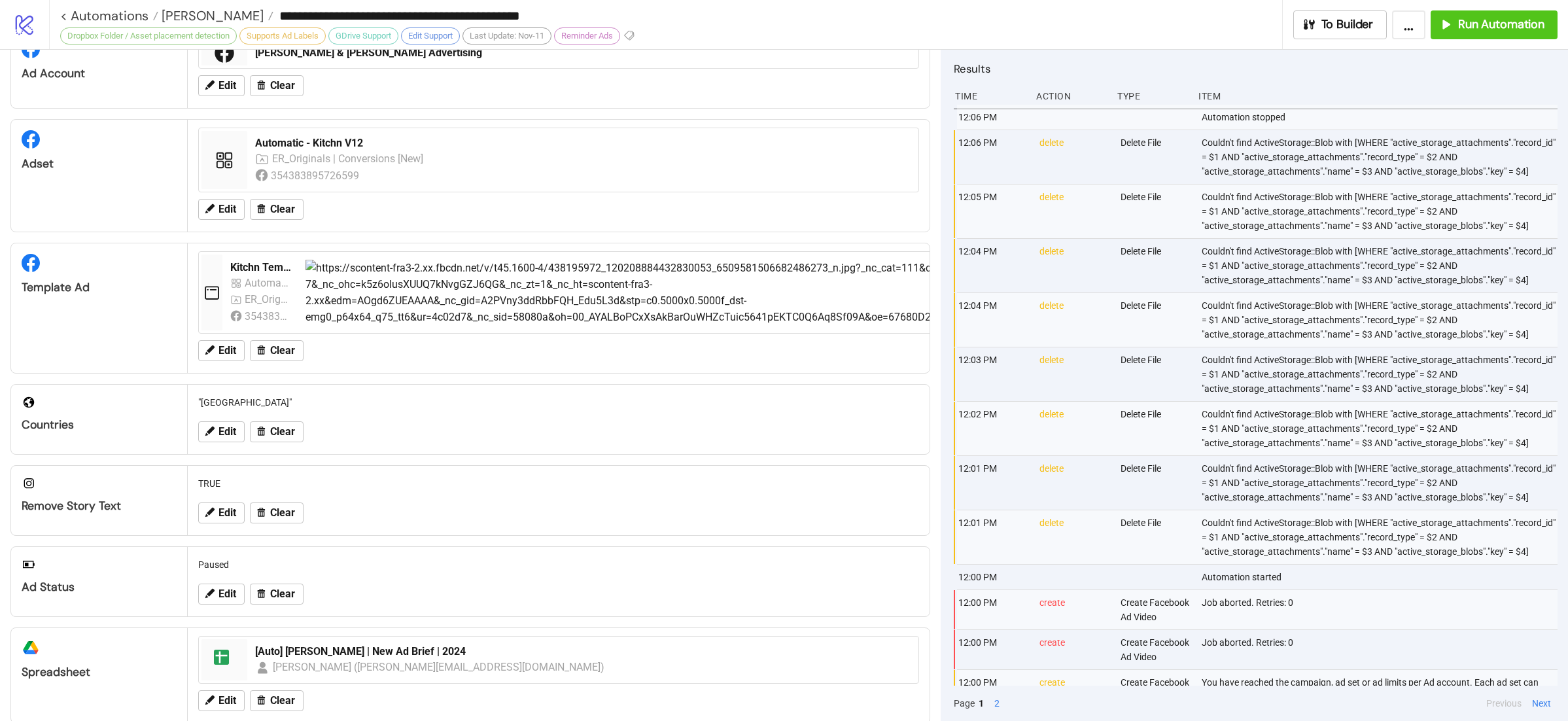
click at [1464, 6] on div "**********" at bounding box center [809, 24] width 1519 height 49
click at [1471, 28] on span "Run Automation" at bounding box center [1501, 24] width 87 height 15
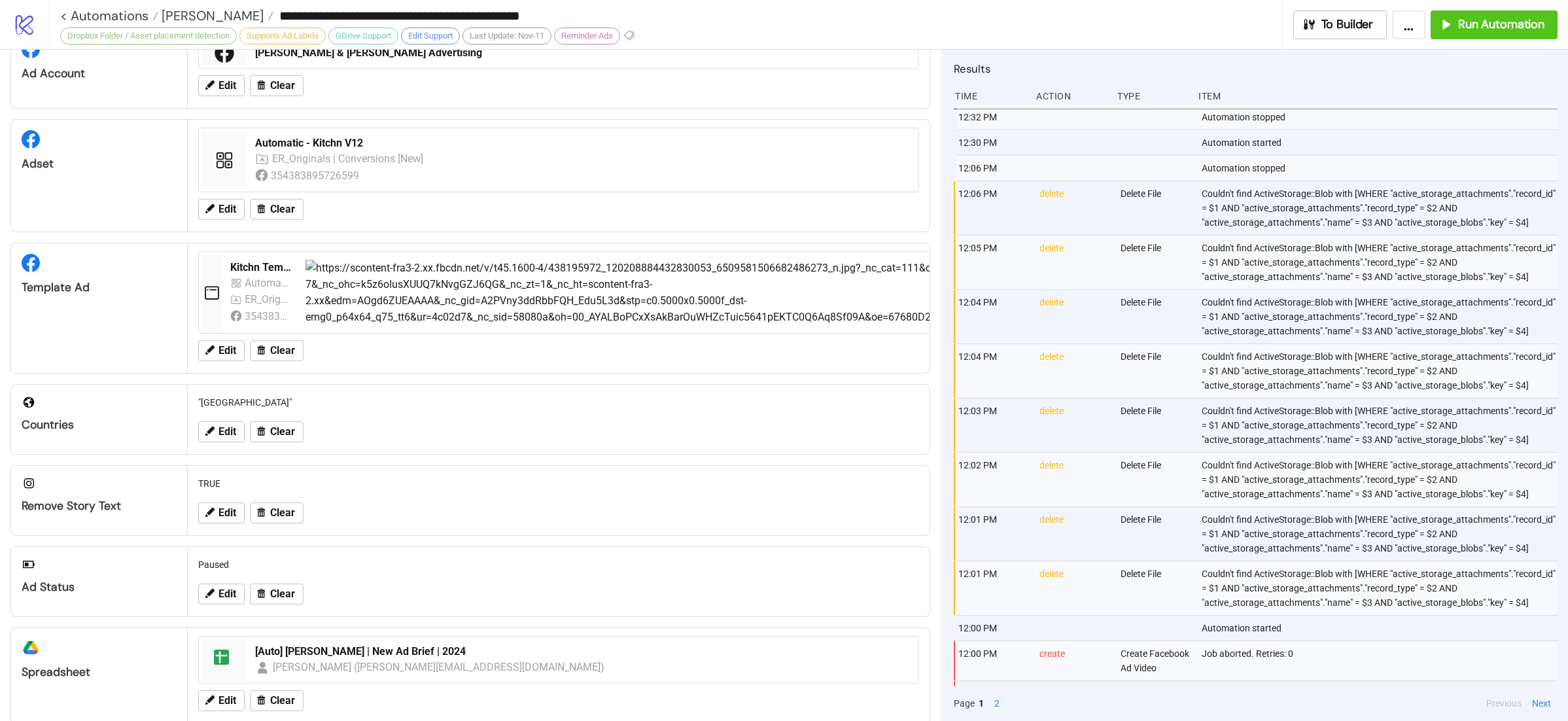
click at [274, 13] on input "**********" at bounding box center [777, 16] width 1008 height 20
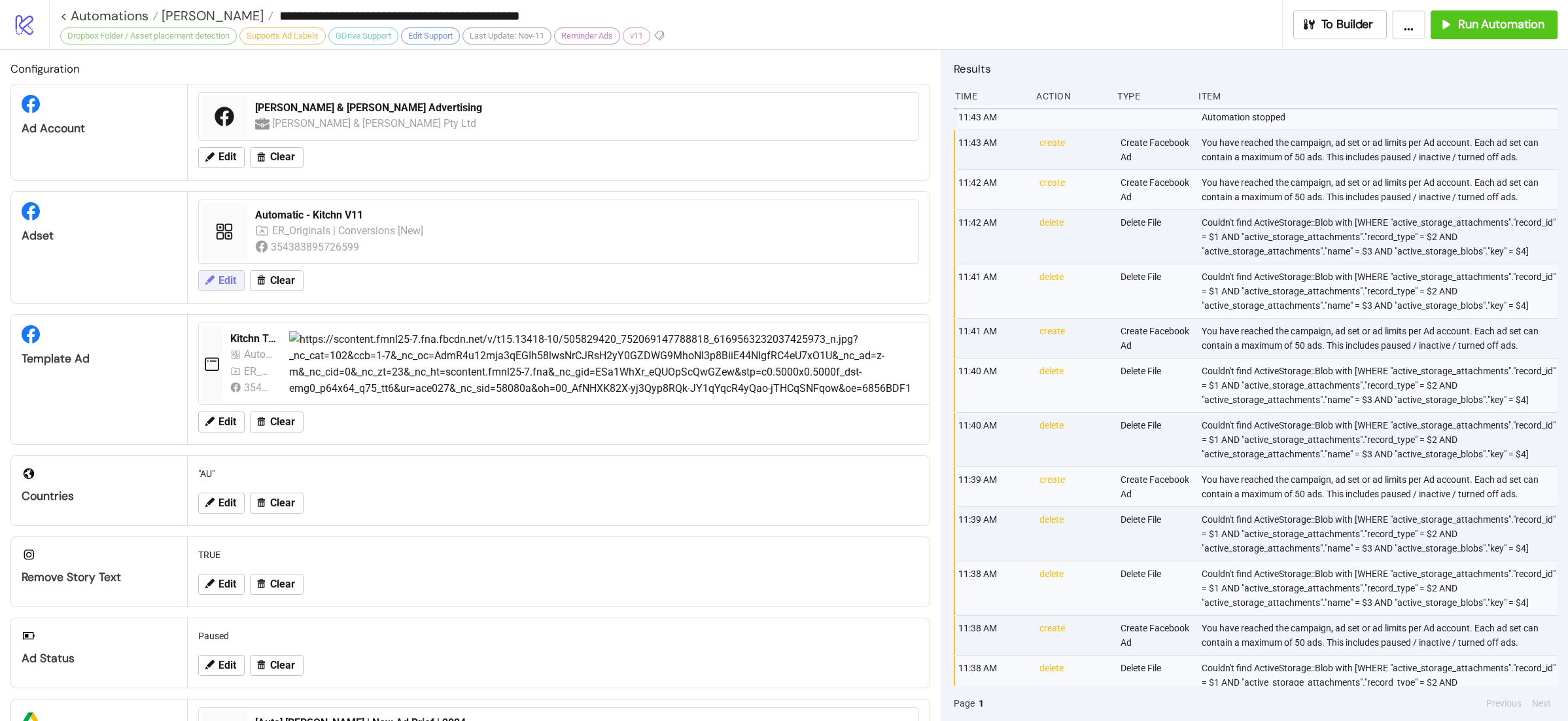
click at [222, 273] on button "Edit" at bounding box center [222, 280] width 47 height 21
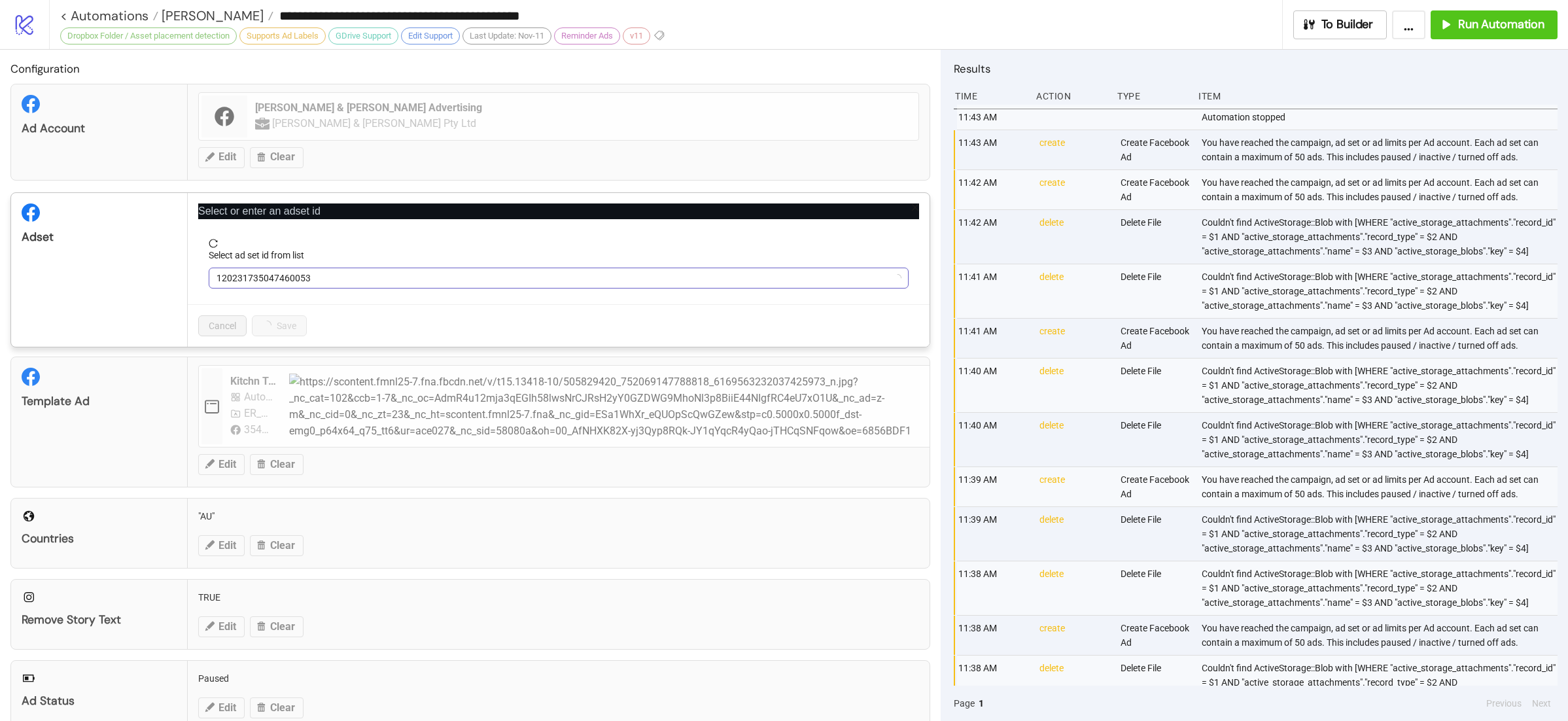
drag, startPoint x: 343, startPoint y: 293, endPoint x: 355, endPoint y: 276, distance: 20.8
click at [347, 290] on form "Select ad set id from list 120231735047460053" at bounding box center [559, 271] width 721 height 65
click at [355, 276] on span "120231735047460053" at bounding box center [558, 278] width 684 height 20
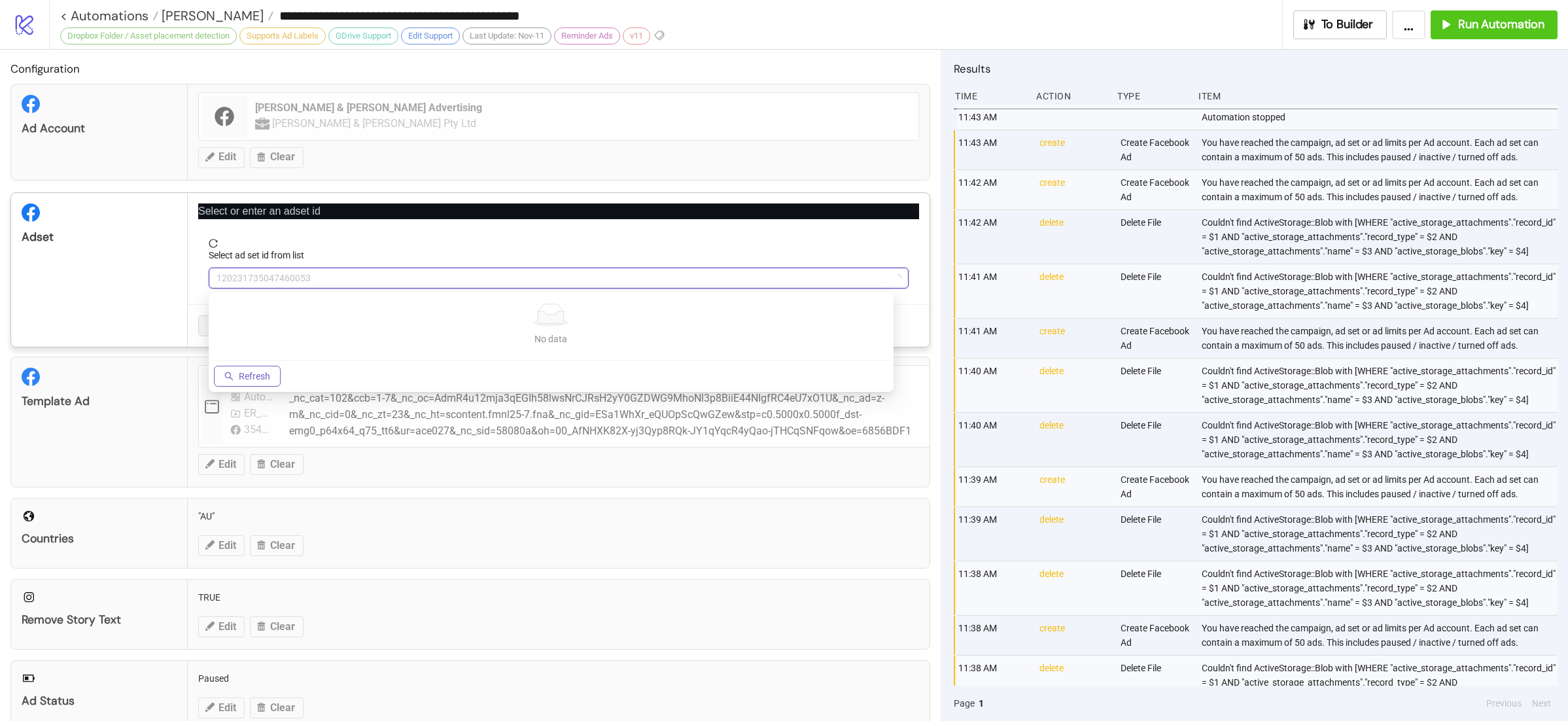
click at [228, 371] on icon "search" at bounding box center [229, 376] width 9 height 9
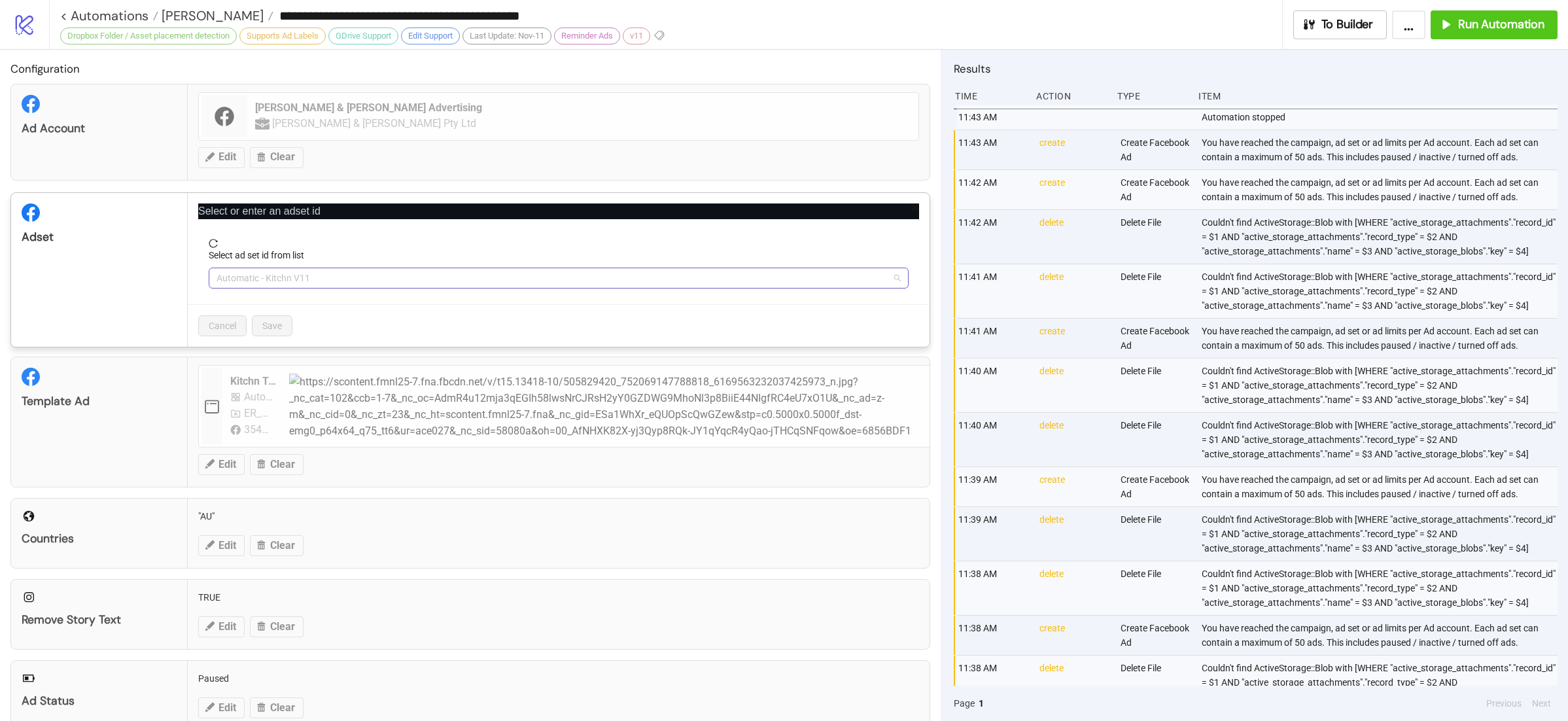
click at [319, 284] on span "Automatic - Kitchn V11" at bounding box center [558, 278] width 684 height 20
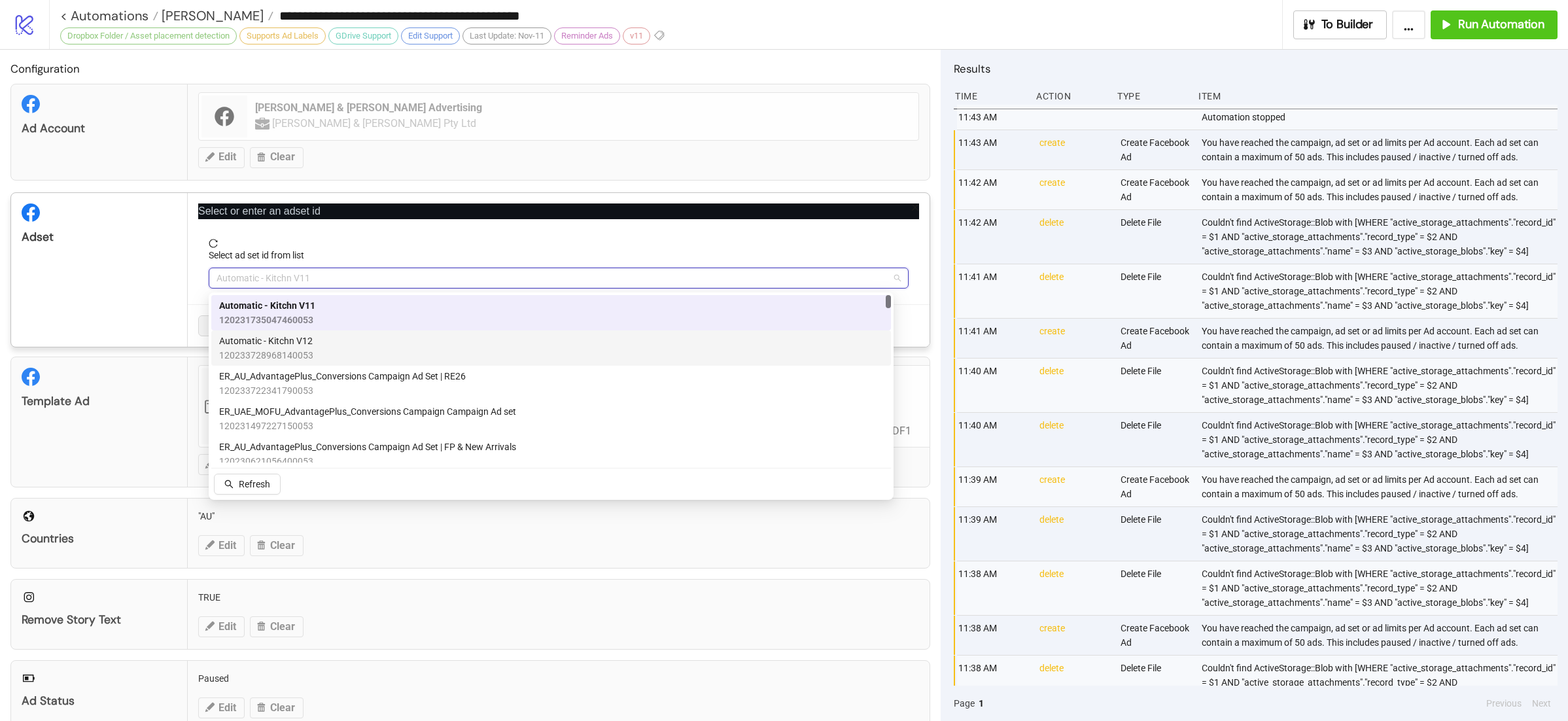
click at [336, 342] on div "Automatic - Kitchn V12 120233728968140053" at bounding box center [551, 348] width 664 height 29
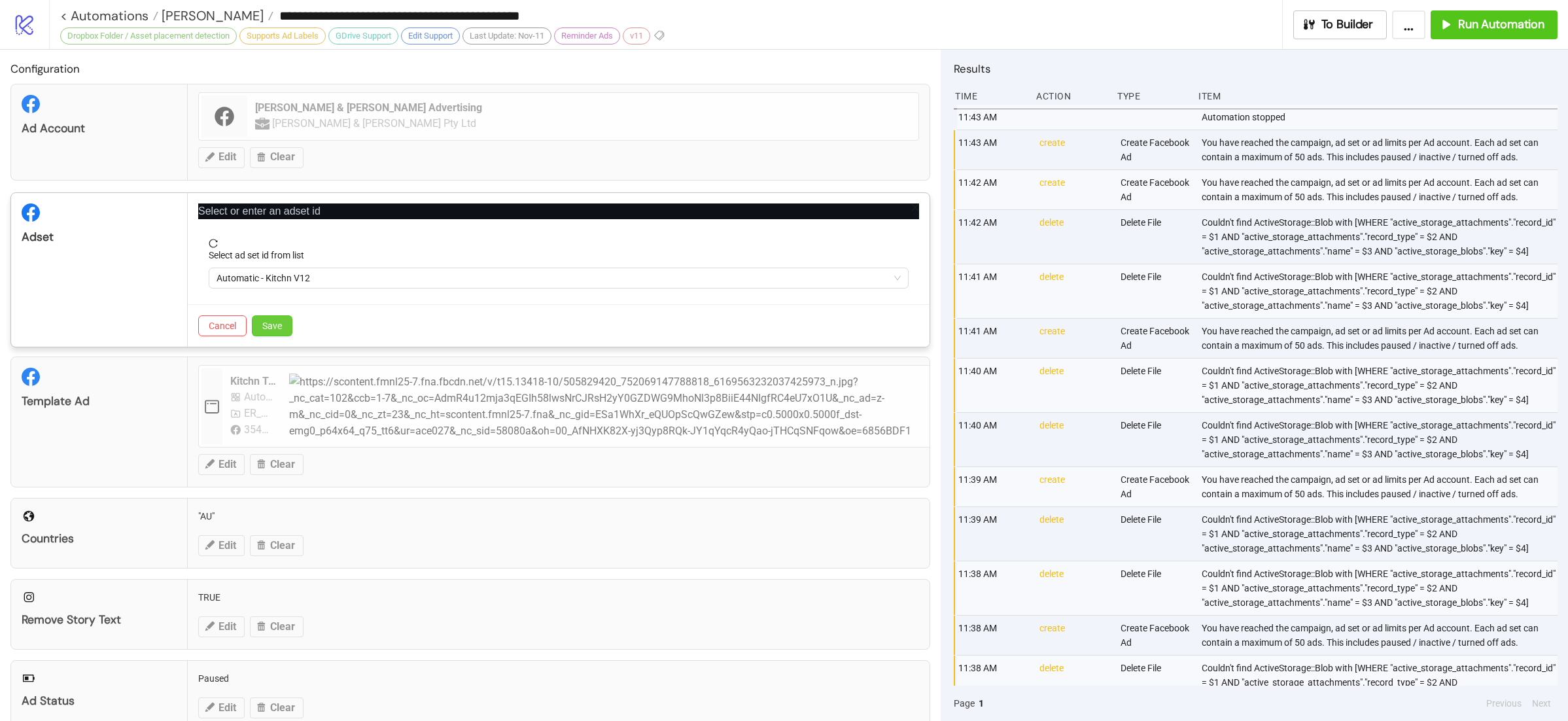
click at [280, 327] on span "Save" at bounding box center [272, 326] width 20 height 11
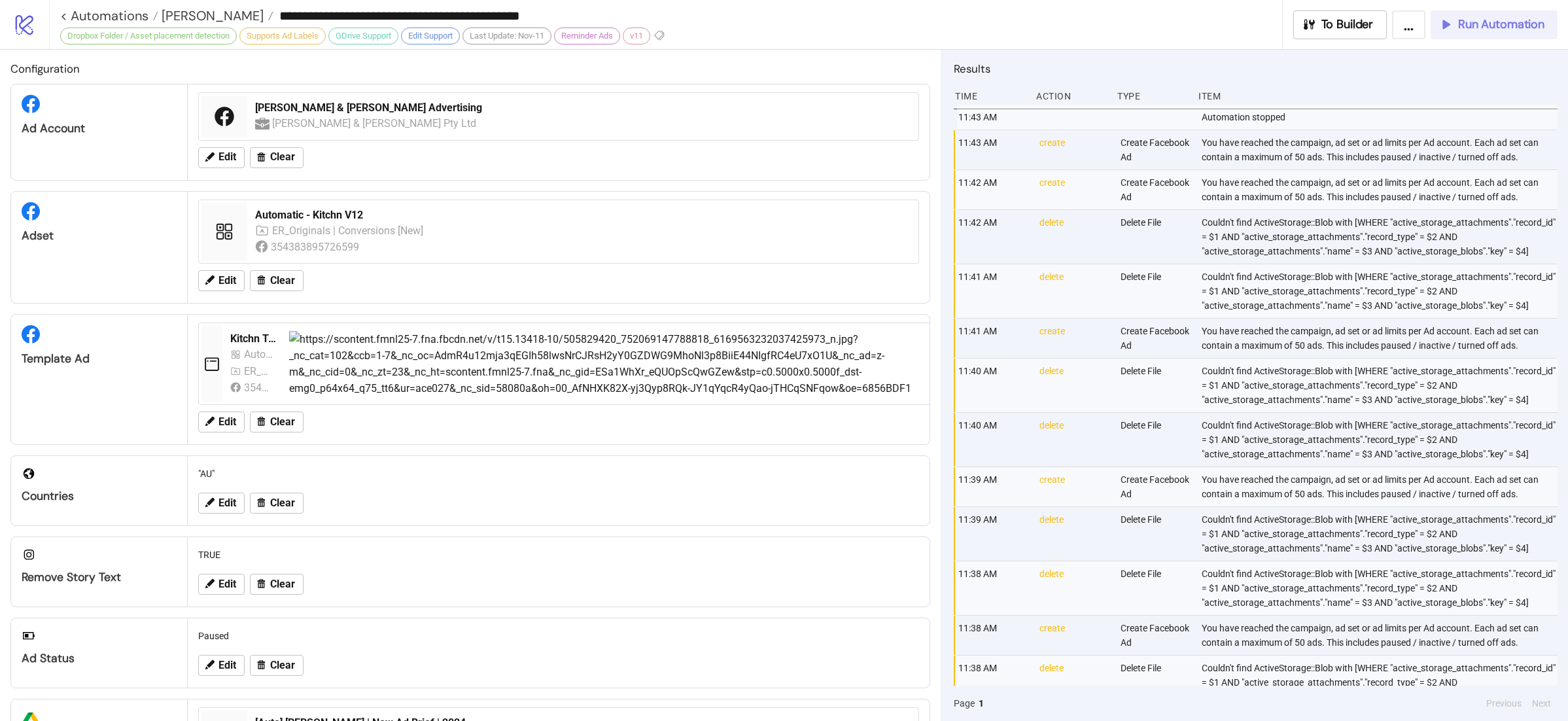
click at [1479, 20] on span "Run Automation" at bounding box center [1501, 24] width 87 height 15
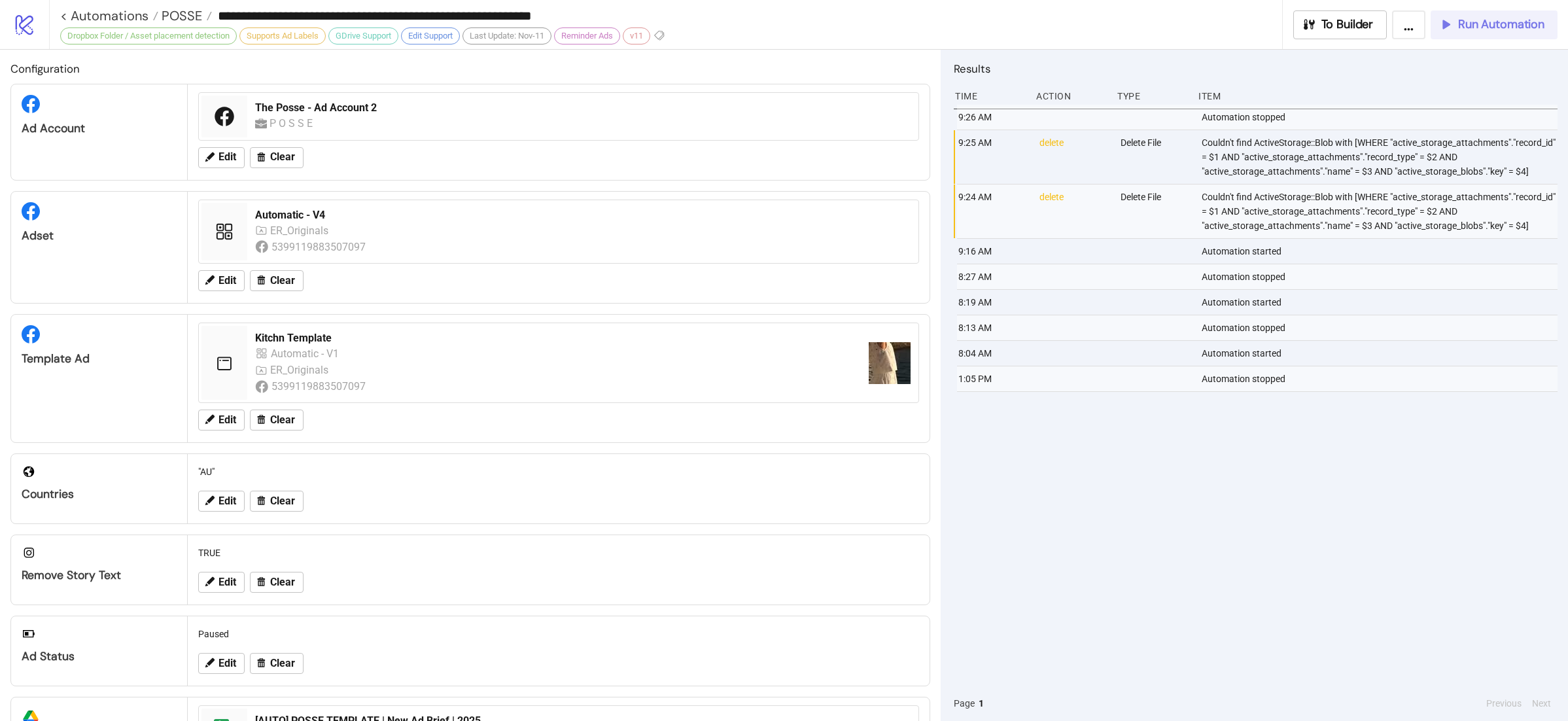
click at [1485, 21] on span "Run Automation" at bounding box center [1501, 24] width 87 height 15
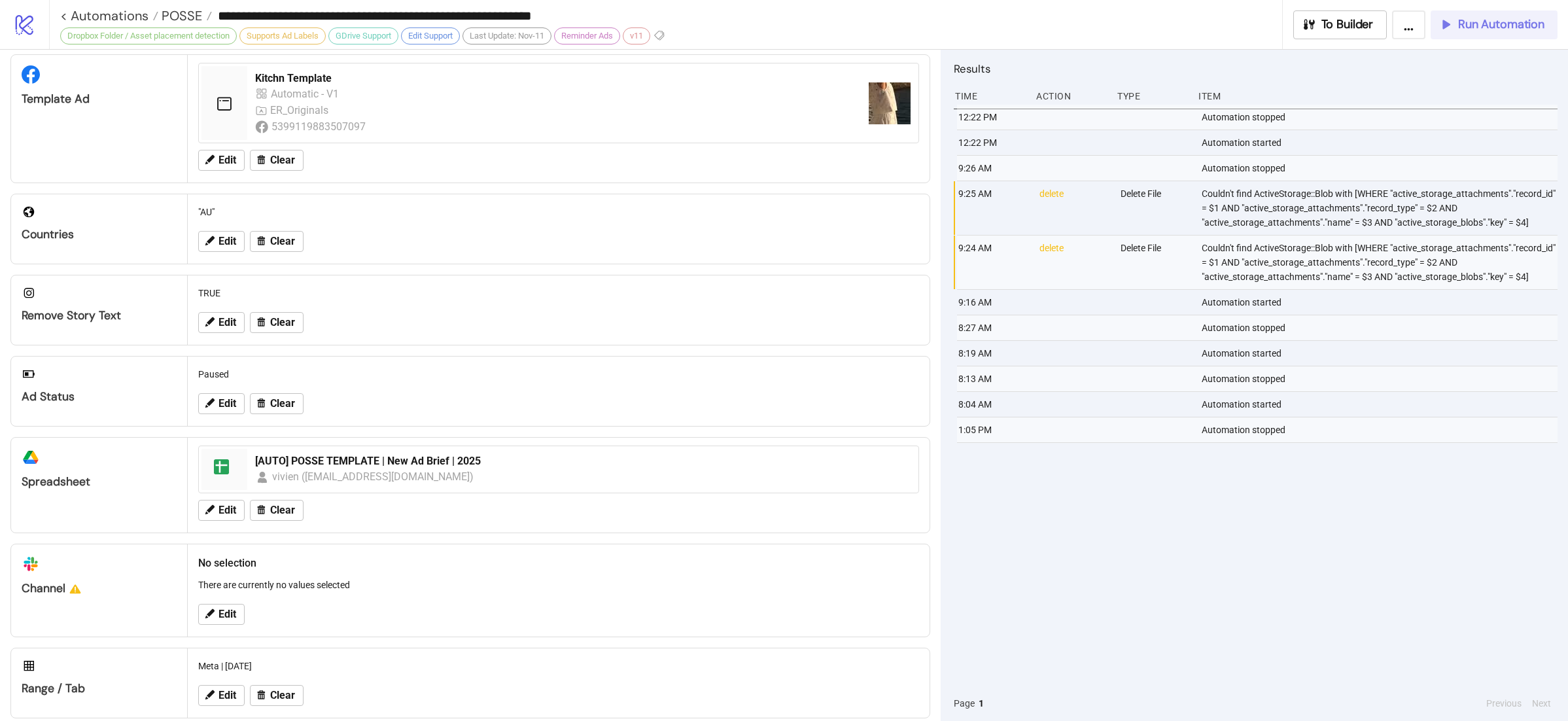
click at [1517, 17] on span "Run Automation" at bounding box center [1501, 24] width 87 height 15
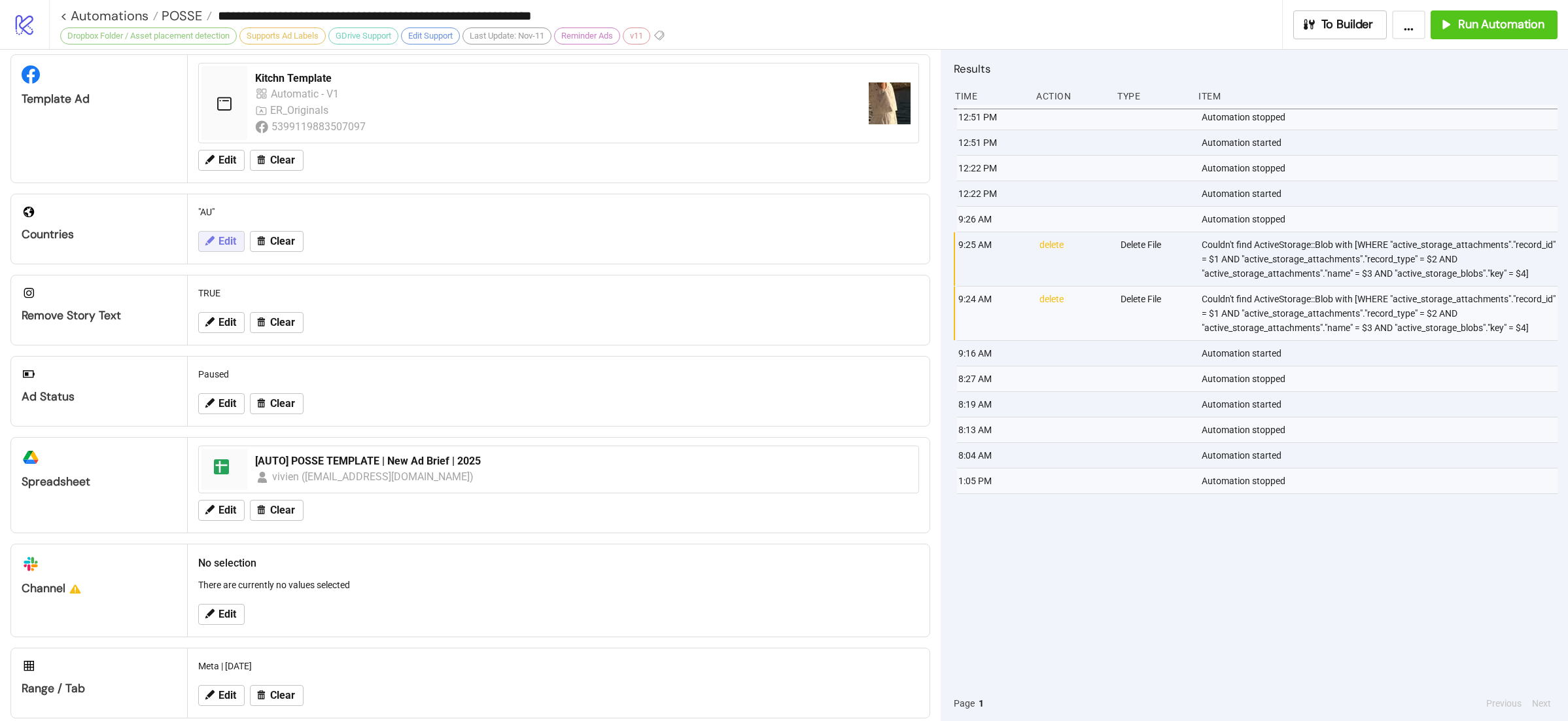
click at [224, 240] on button "Edit" at bounding box center [222, 241] width 47 height 21
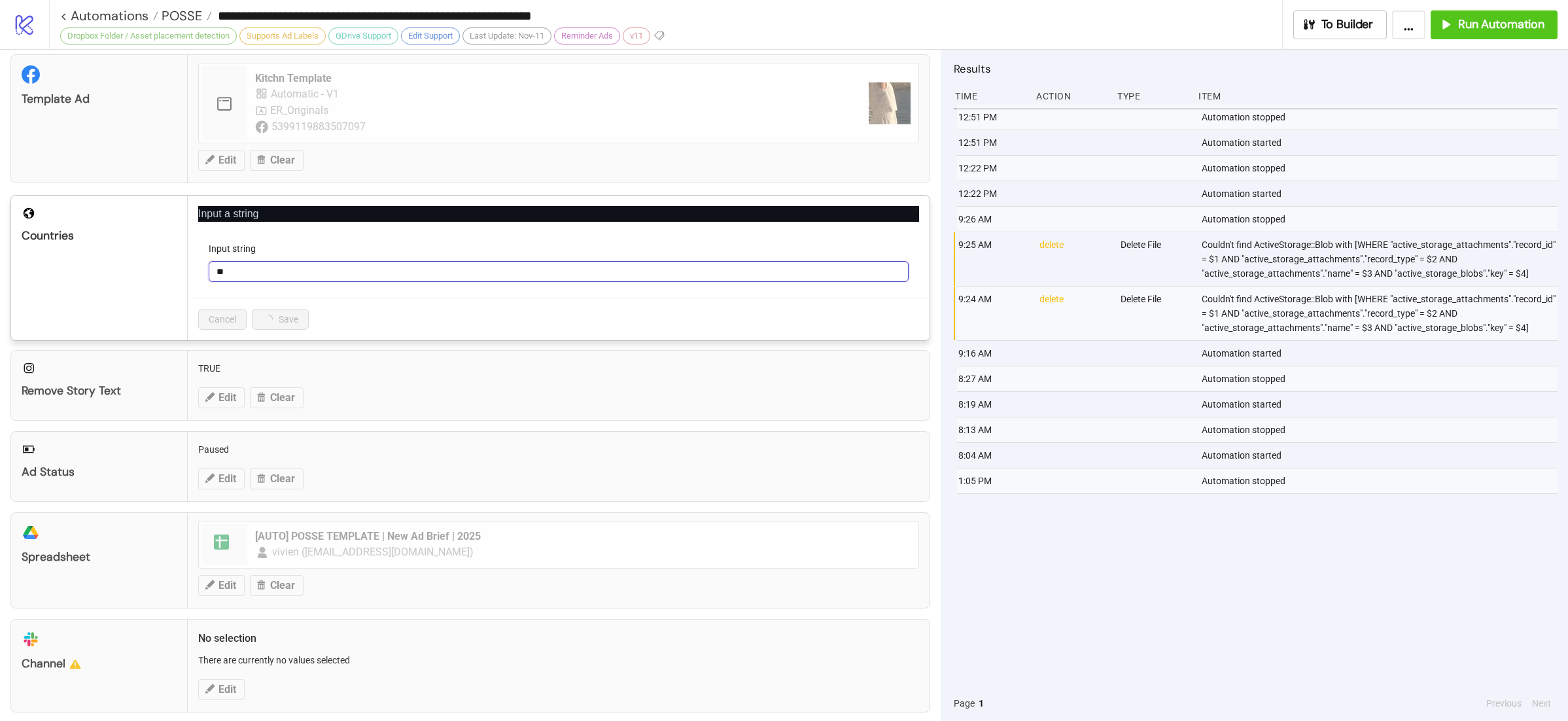
click at [315, 282] on input "**" at bounding box center [558, 271] width 699 height 21
type input "*"
type input "**"
click at [274, 329] on button "Save" at bounding box center [271, 318] width 40 height 21
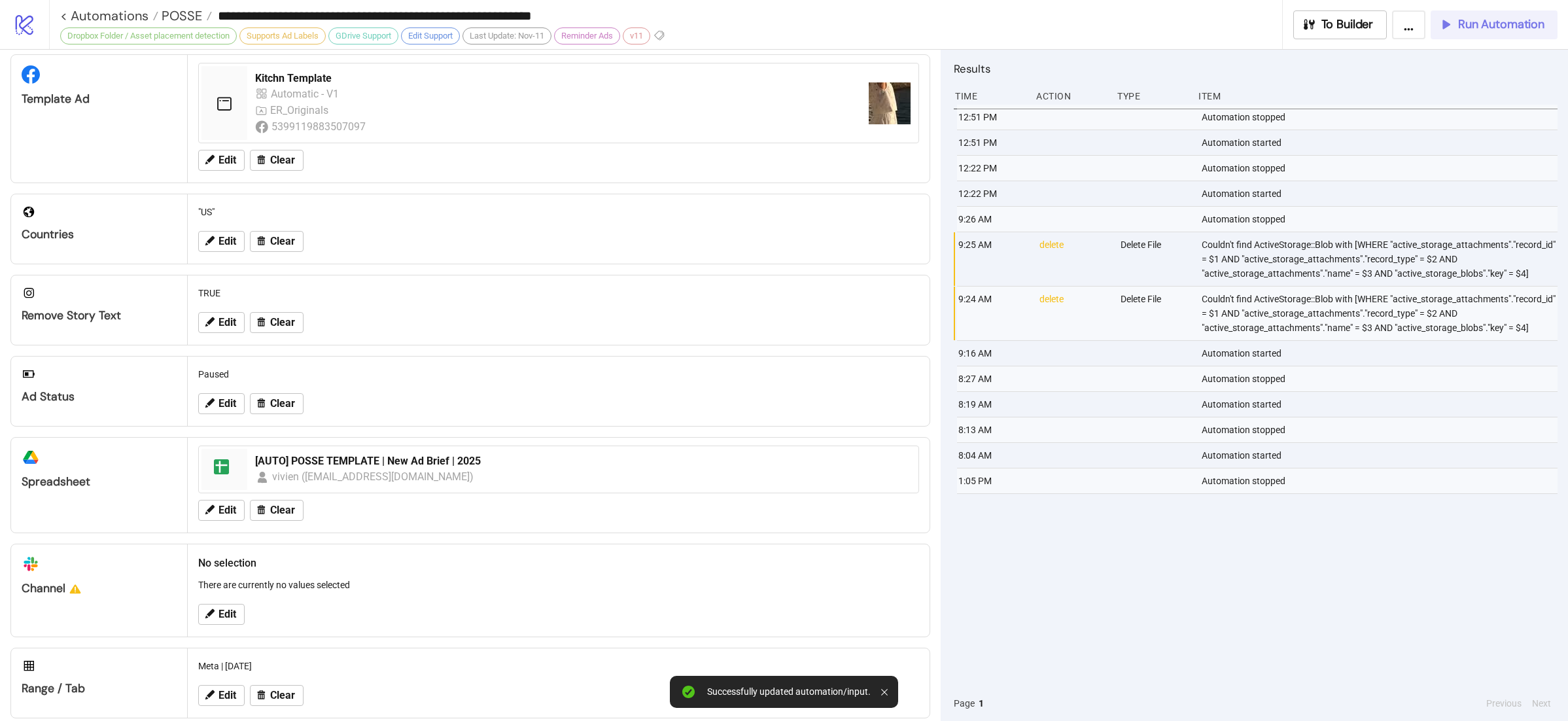
click at [1506, 17] on span "Run Automation" at bounding box center [1501, 24] width 87 height 15
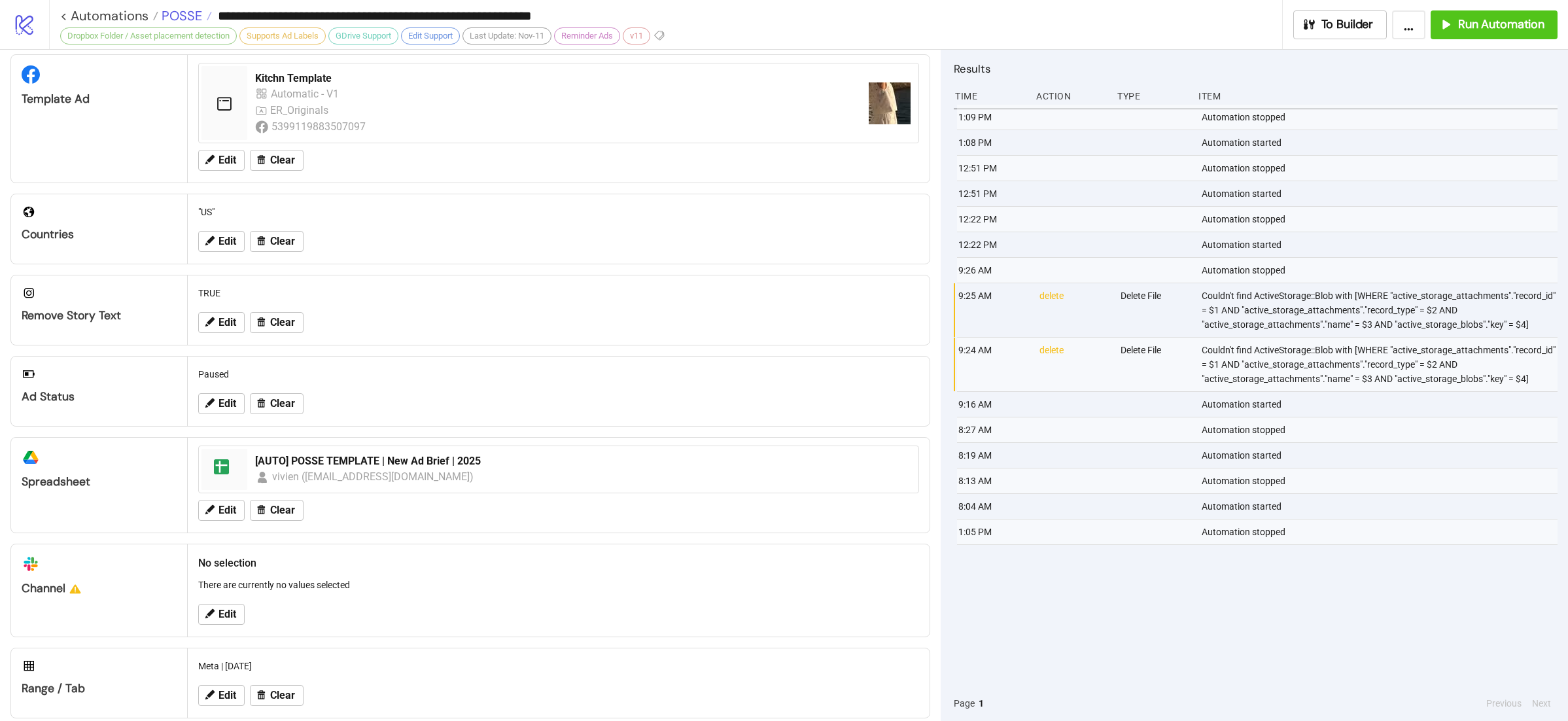
click at [168, 11] on span "POSSE" at bounding box center [180, 15] width 44 height 17
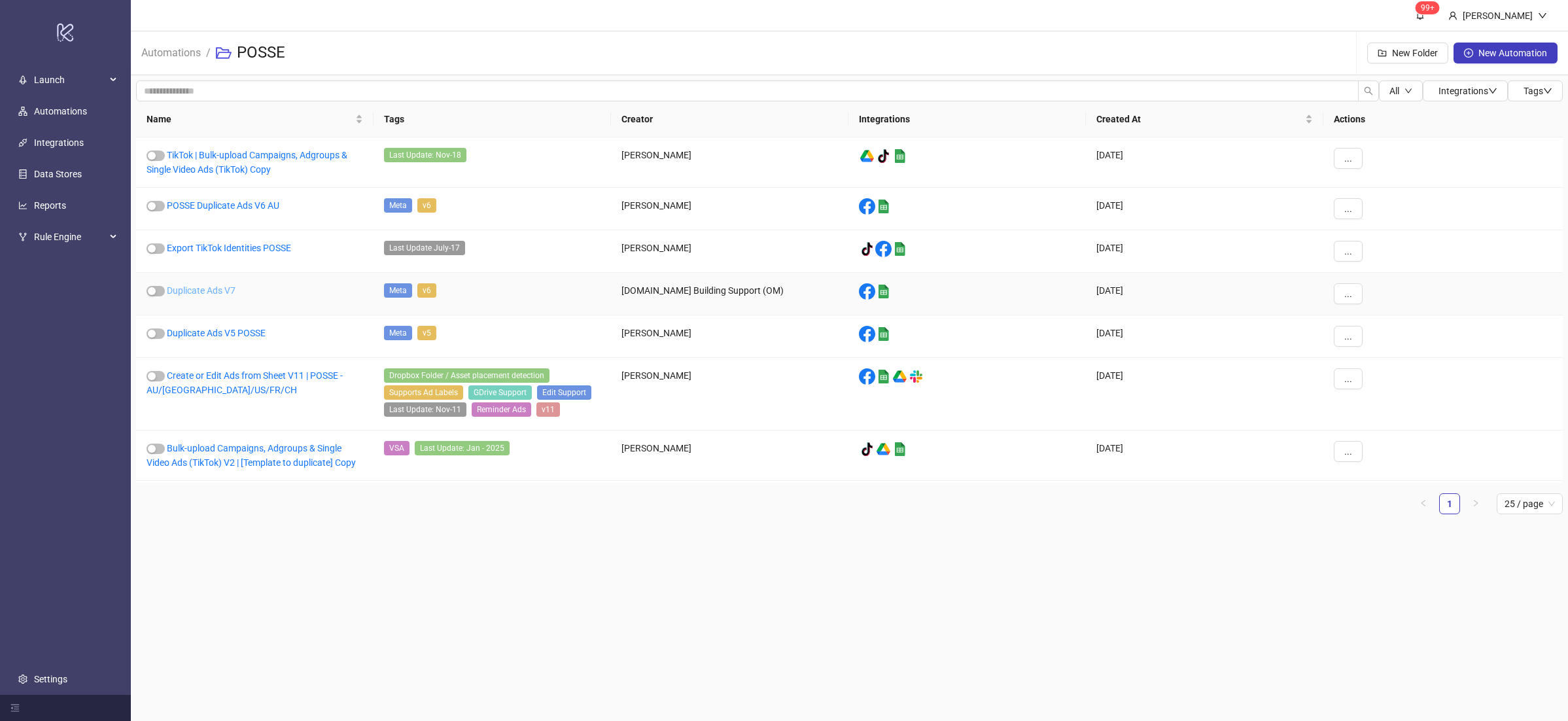
click at [208, 291] on link "Duplicate Ads V7" at bounding box center [200, 291] width 69 height 11
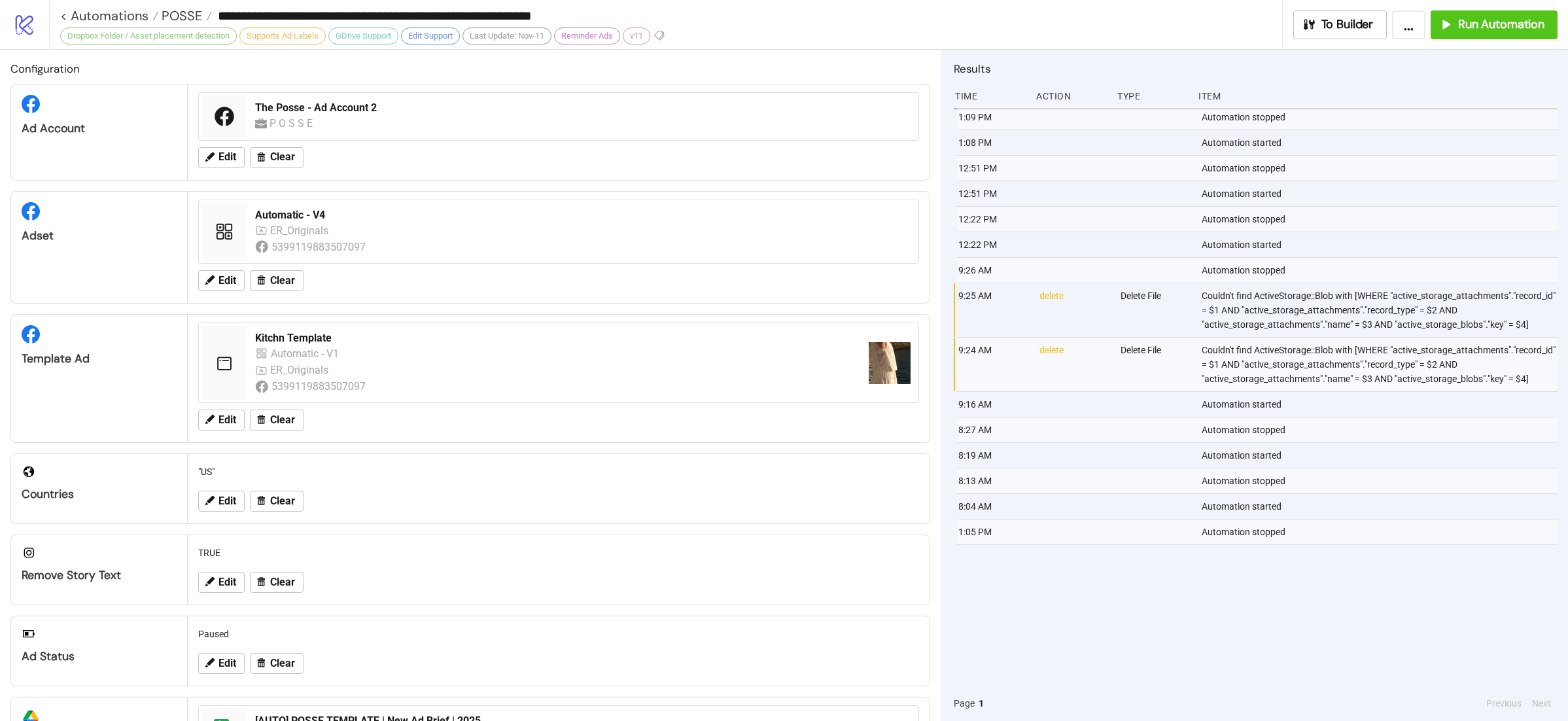
type input "**********"
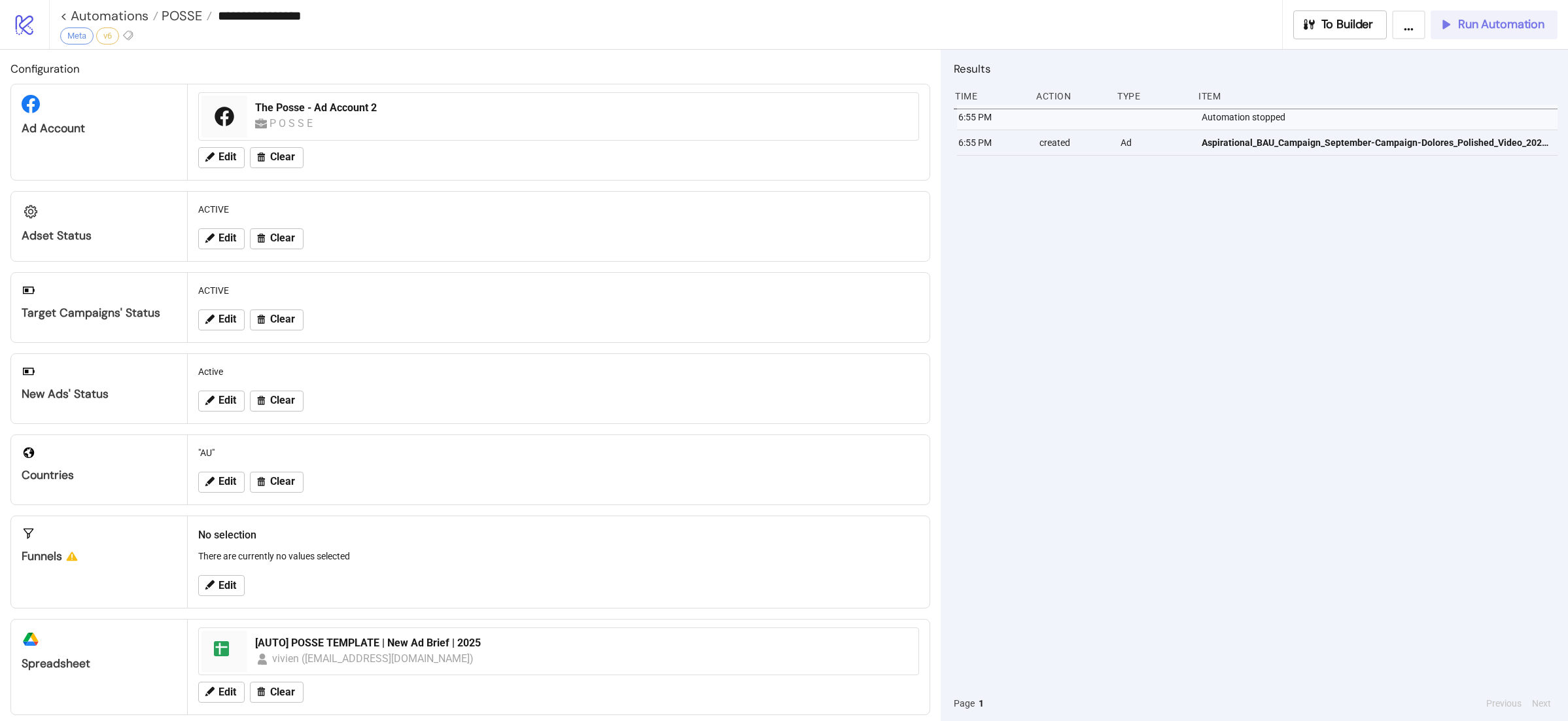
click at [1474, 34] on button "Run Automation" at bounding box center [1494, 25] width 127 height 29
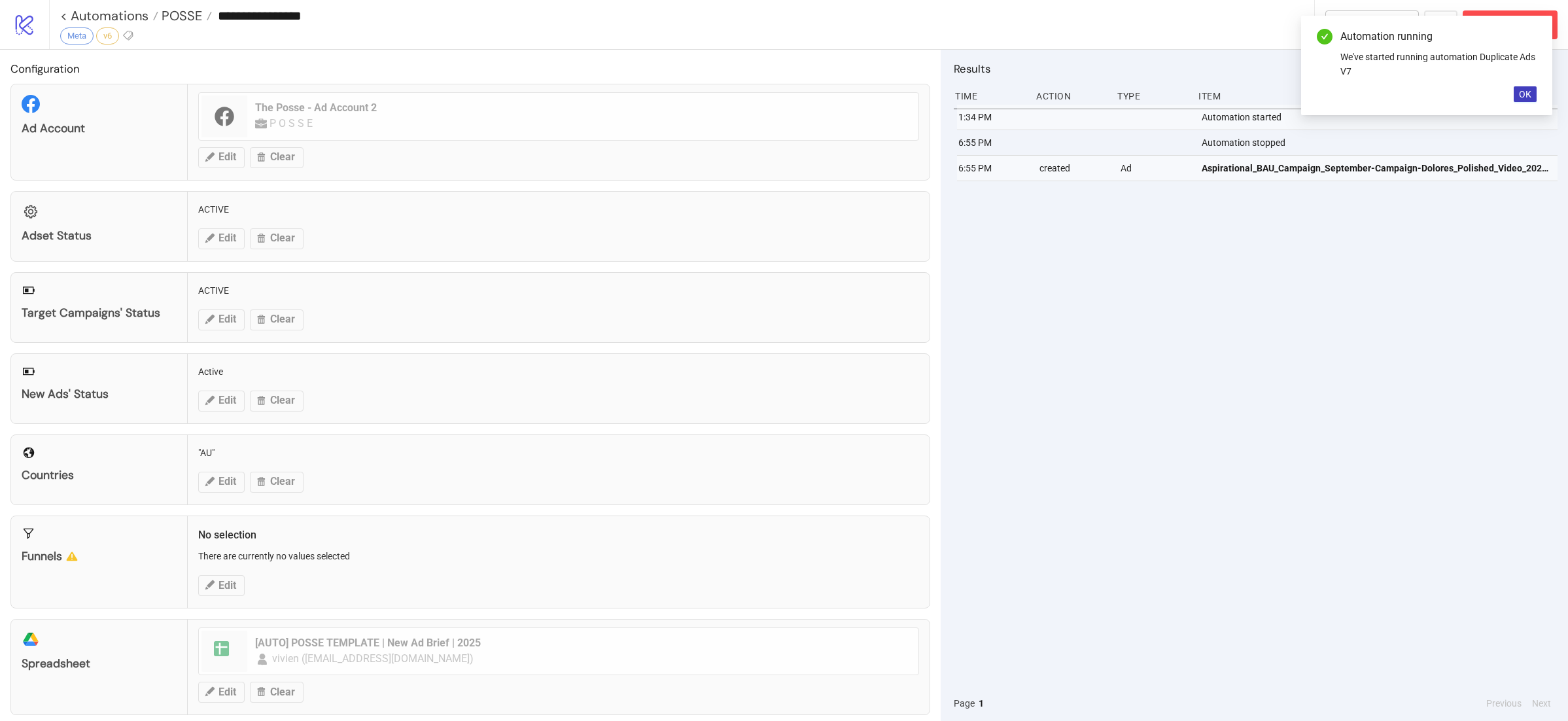
scroll to position [102, 0]
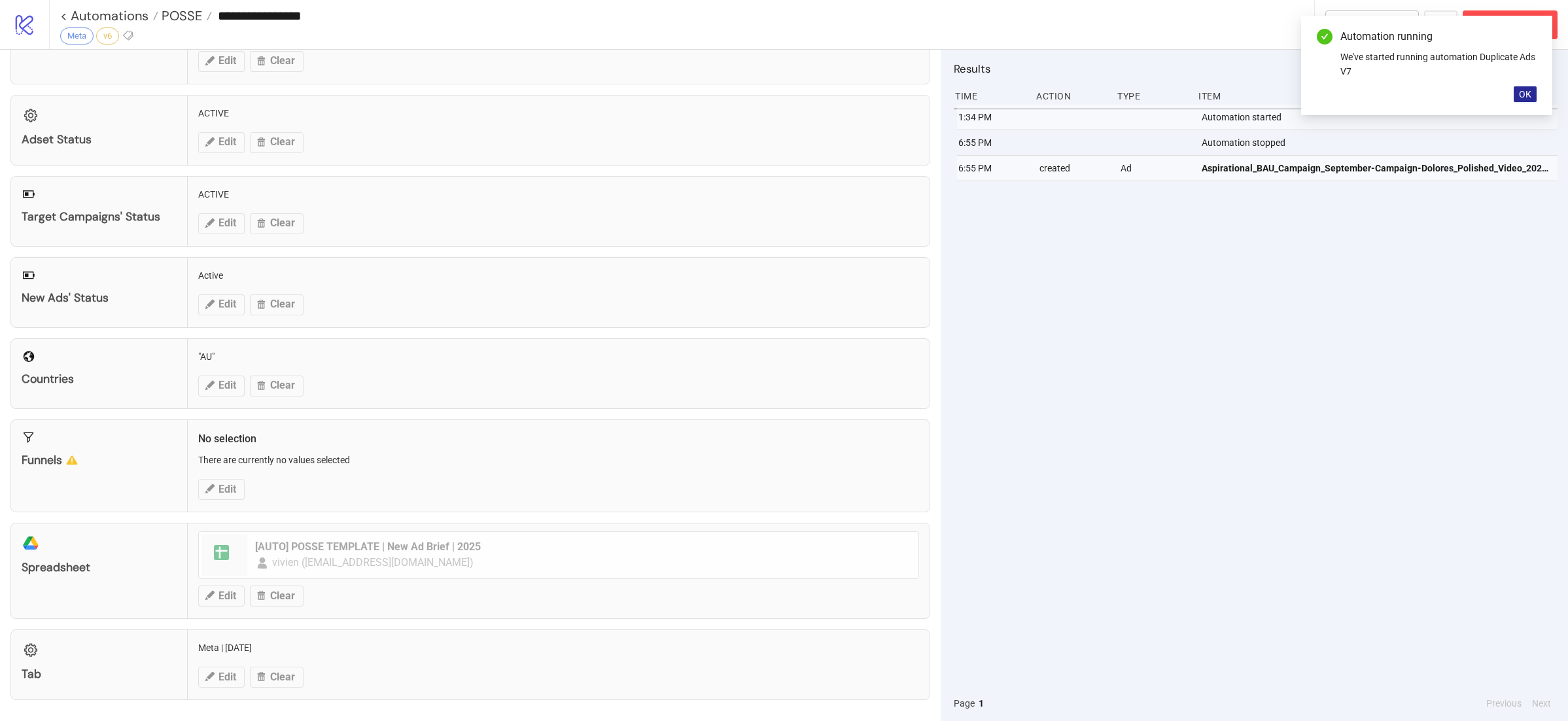
click at [1530, 95] on span "OK" at bounding box center [1525, 94] width 13 height 11
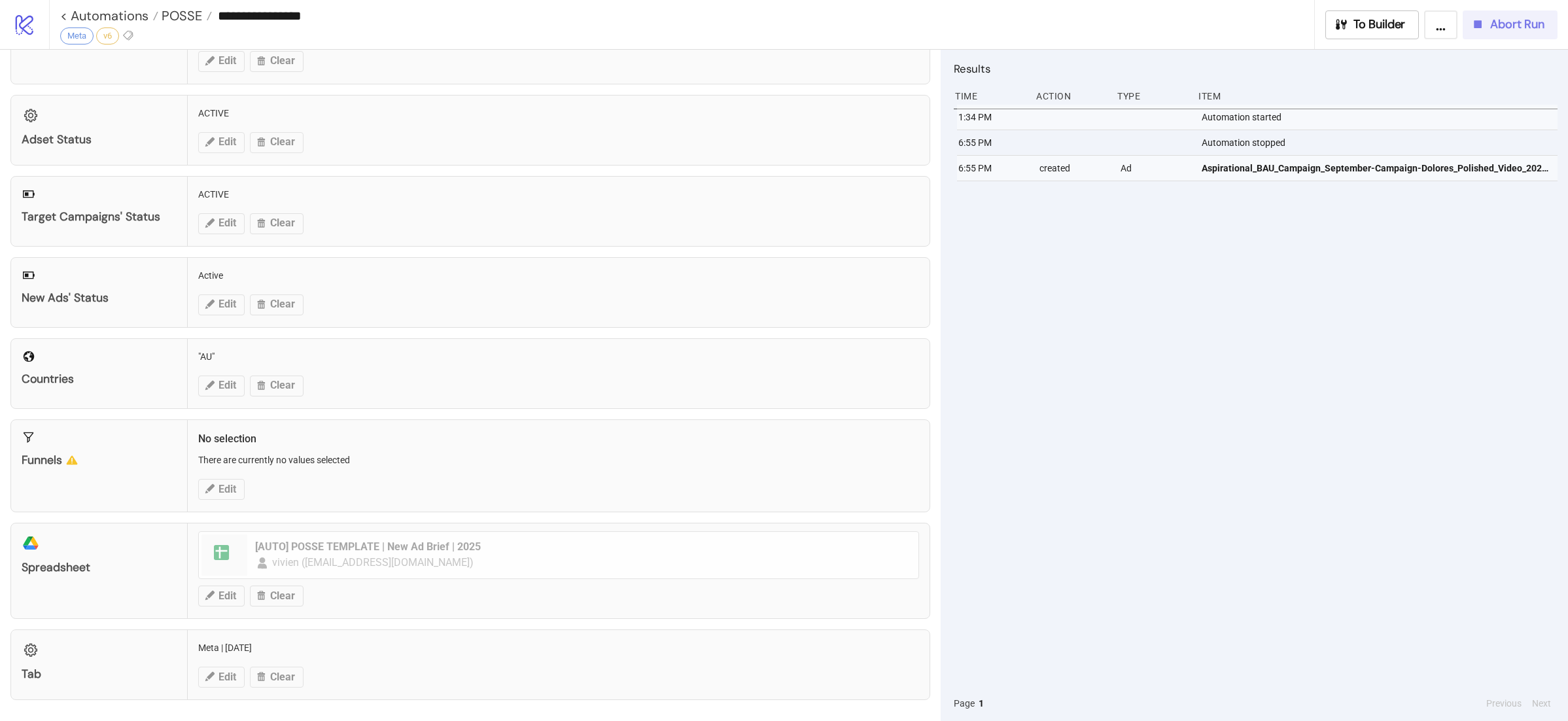
click at [1540, 31] on span "Abort Run" at bounding box center [1517, 24] width 55 height 15
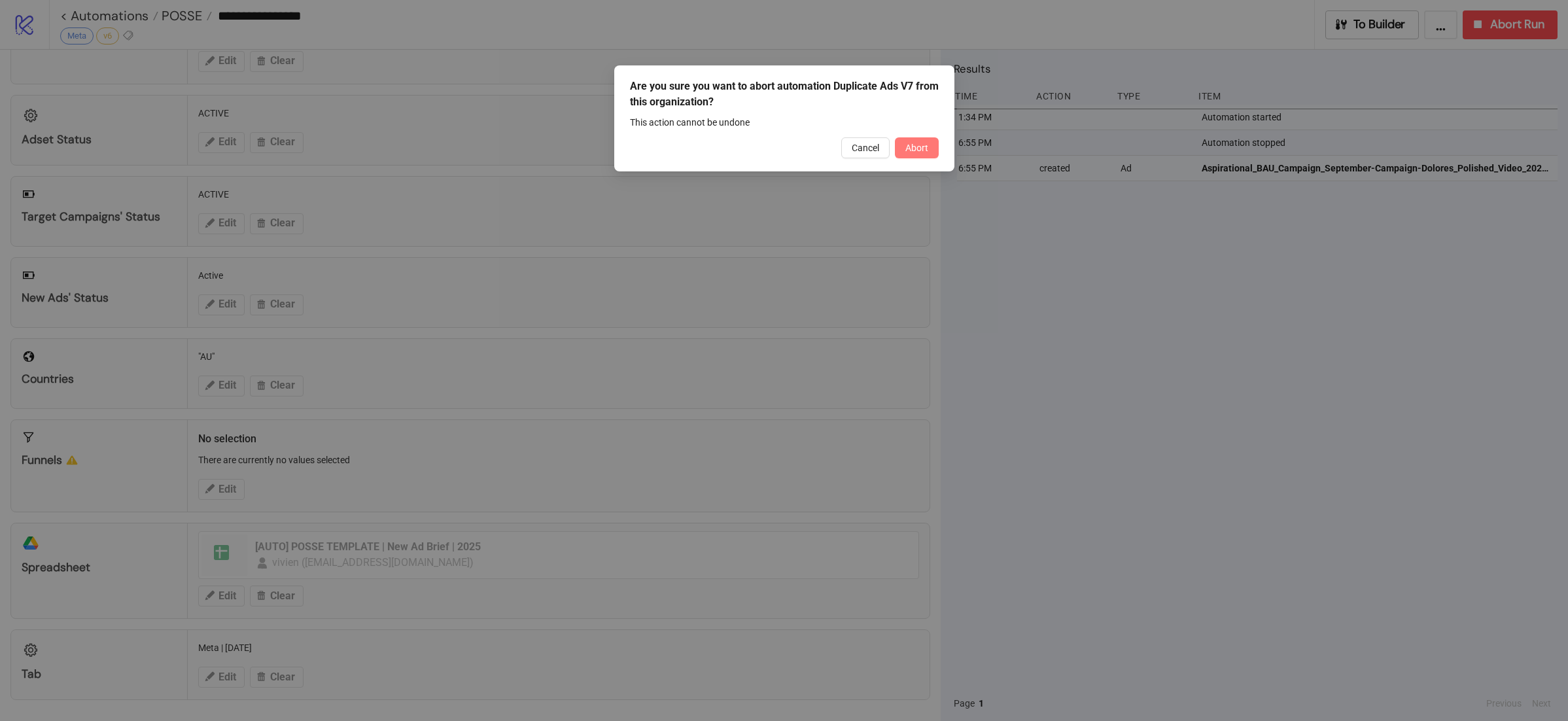
click at [923, 145] on span "Abort" at bounding box center [917, 148] width 23 height 11
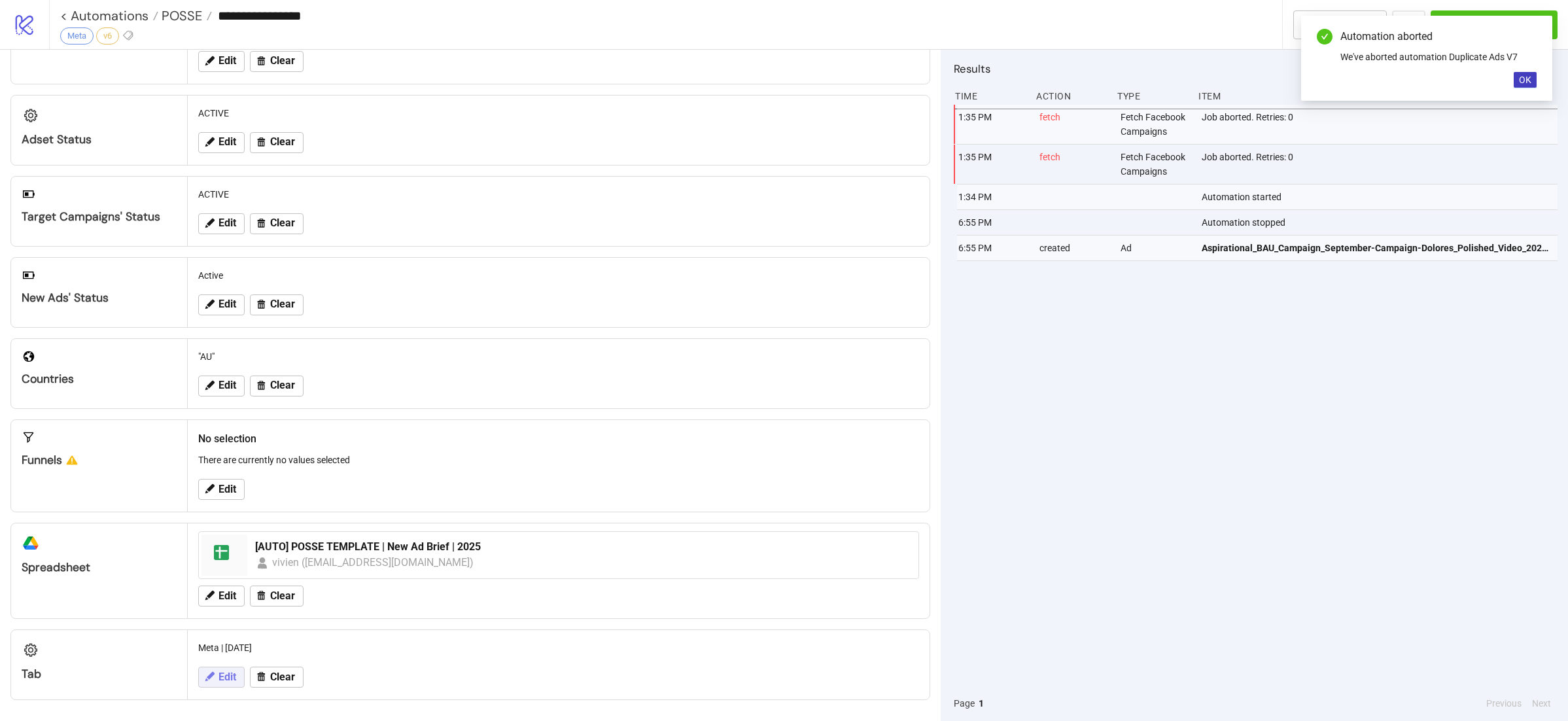
click at [220, 667] on button "Edit" at bounding box center [222, 676] width 47 height 21
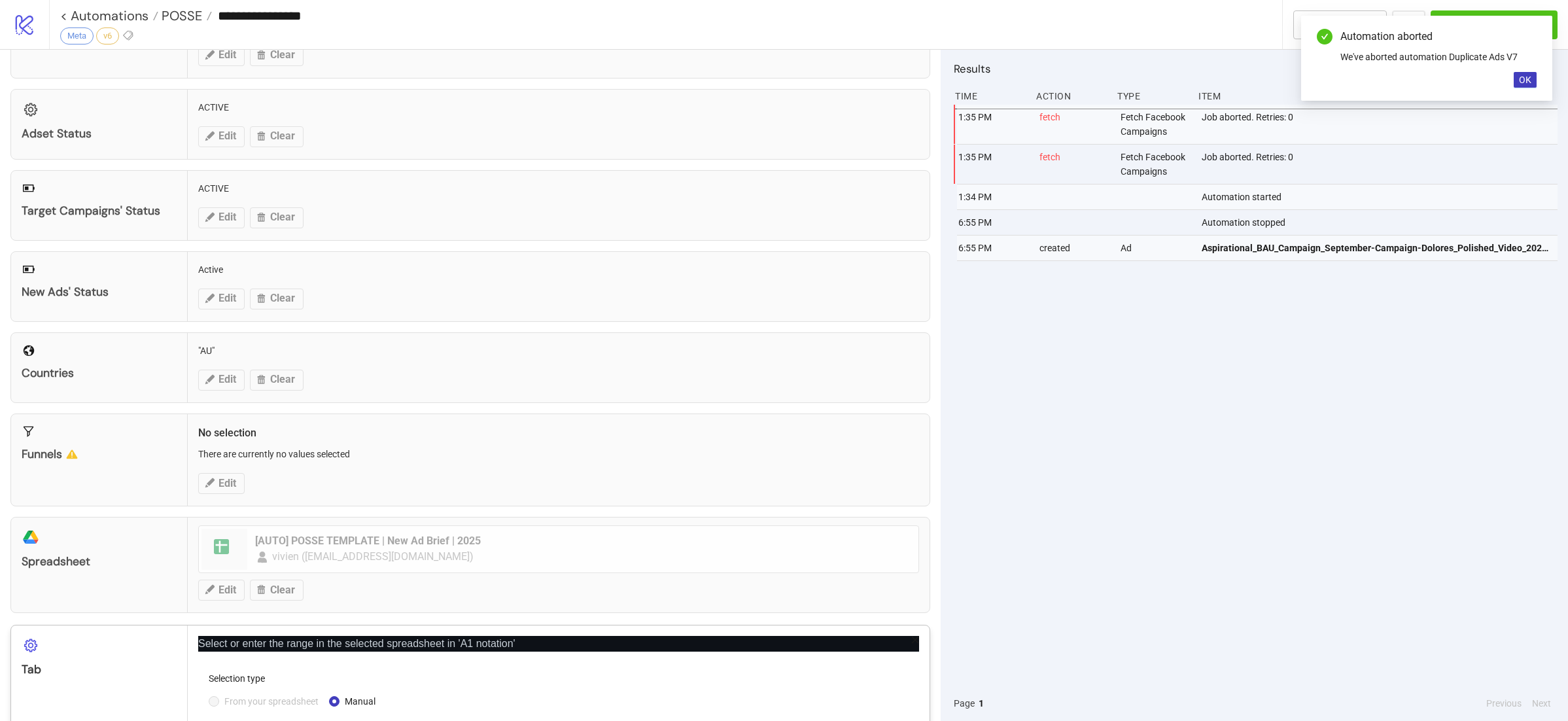
scroll to position [235, 0]
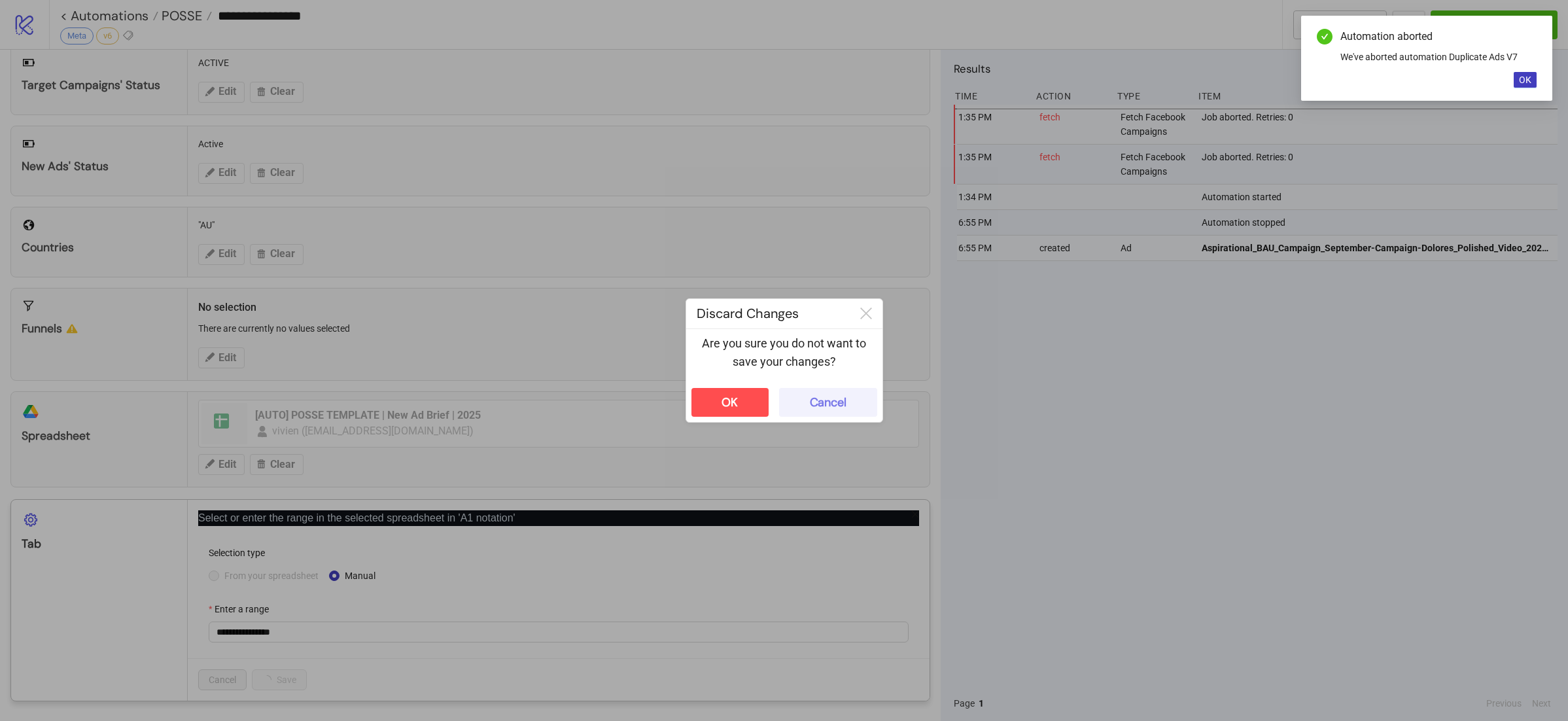
click at [827, 406] on div "Cancel" at bounding box center [827, 403] width 37 height 15
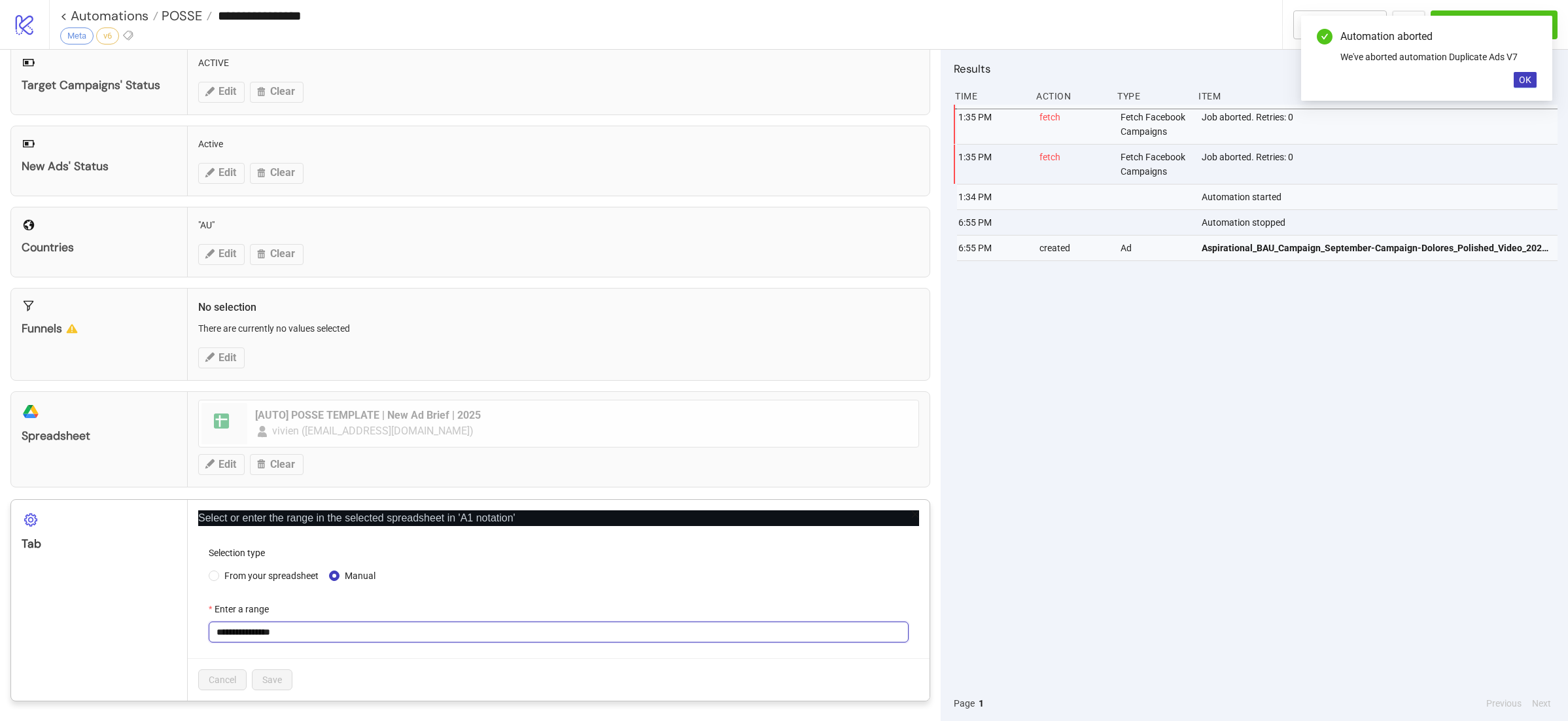
click at [346, 627] on input "**********" at bounding box center [558, 632] width 699 height 21
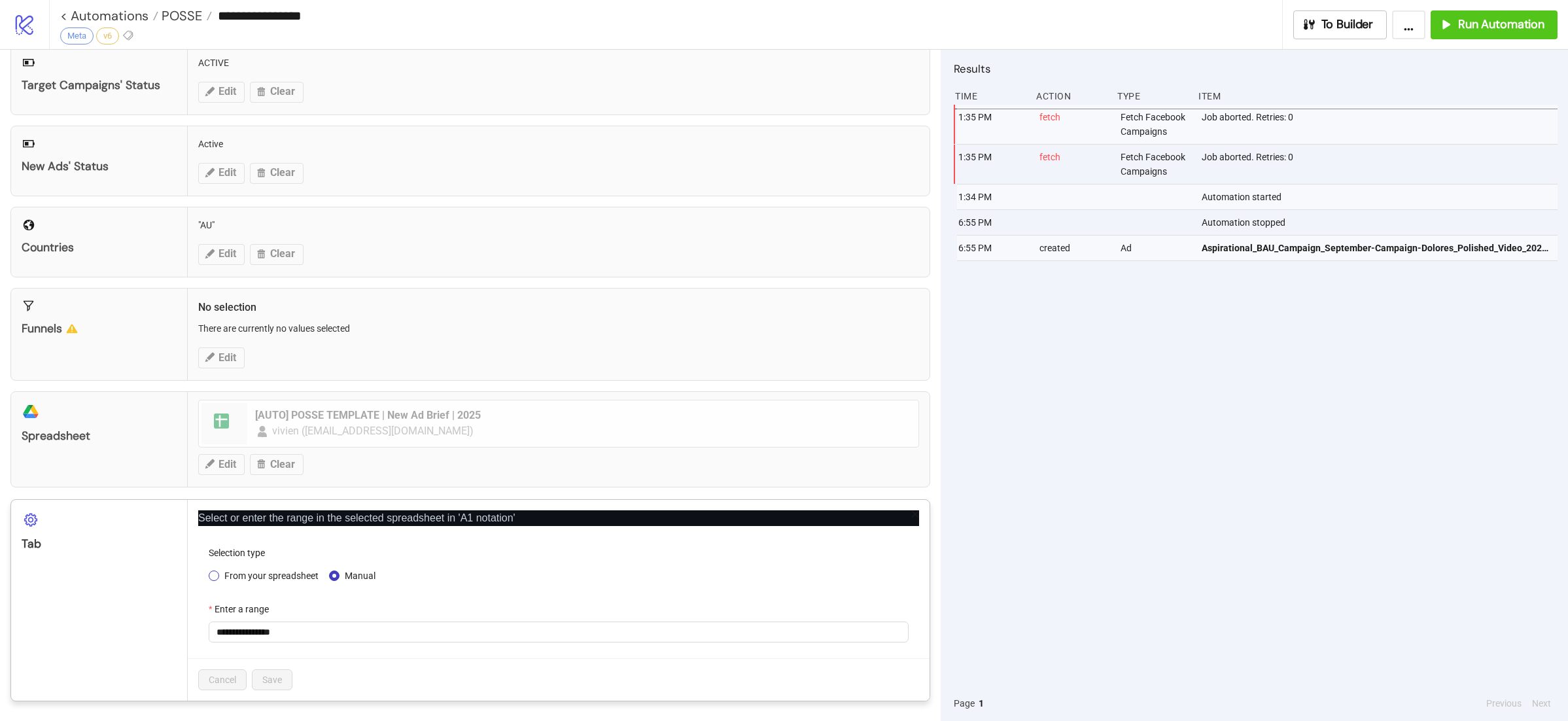
click at [291, 573] on span "From your spreadsheet" at bounding box center [271, 575] width 105 height 14
click at [308, 625] on span "Meta | Sept 2025" at bounding box center [558, 632] width 684 height 20
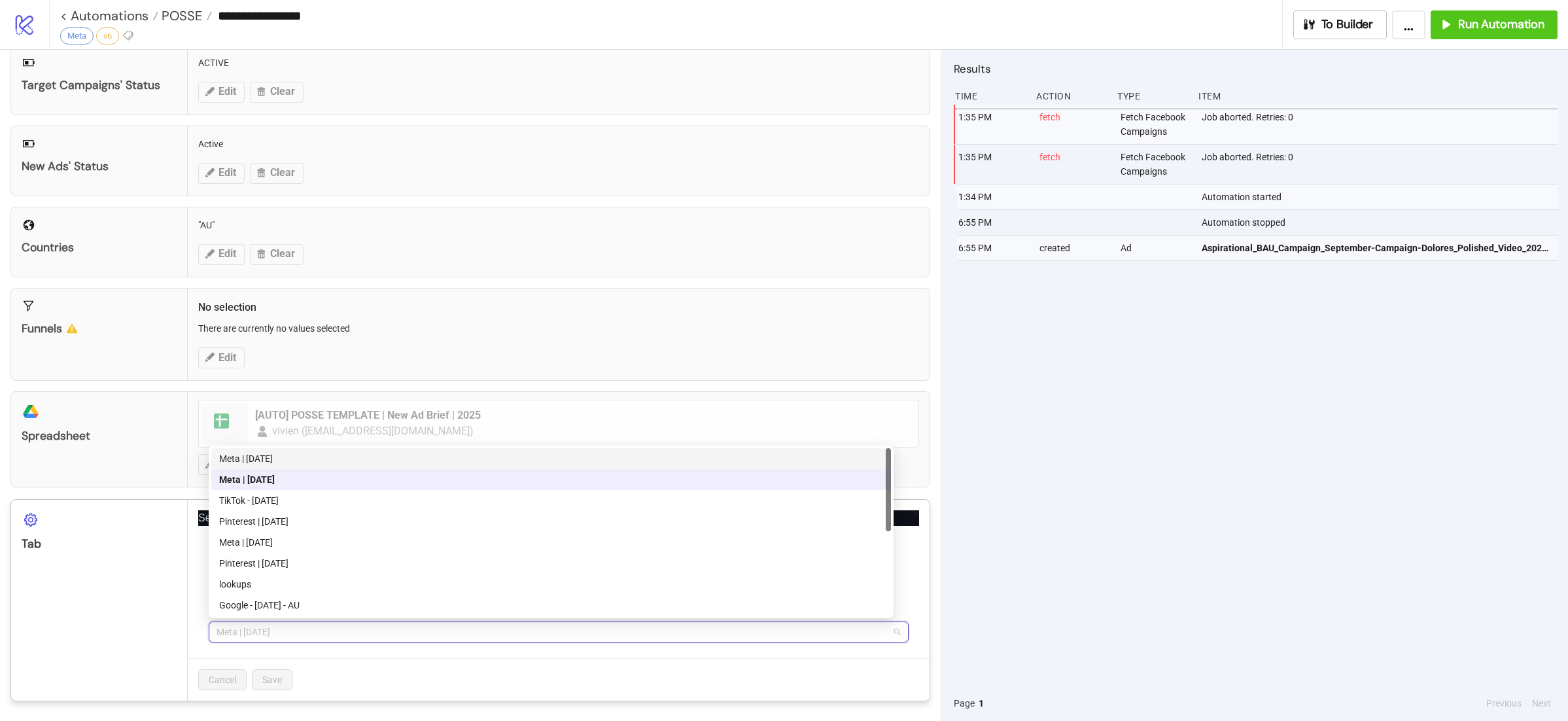
click at [335, 459] on div "Meta | Oct 2025" at bounding box center [551, 458] width 664 height 14
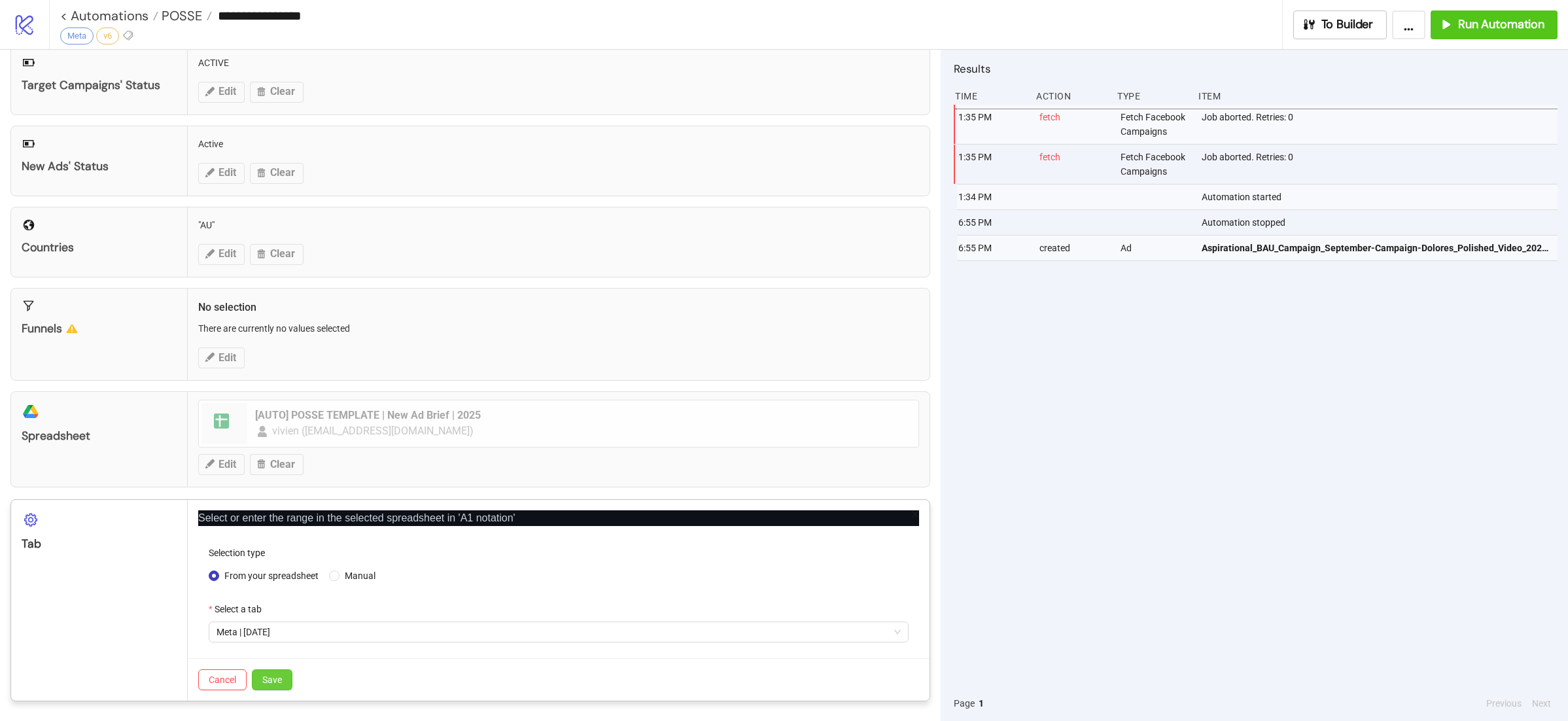
click at [282, 674] on span "Save" at bounding box center [272, 680] width 20 height 11
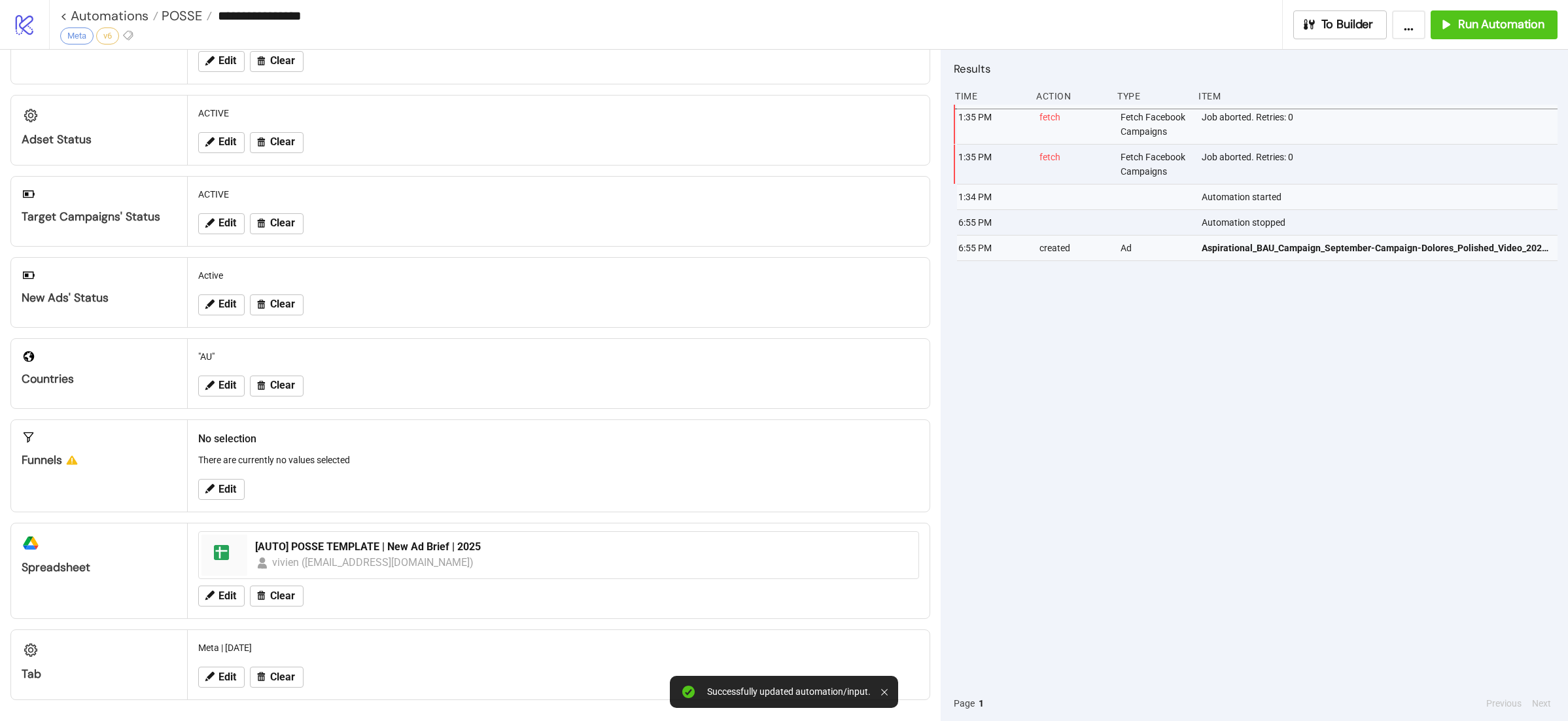
scroll to position [102, 0]
click at [1301, 431] on div "1:35 PM fetch Fetch Facebook Campaigns Job aborted. Retries: 0 1:35 PM fetch Fe…" at bounding box center [1255, 394] width 604 height 581
click at [1500, 29] on span "Run Automation" at bounding box center [1501, 24] width 87 height 15
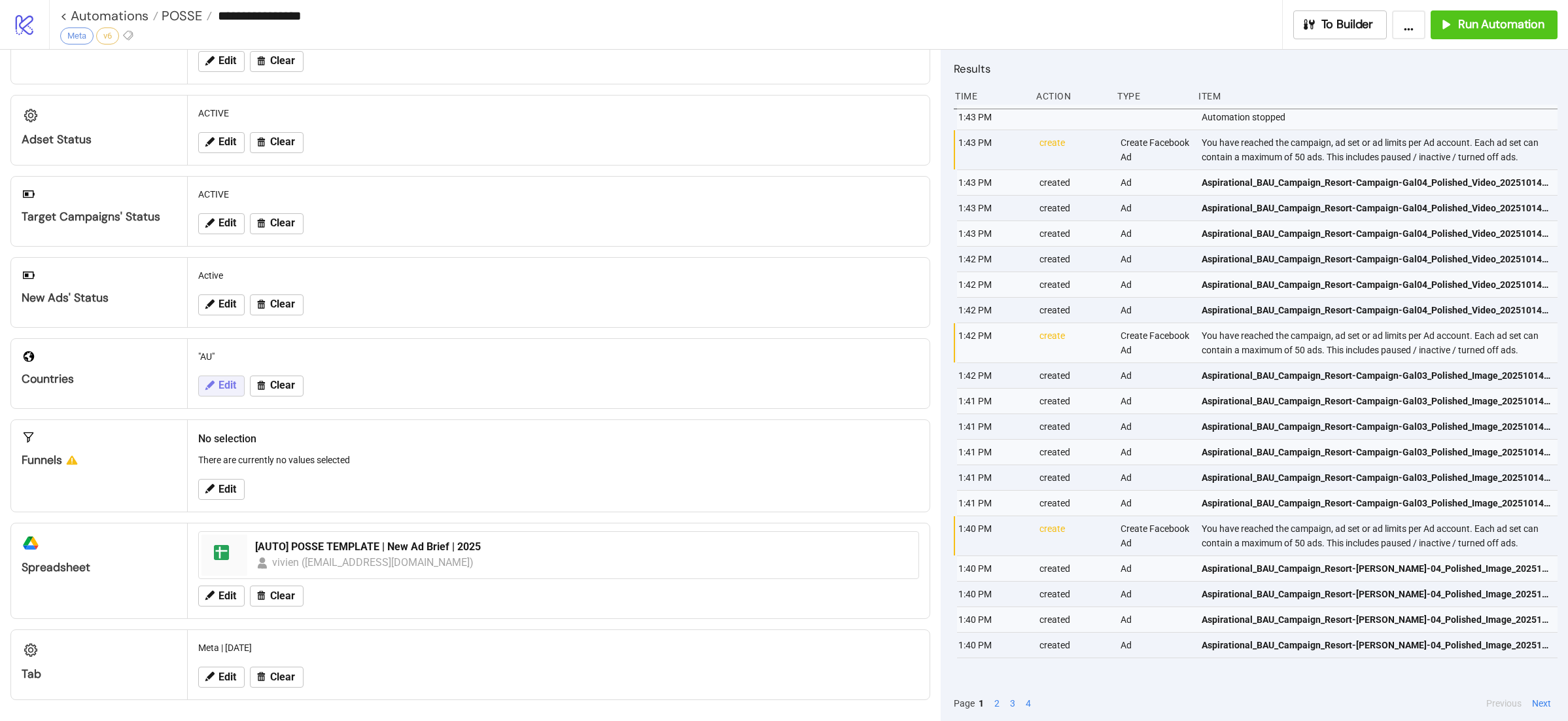
click at [221, 390] on button "Edit" at bounding box center [222, 386] width 47 height 21
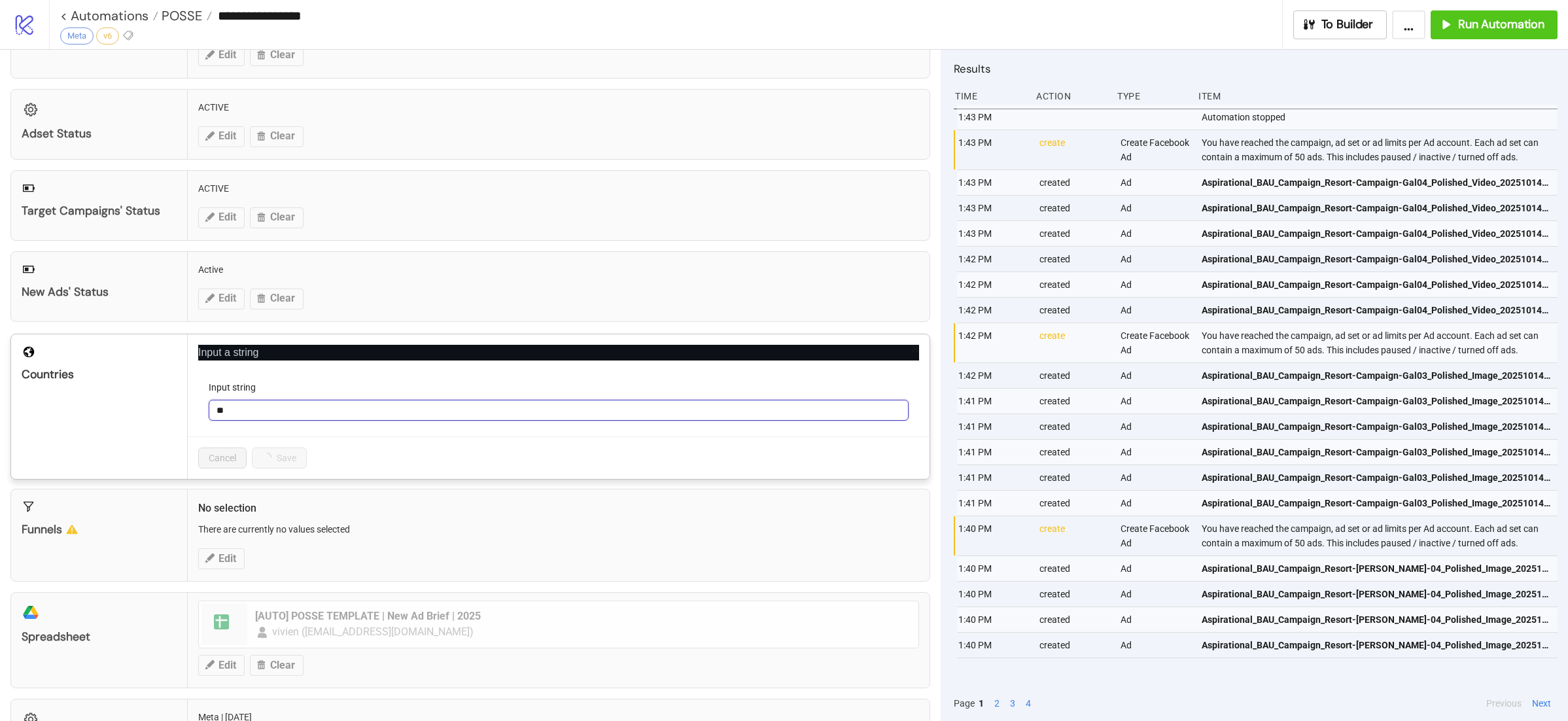
click at [261, 410] on input "**" at bounding box center [558, 410] width 699 height 21
type input "*"
type input "**"
click at [271, 463] on span "Save" at bounding box center [272, 458] width 20 height 11
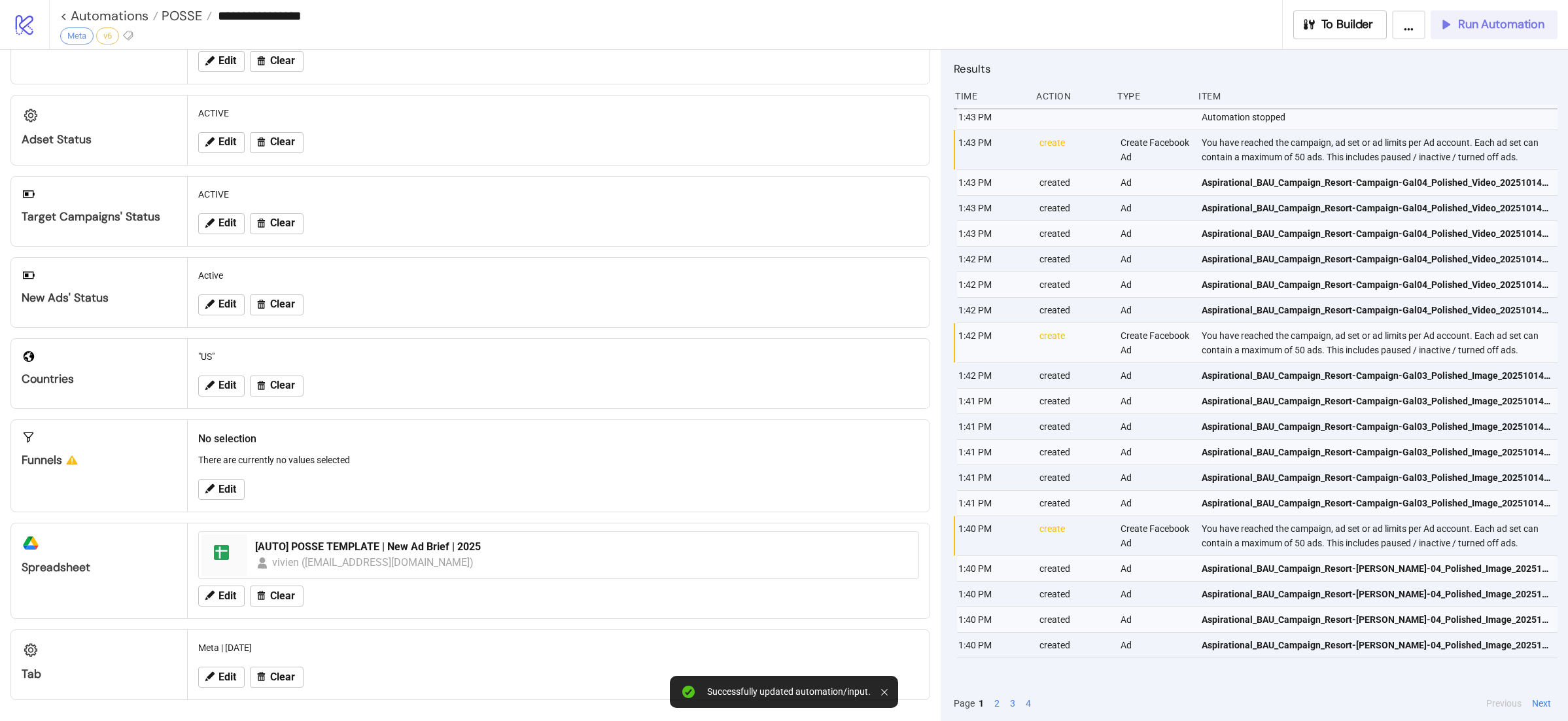
click at [1512, 29] on span "Run Automation" at bounding box center [1501, 24] width 87 height 15
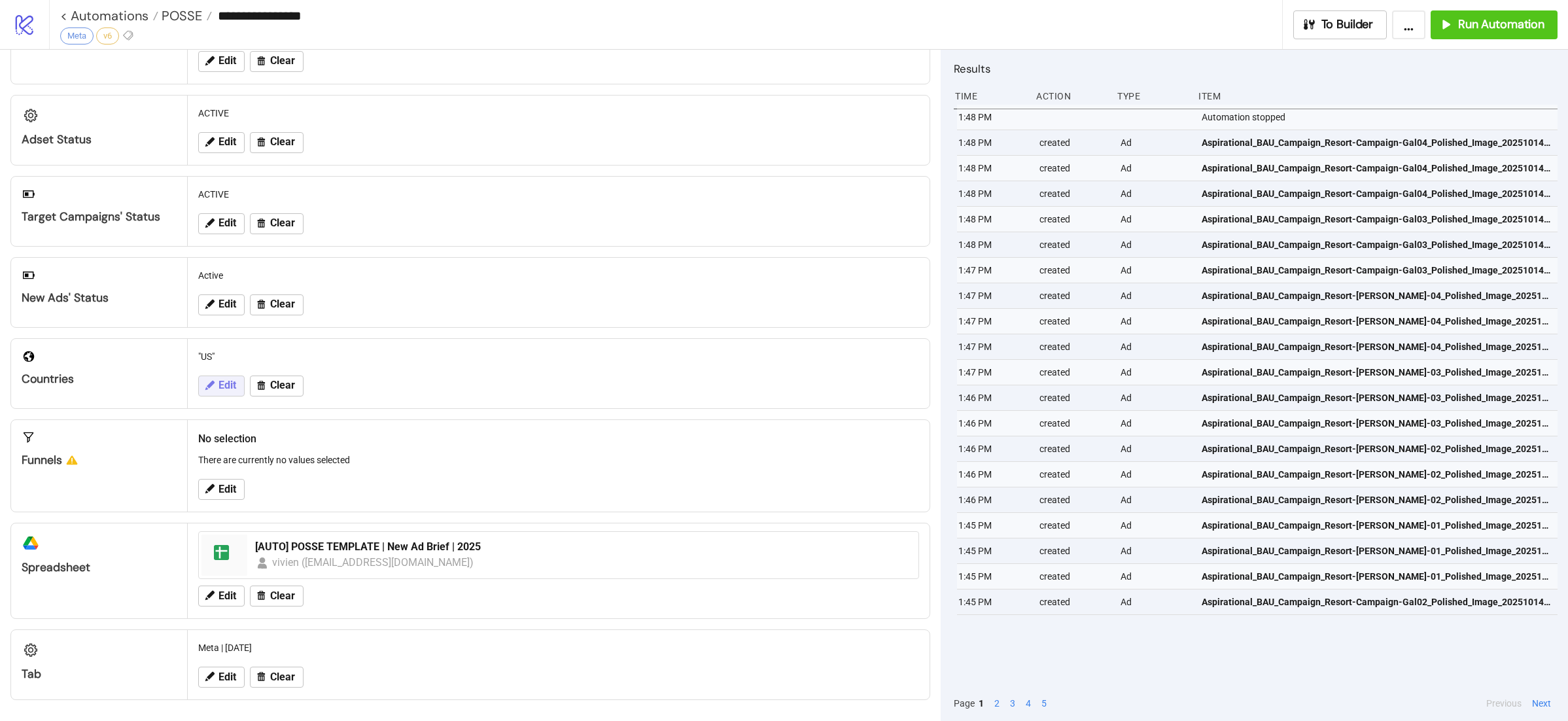
click at [218, 386] on span "Edit" at bounding box center [227, 385] width 18 height 12
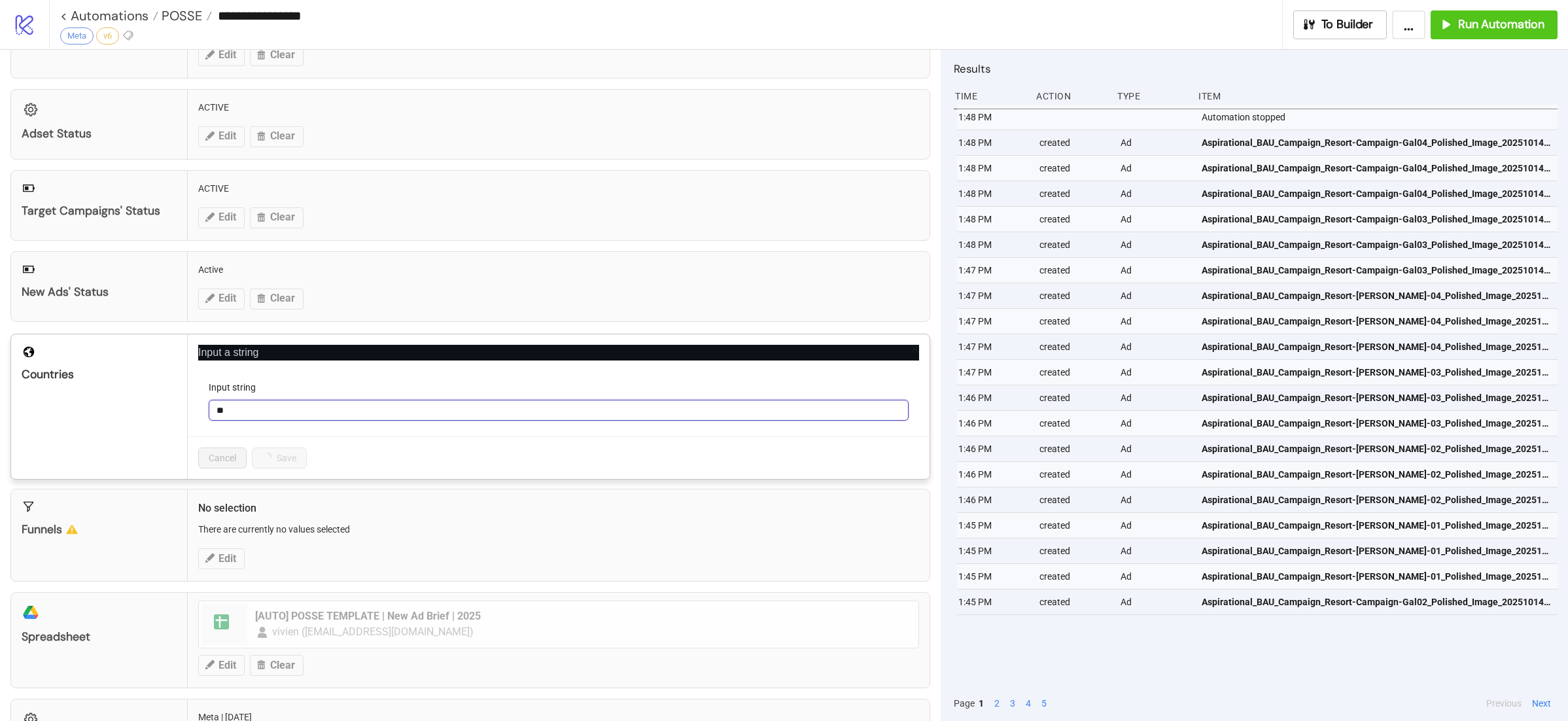
click at [269, 412] on input "**" at bounding box center [558, 410] width 699 height 21
type input "**"
click at [274, 454] on button "Save" at bounding box center [271, 457] width 40 height 21
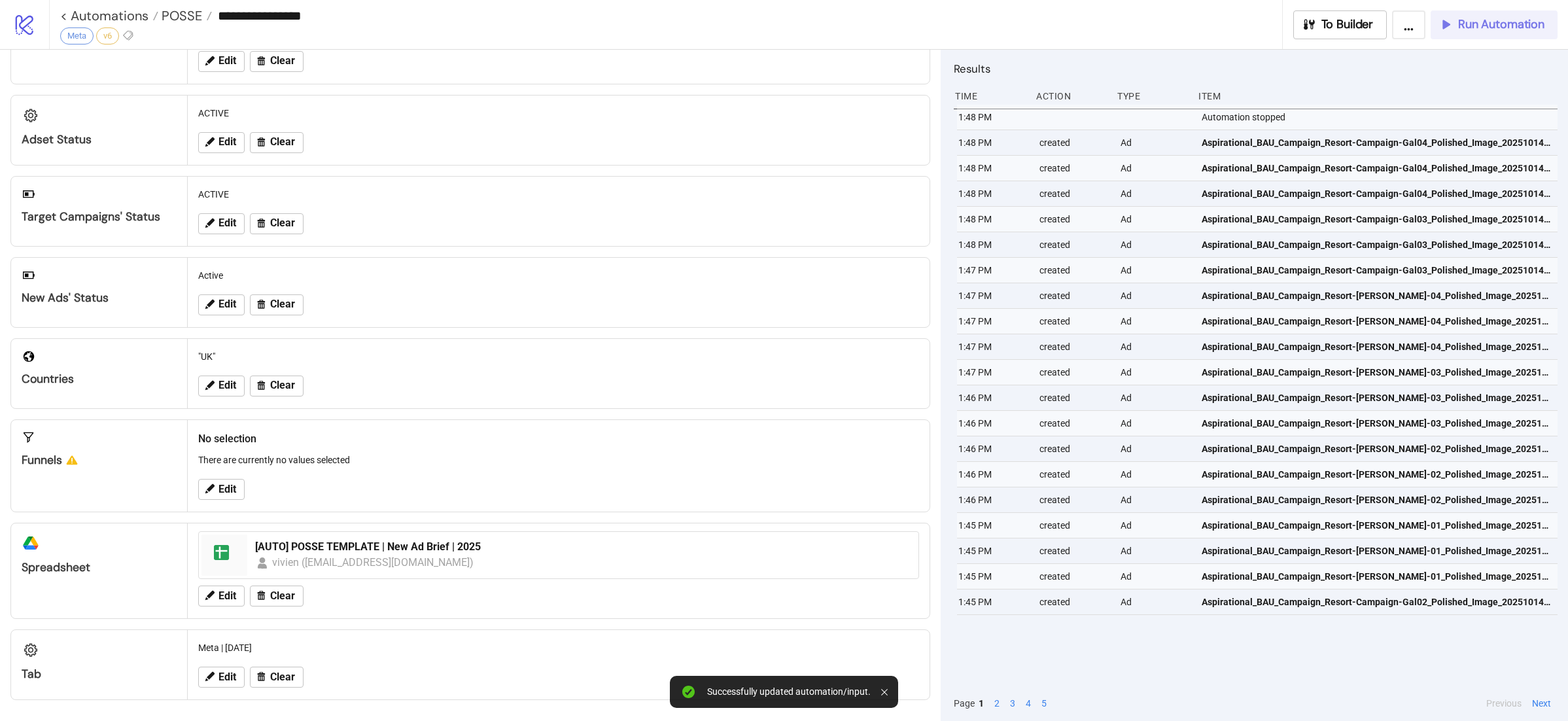
click at [1488, 27] on span "Run Automation" at bounding box center [1501, 24] width 87 height 15
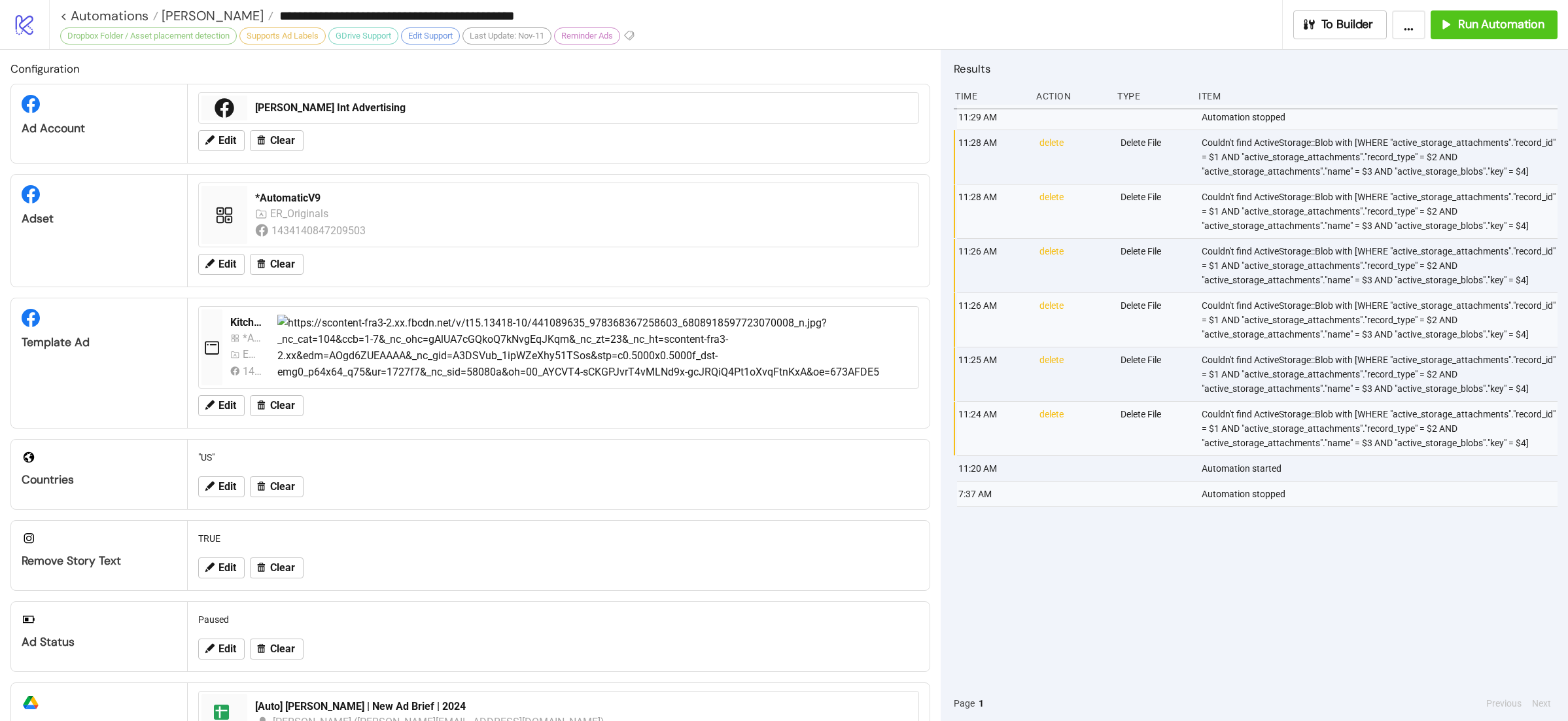
scroll to position [53, 0]
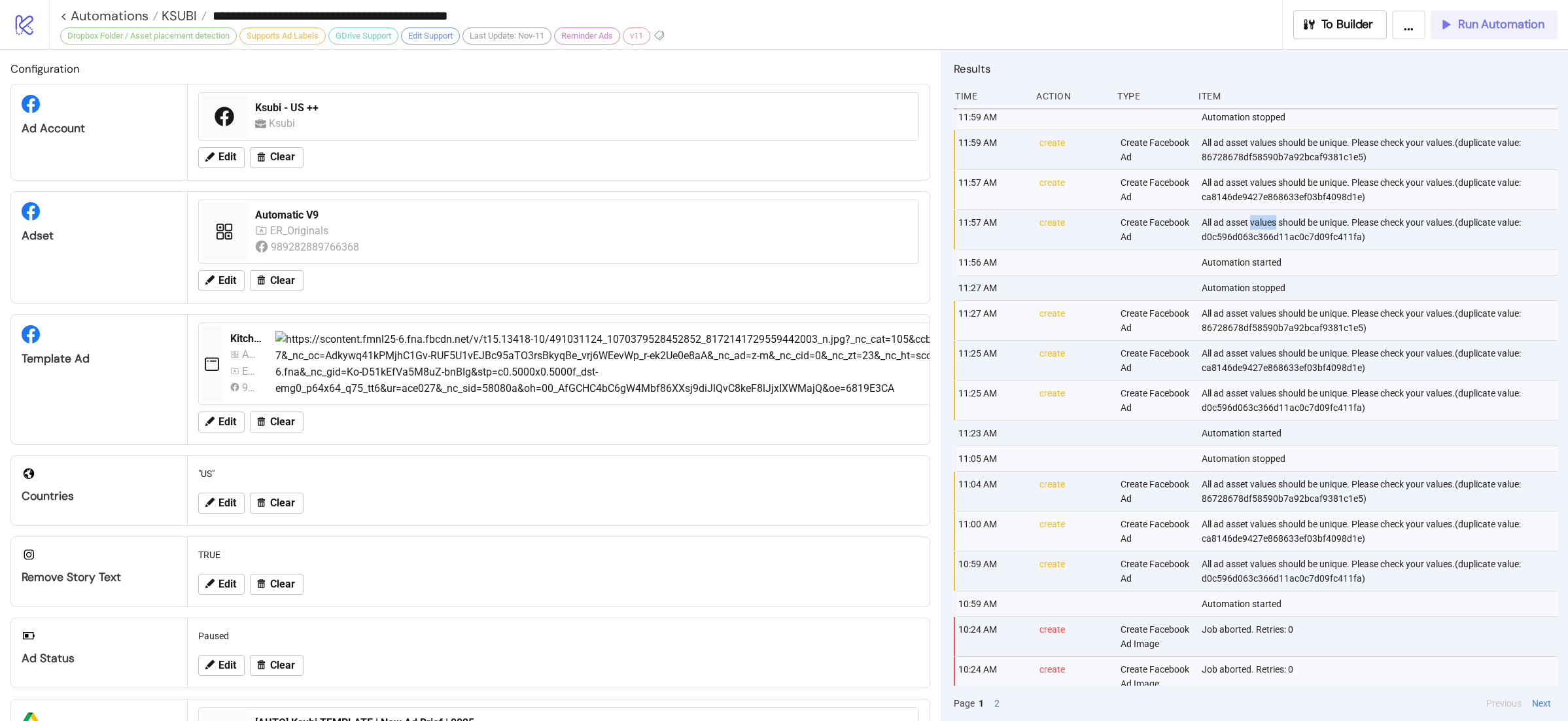
click at [1528, 17] on span "Run Automation" at bounding box center [1501, 24] width 87 height 15
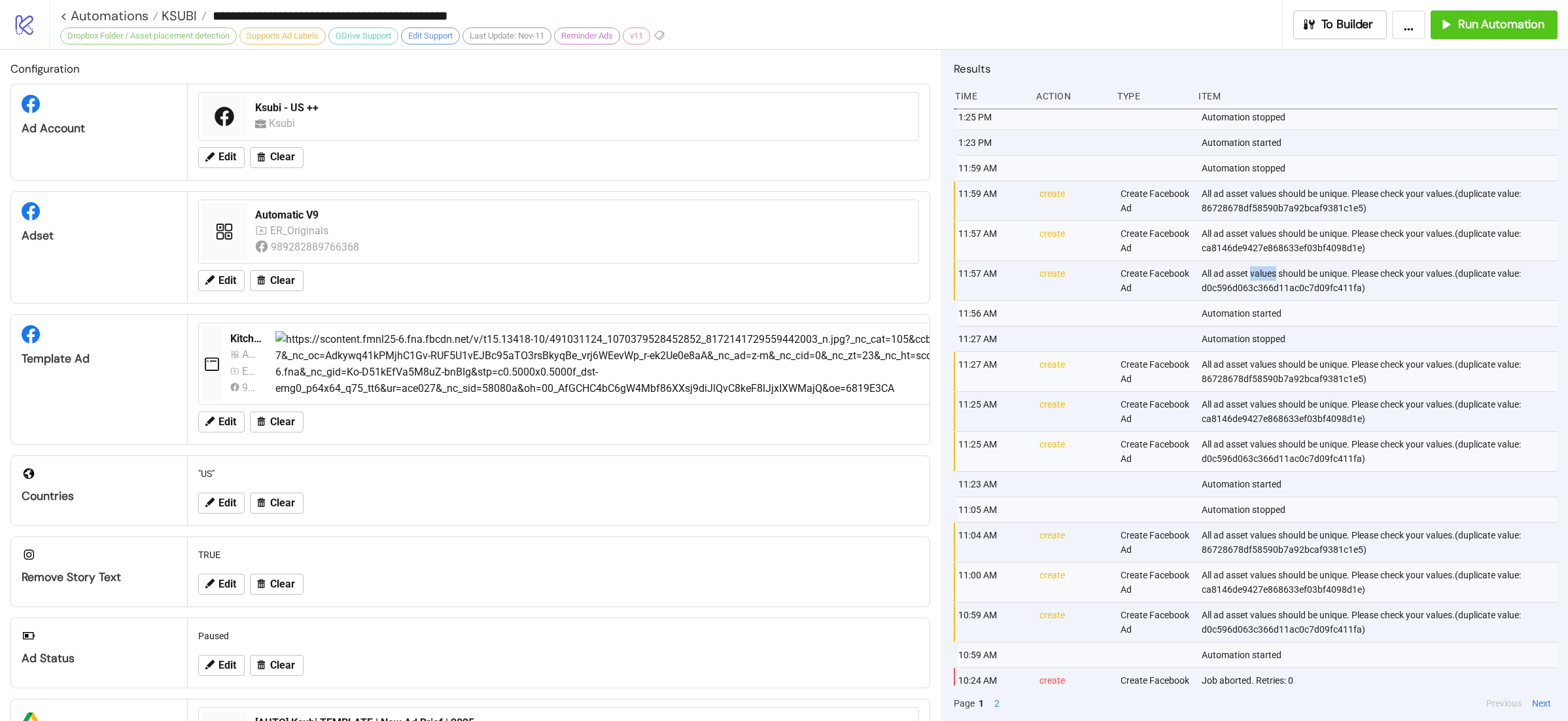
click at [1028, 315] on div "1:25 PM Automation stopped 1:23 PM Automation started 11:59 AM Automation stopp…" at bounding box center [1255, 394] width 604 height 581
